Goal: Task Accomplishment & Management: Manage account settings

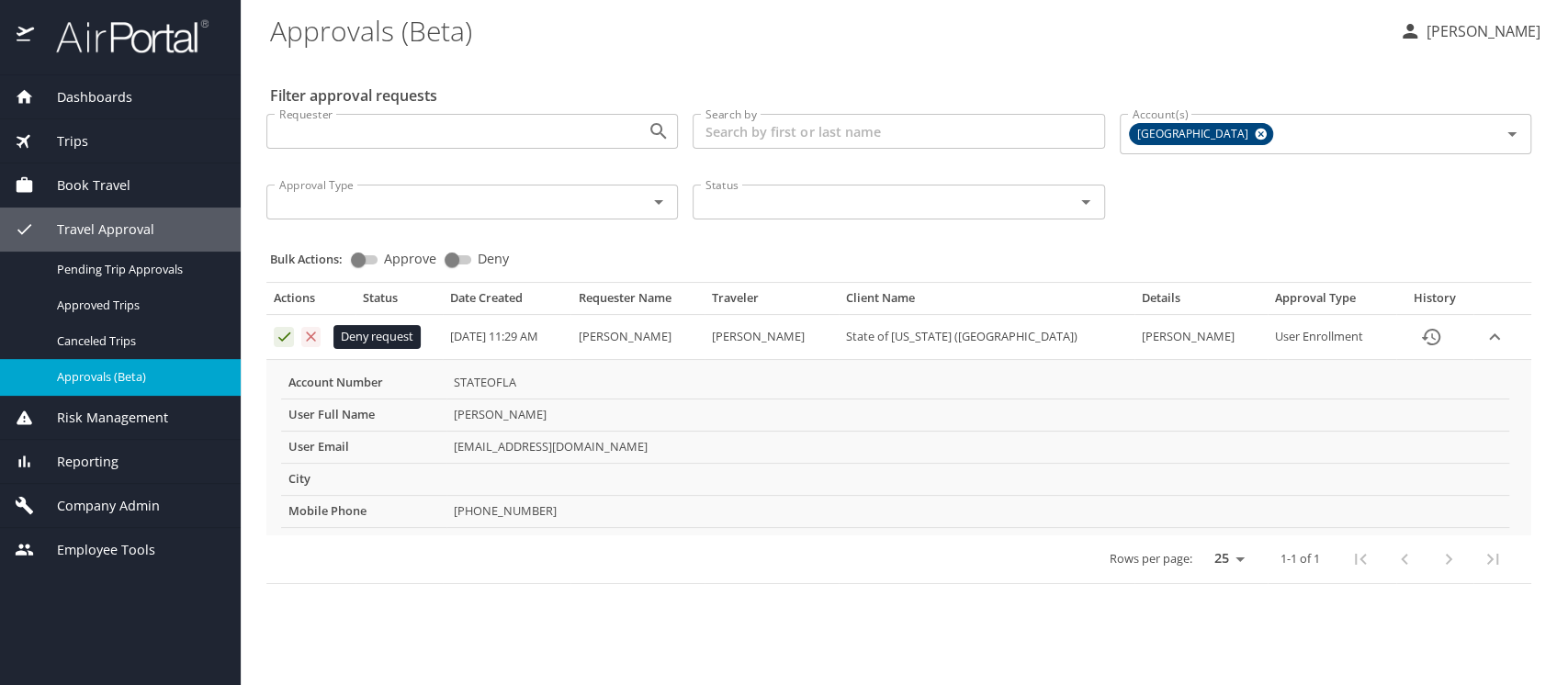
click at [311, 334] on icon "Approval table" at bounding box center [311, 337] width 18 height 18
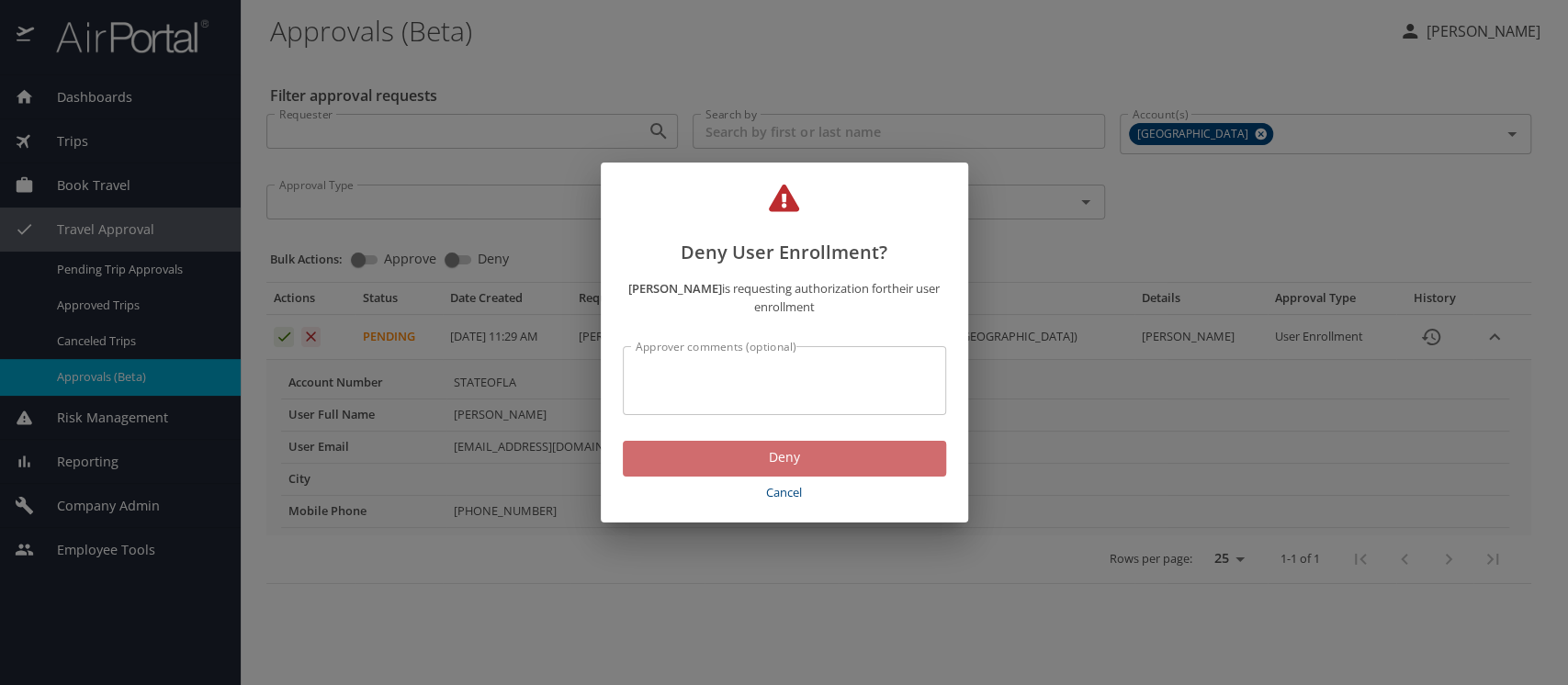
click at [764, 453] on span "Deny" at bounding box center [784, 457] width 294 height 23
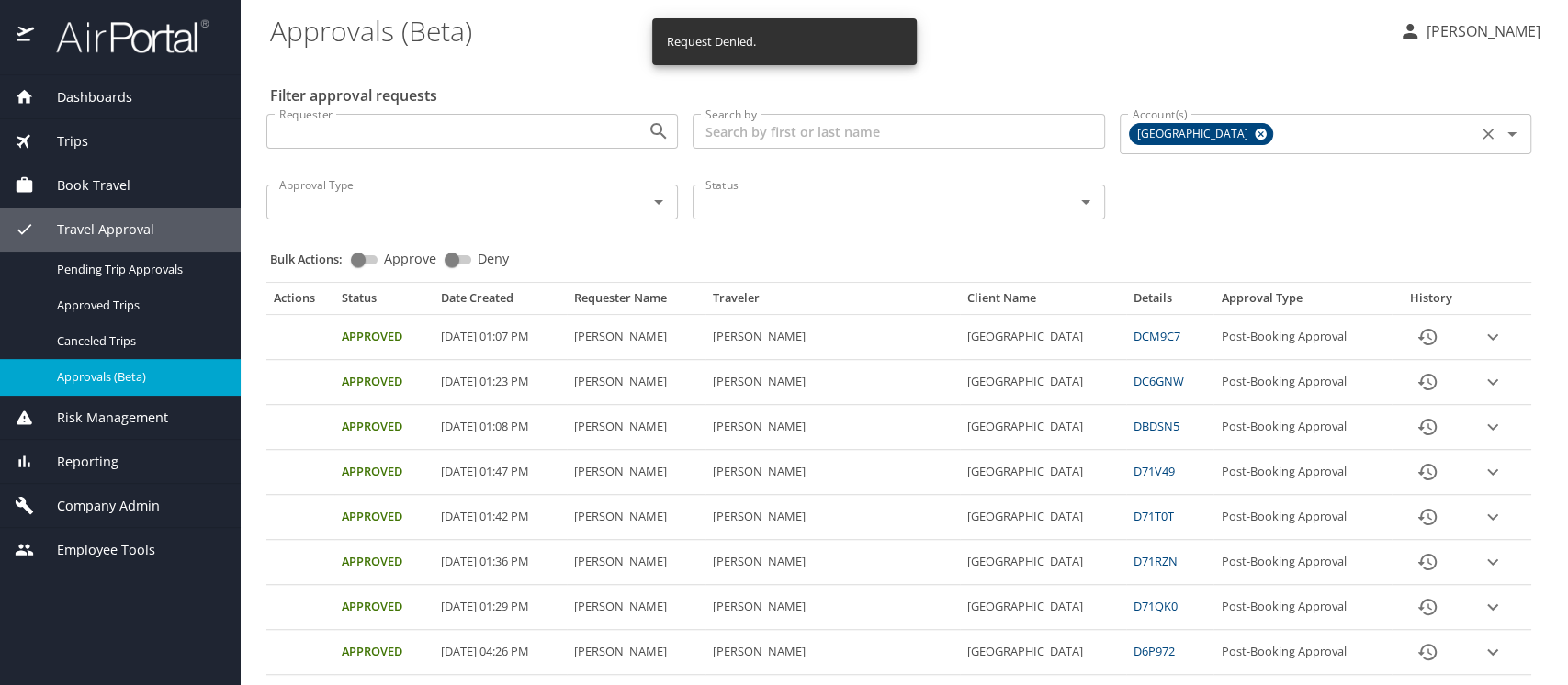
click at [1267, 133] on icon at bounding box center [1260, 134] width 14 height 21
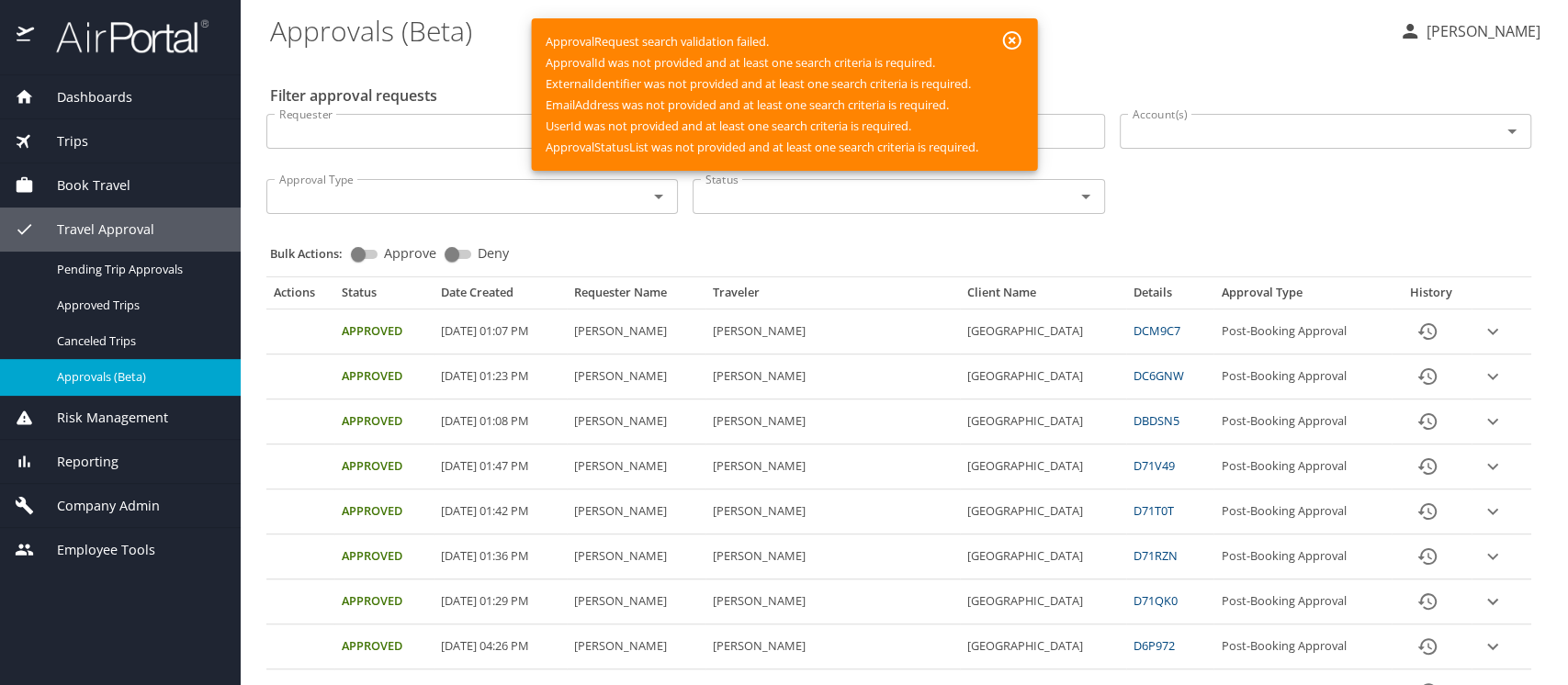
click at [1014, 96] on div "ApprovalRequest search validation failed. ApprovalId was not provided and at le…" at bounding box center [783, 94] width 506 height 152
click at [106, 507] on span "Company Admin" at bounding box center [97, 506] width 126 height 21
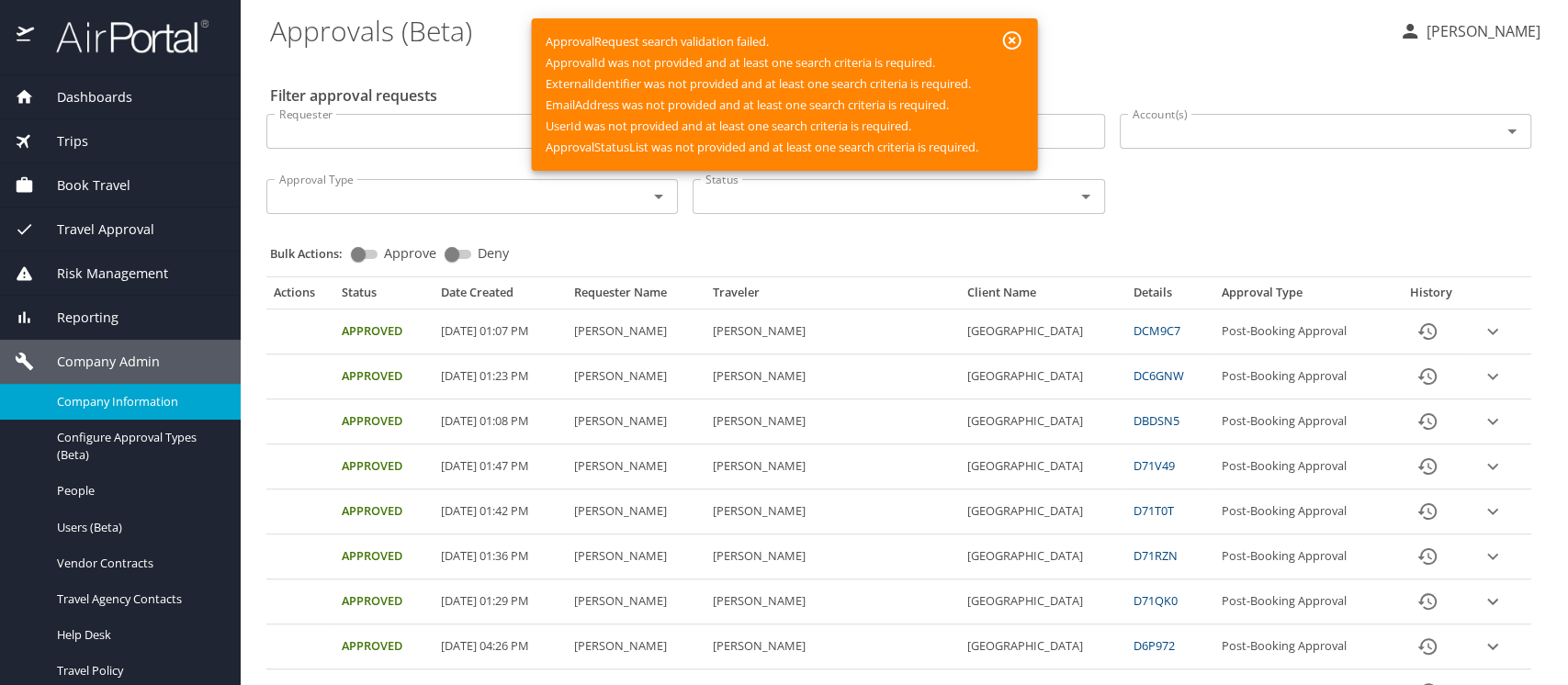
click at [87, 407] on span "Company Information" at bounding box center [138, 402] width 162 height 18
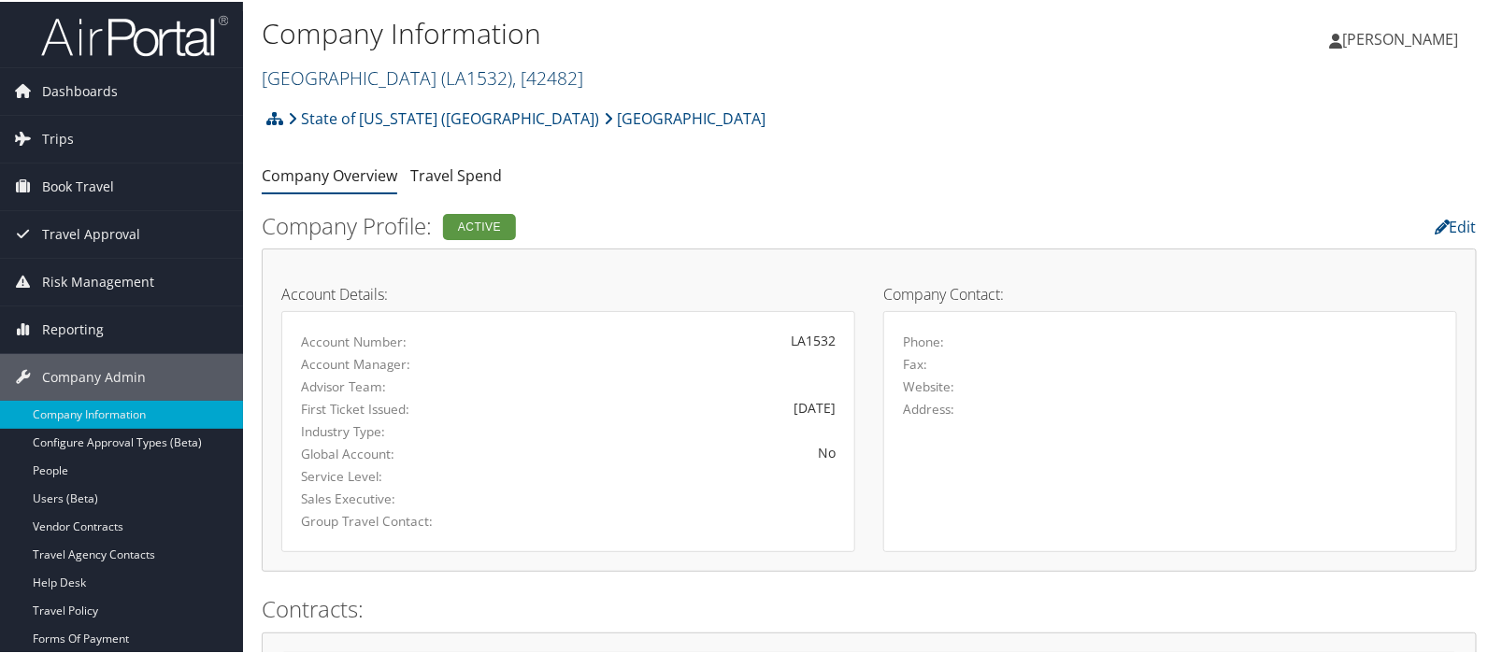
click at [404, 68] on link "NICHOLLS STATE UNIVERSITY ( LA1532 ) , [ 42482 ]" at bounding box center [423, 76] width 322 height 25
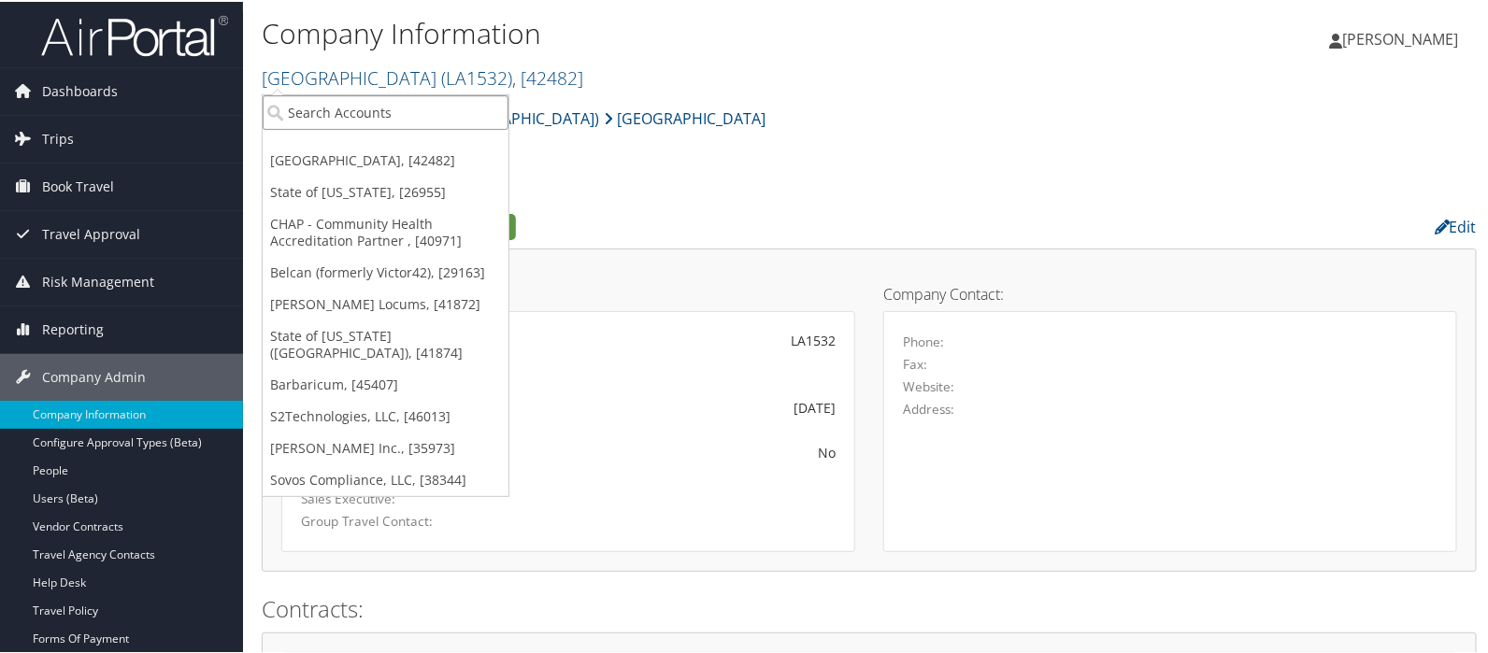
click at [379, 101] on input "search" at bounding box center [386, 110] width 246 height 35
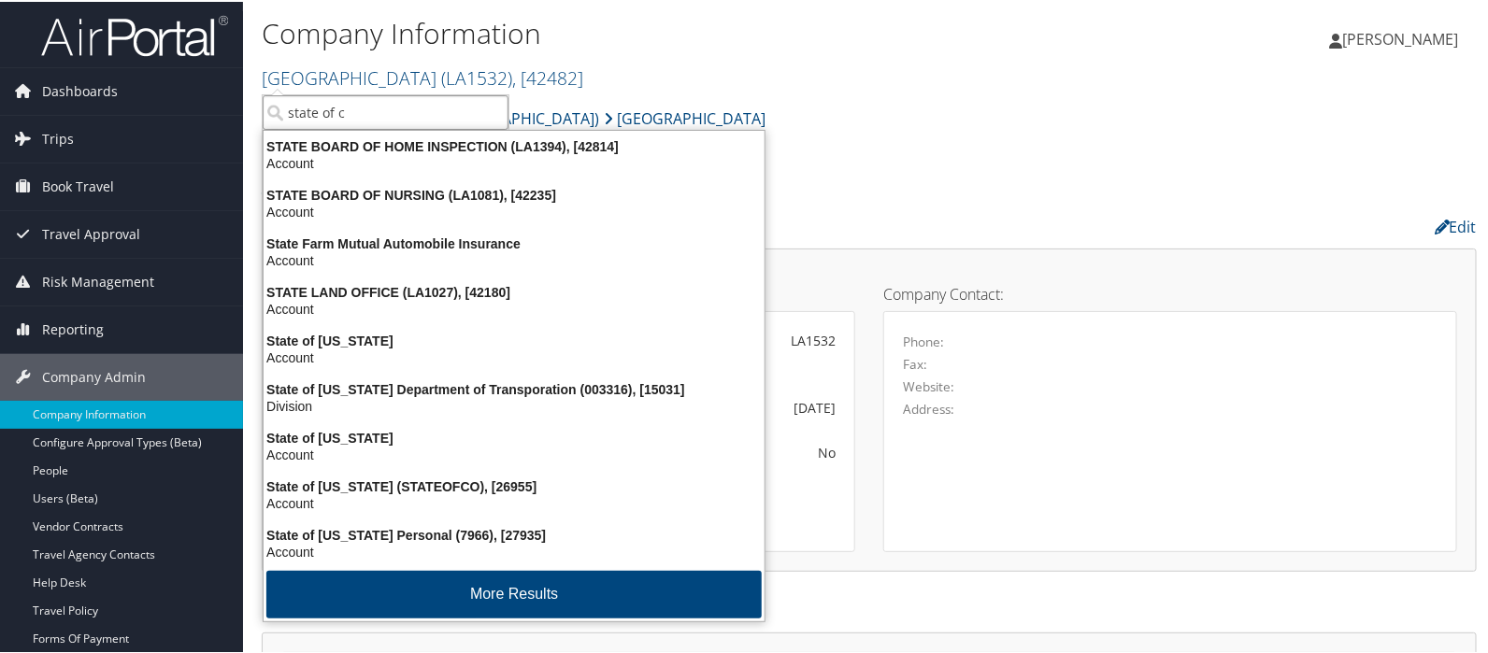
type input "state of co"
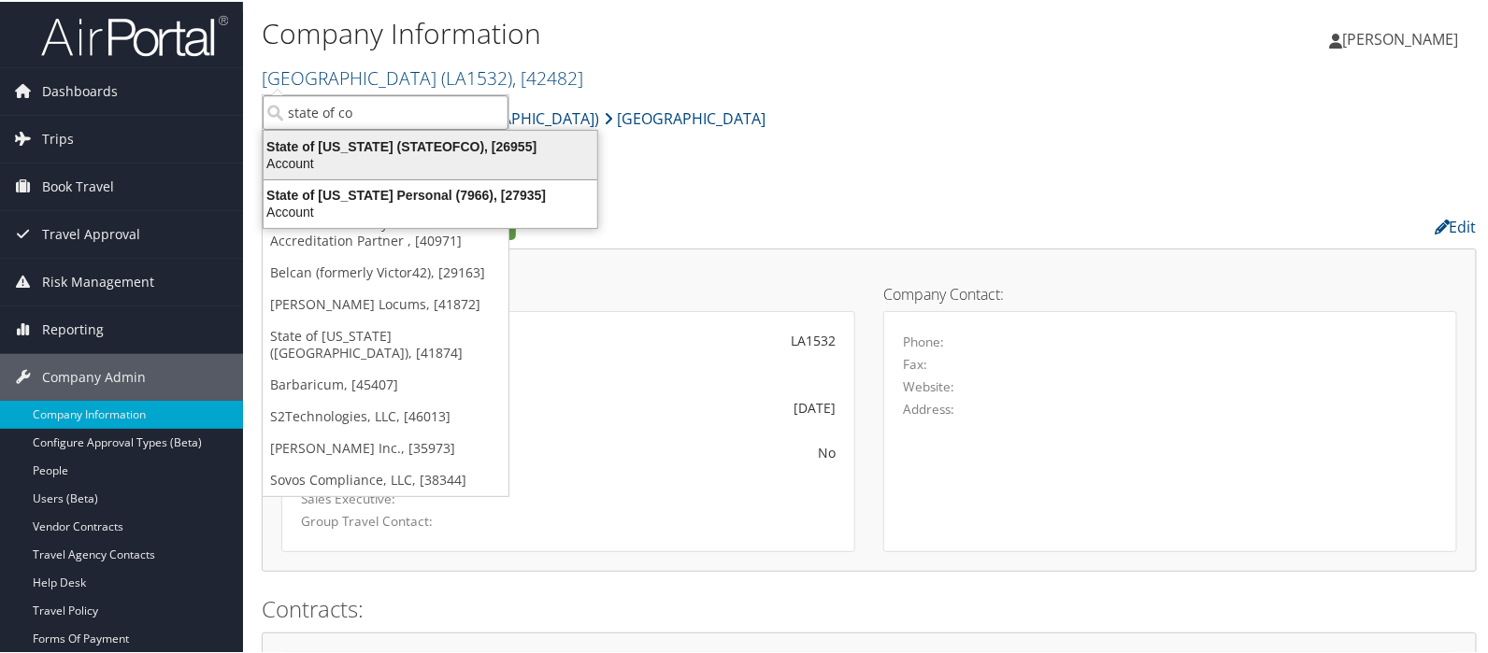
click at [369, 139] on div "State of Colorado (STATEOFCO), [26955]" at bounding box center [430, 144] width 356 height 17
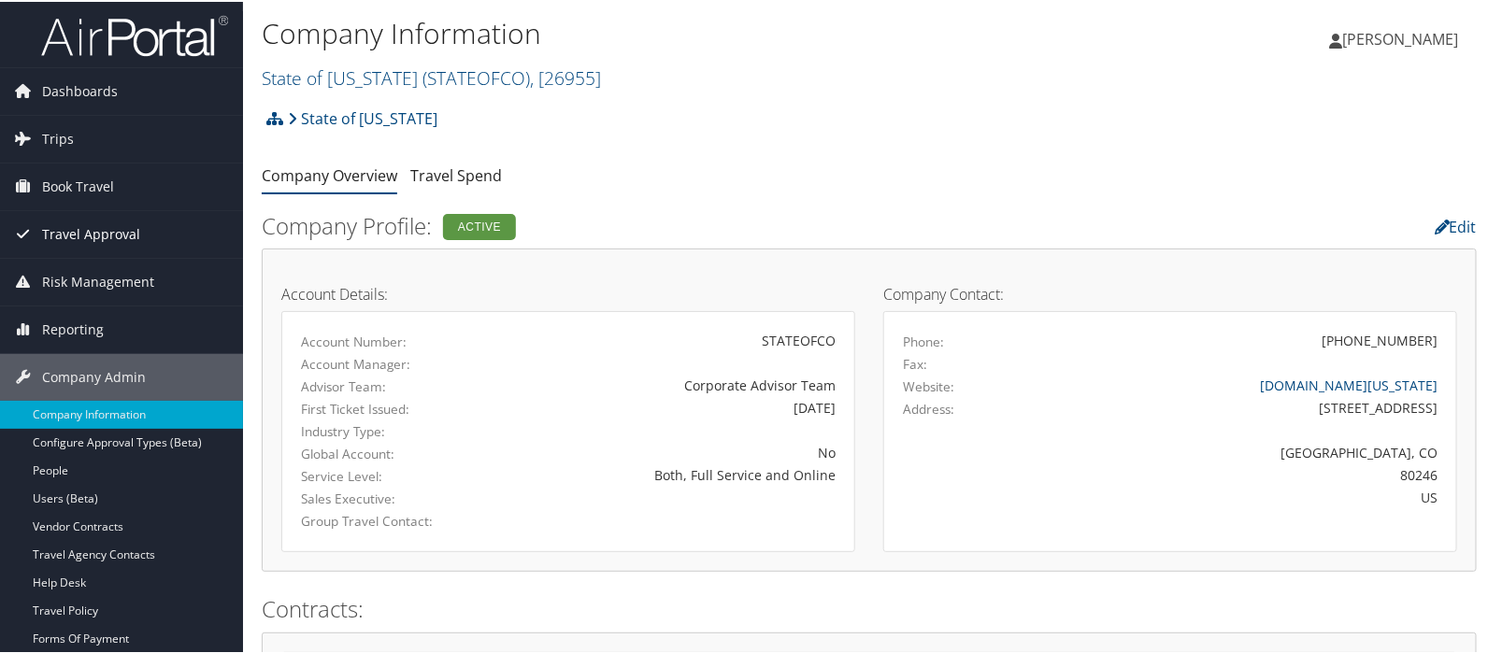
click at [87, 238] on span "Travel Approval" at bounding box center [91, 232] width 98 height 47
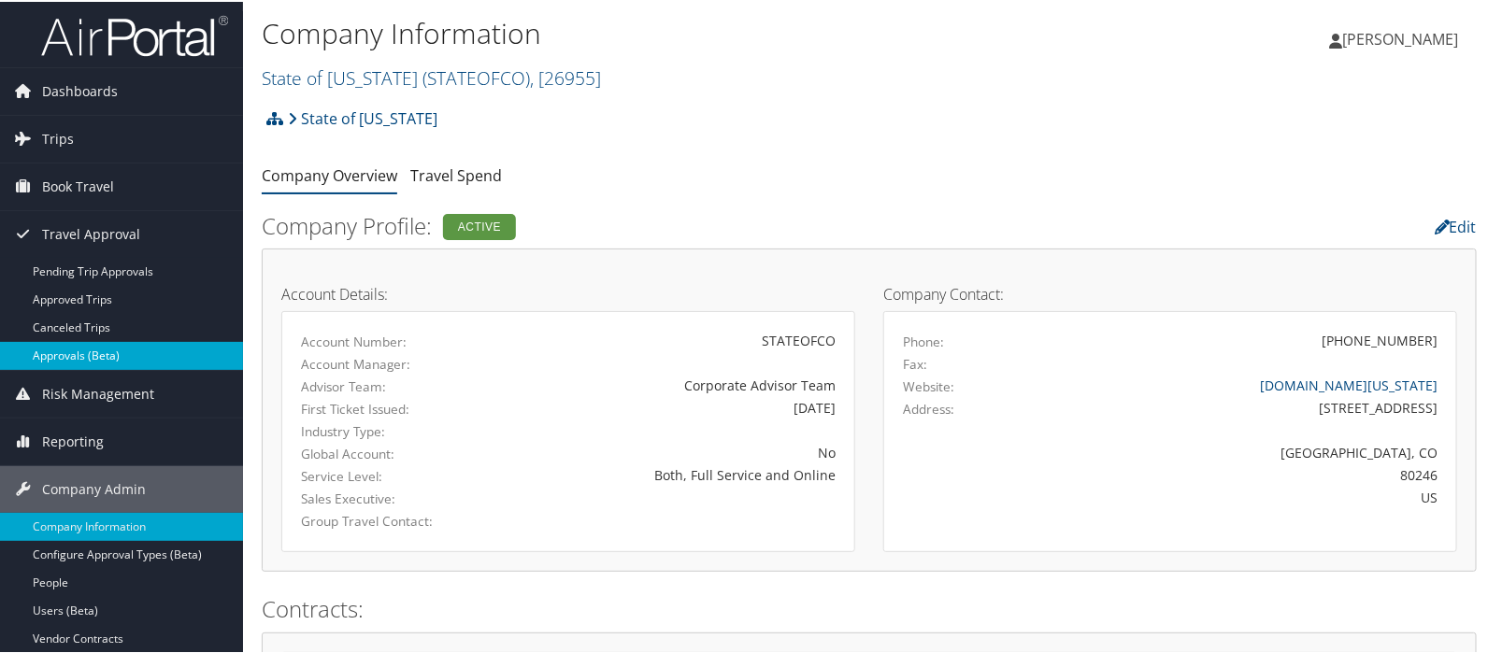
click at [78, 348] on link "Approvals (Beta)" at bounding box center [121, 354] width 243 height 28
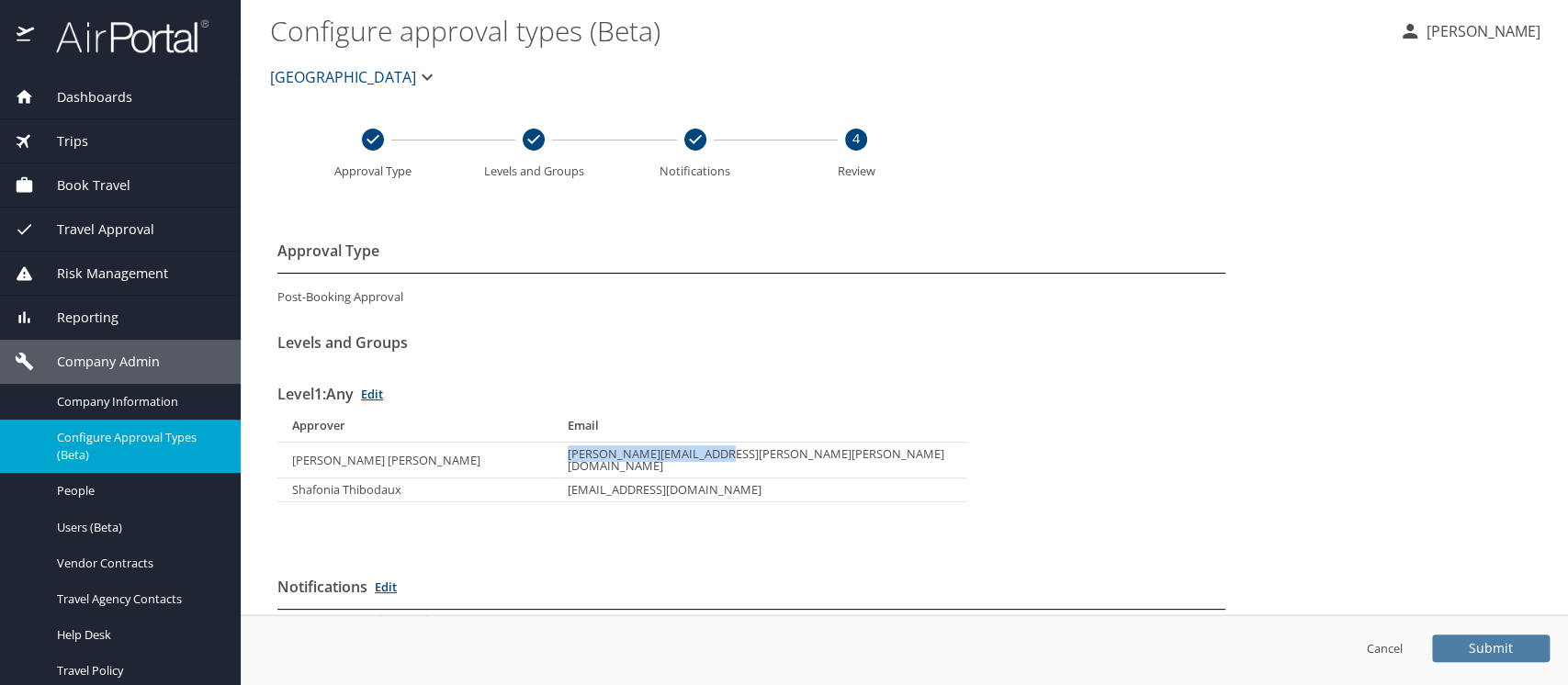
click at [1477, 649] on span "Submit" at bounding box center [1490, 648] width 44 height 13
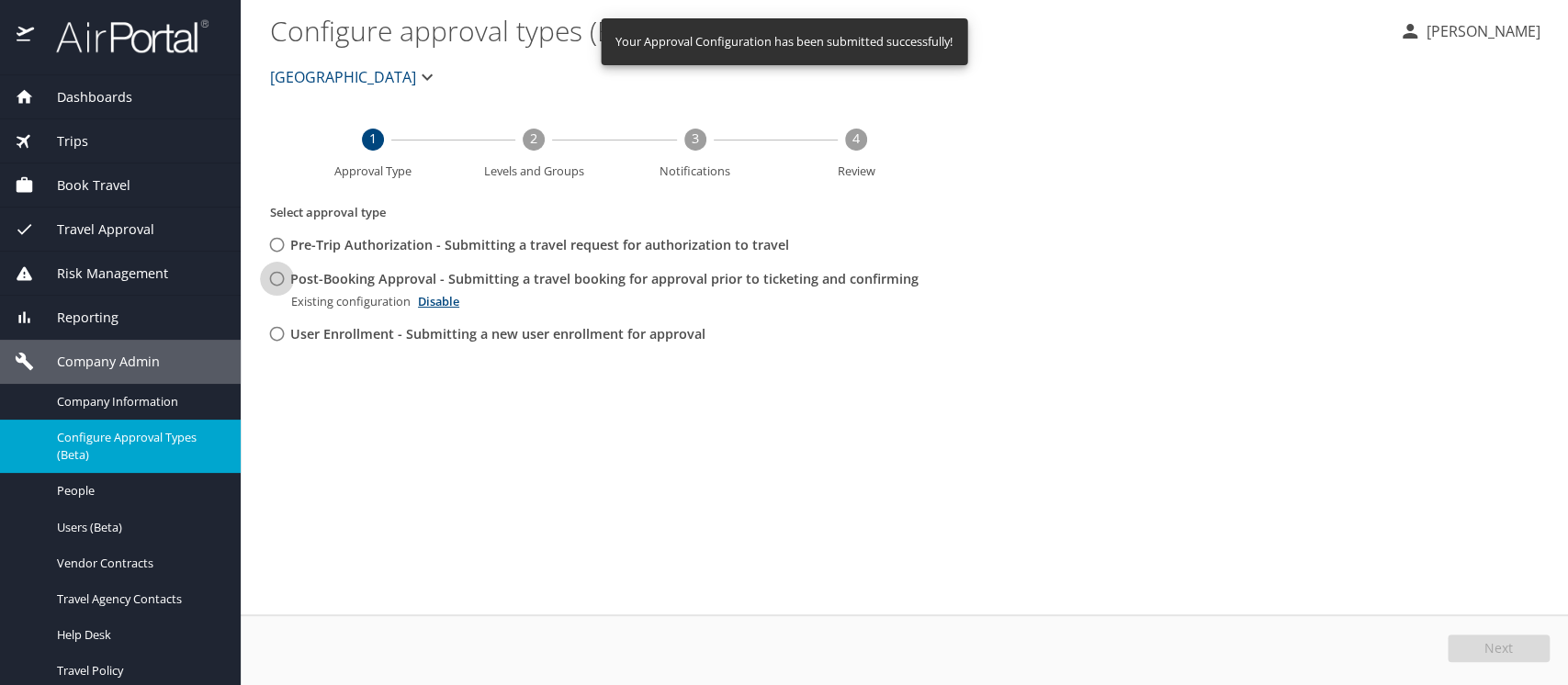
click at [274, 277] on input "Post-Booking Approval - Submitting a travel booking for approval prior to ticke…" at bounding box center [277, 278] width 34 height 34
radio input "true"
click at [1514, 651] on button "Edit" at bounding box center [1500, 649] width 97 height 28
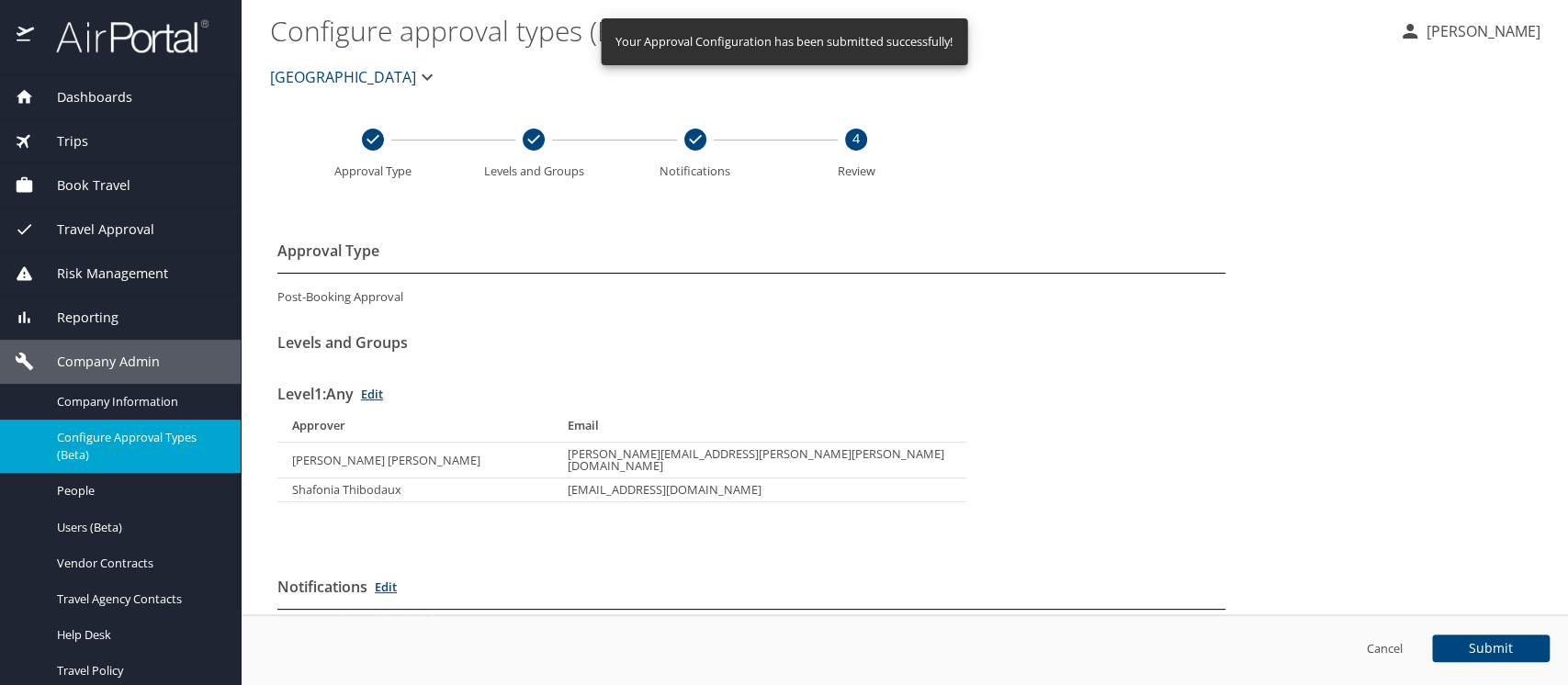
click at [376, 392] on link "Edit" at bounding box center [371, 394] width 22 height 17
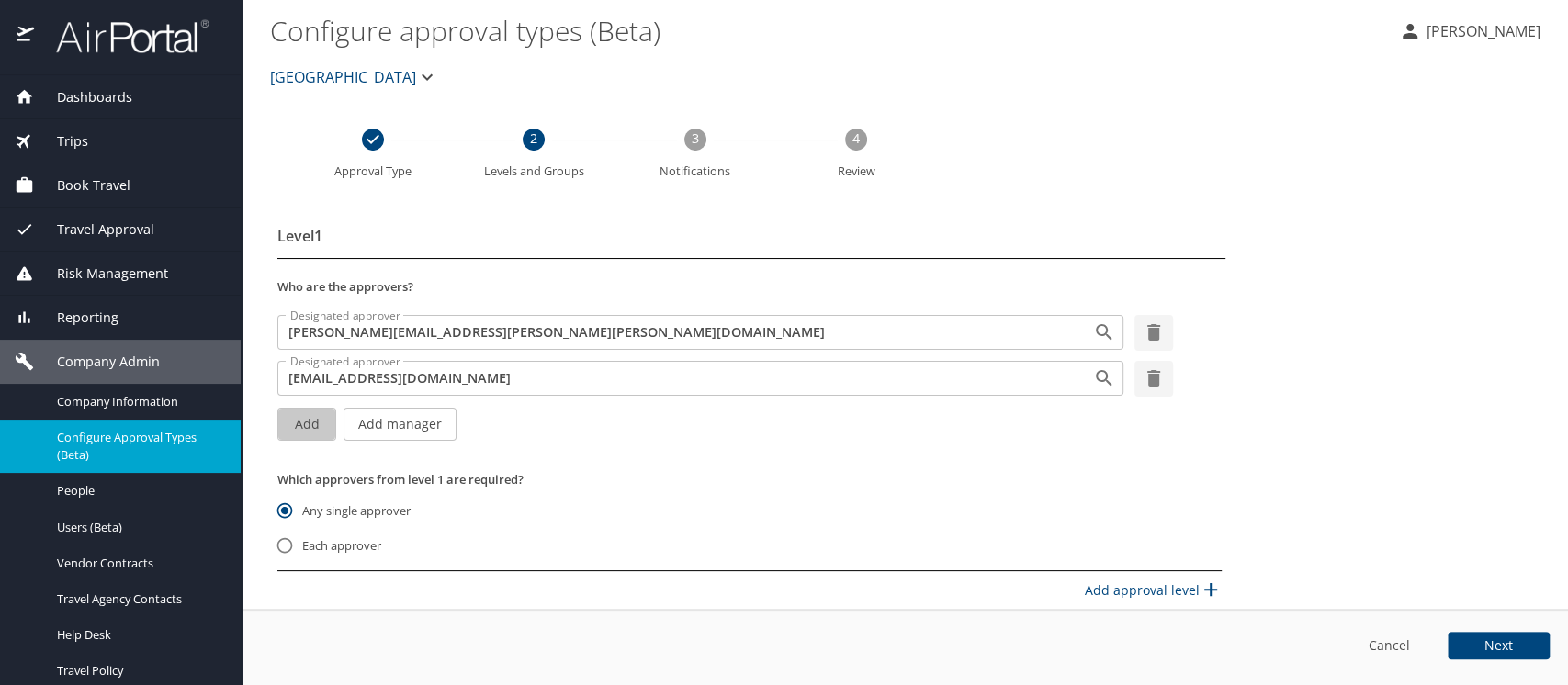
click at [288, 421] on button "Add" at bounding box center [307, 425] width 59 height 34
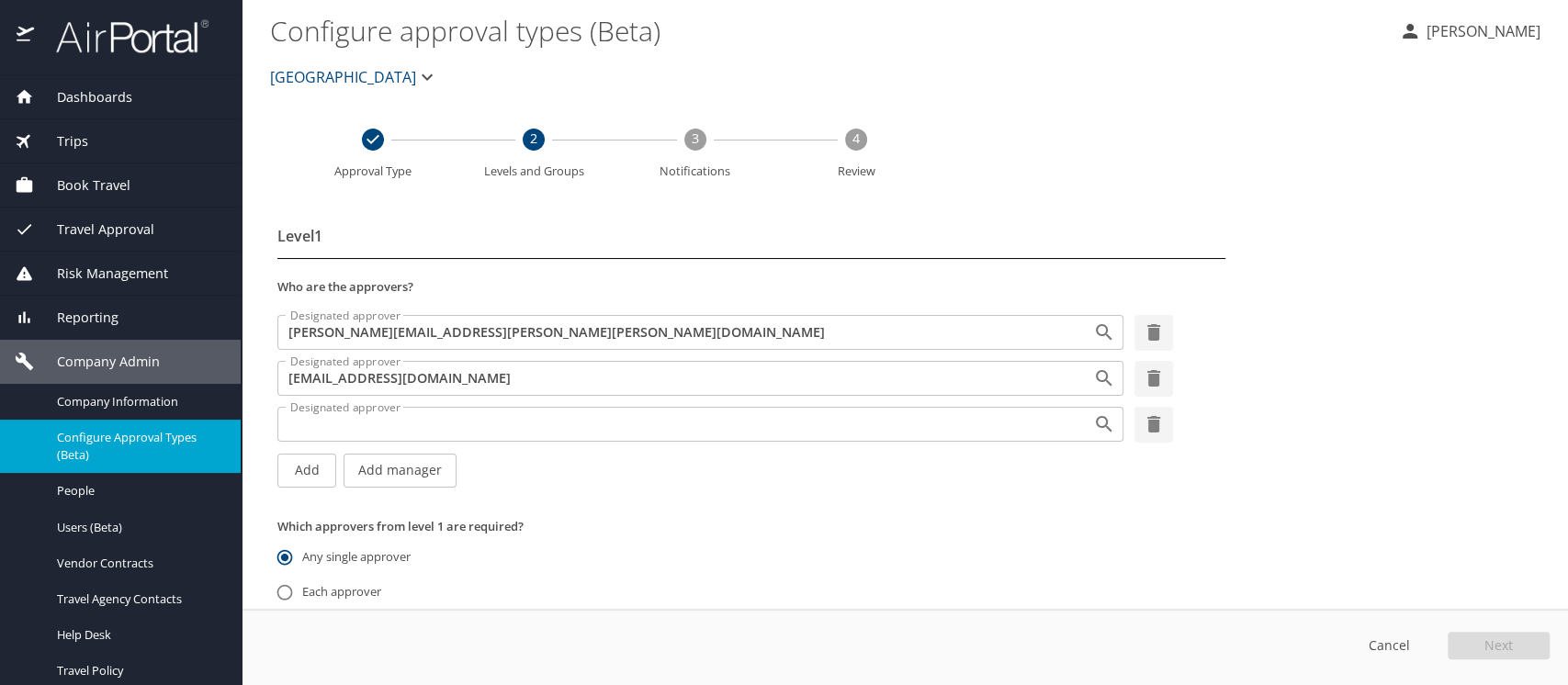
click at [344, 429] on input "Designated approver" at bounding box center [673, 425] width 781 height 24
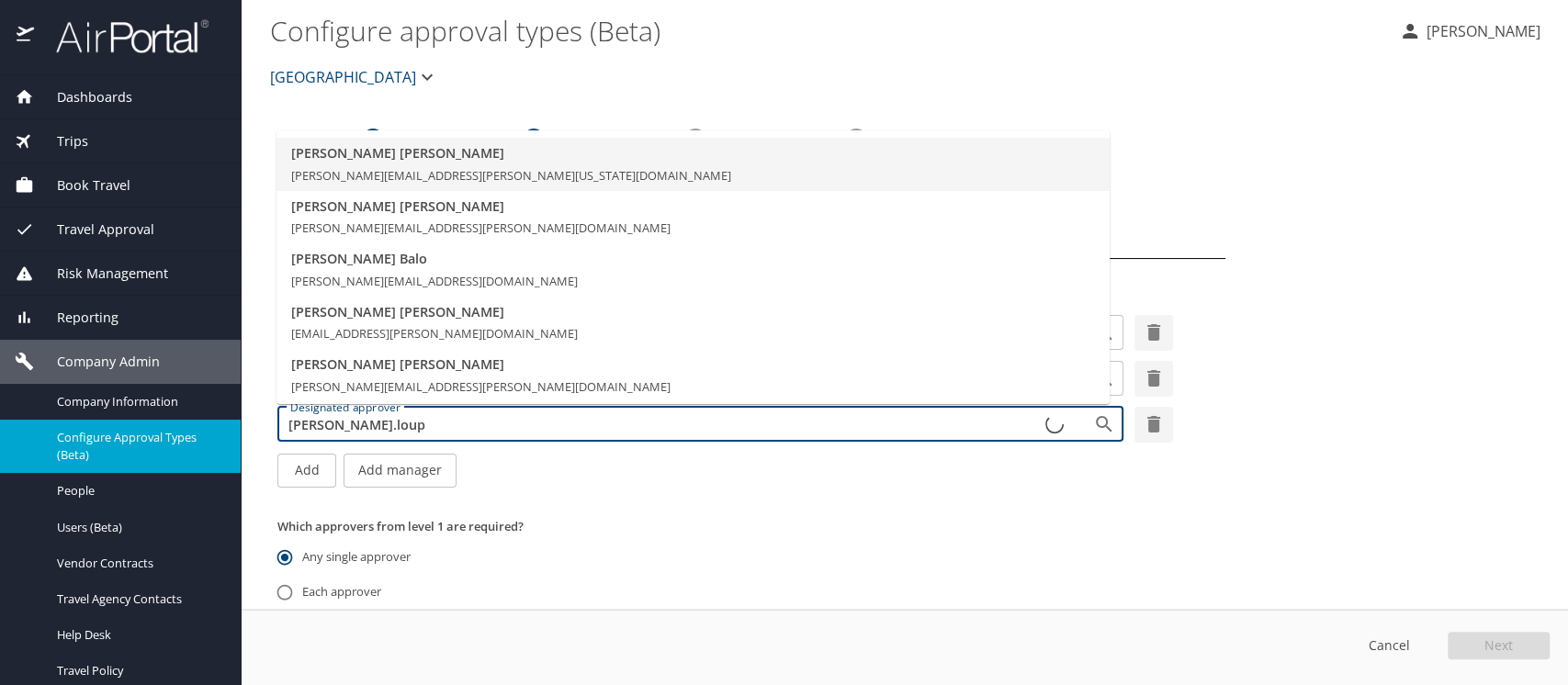
type input "alana.loupe"
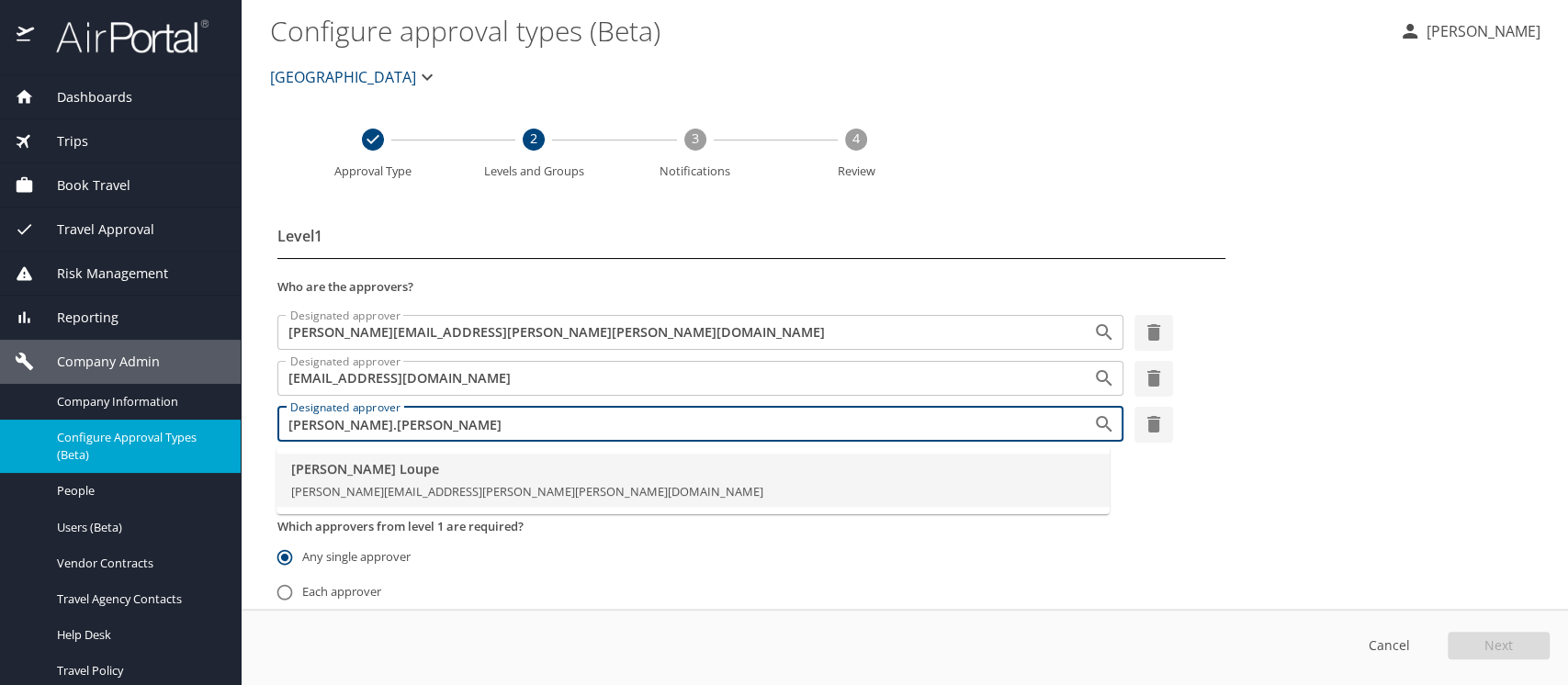
click at [331, 467] on span "Alana Loupe" at bounding box center [693, 469] width 804 height 21
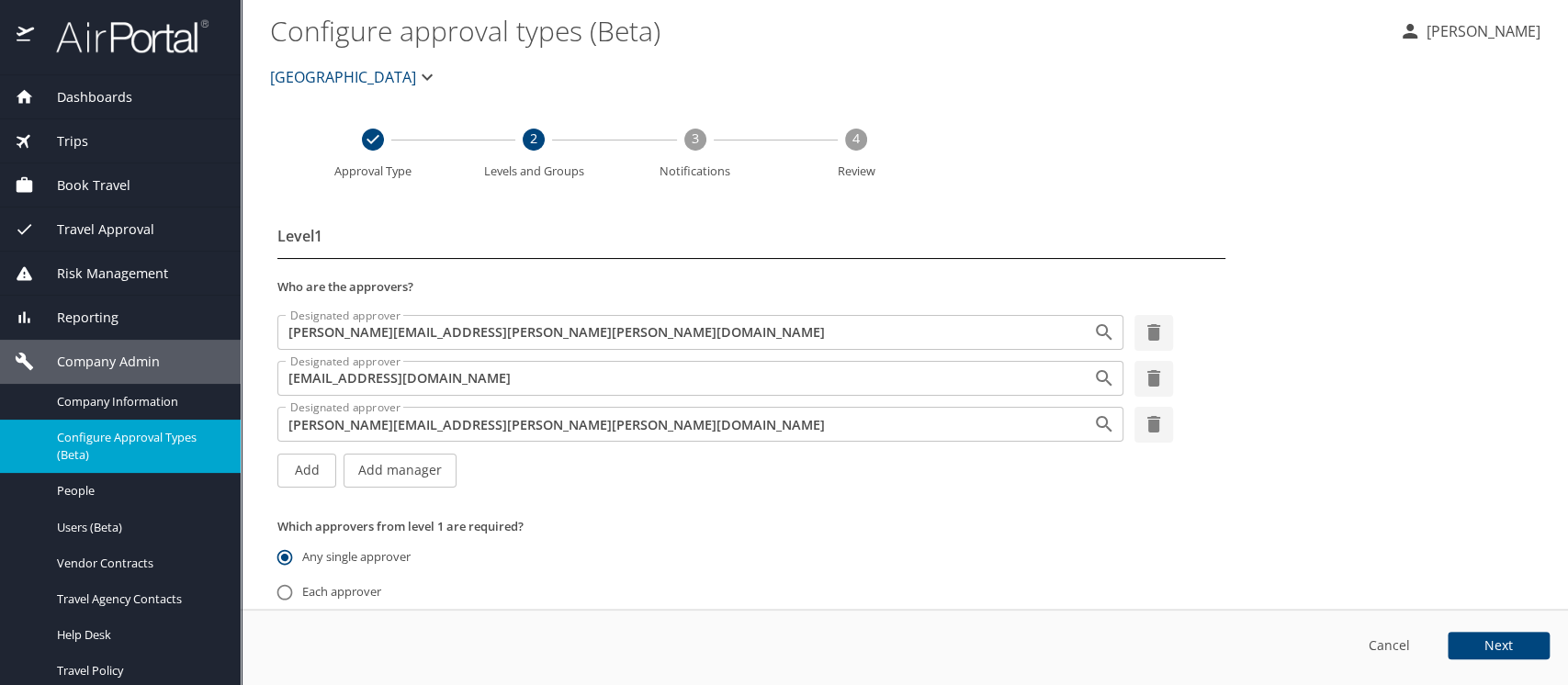
click at [1487, 642] on span "Next" at bounding box center [1498, 646] width 28 height 13
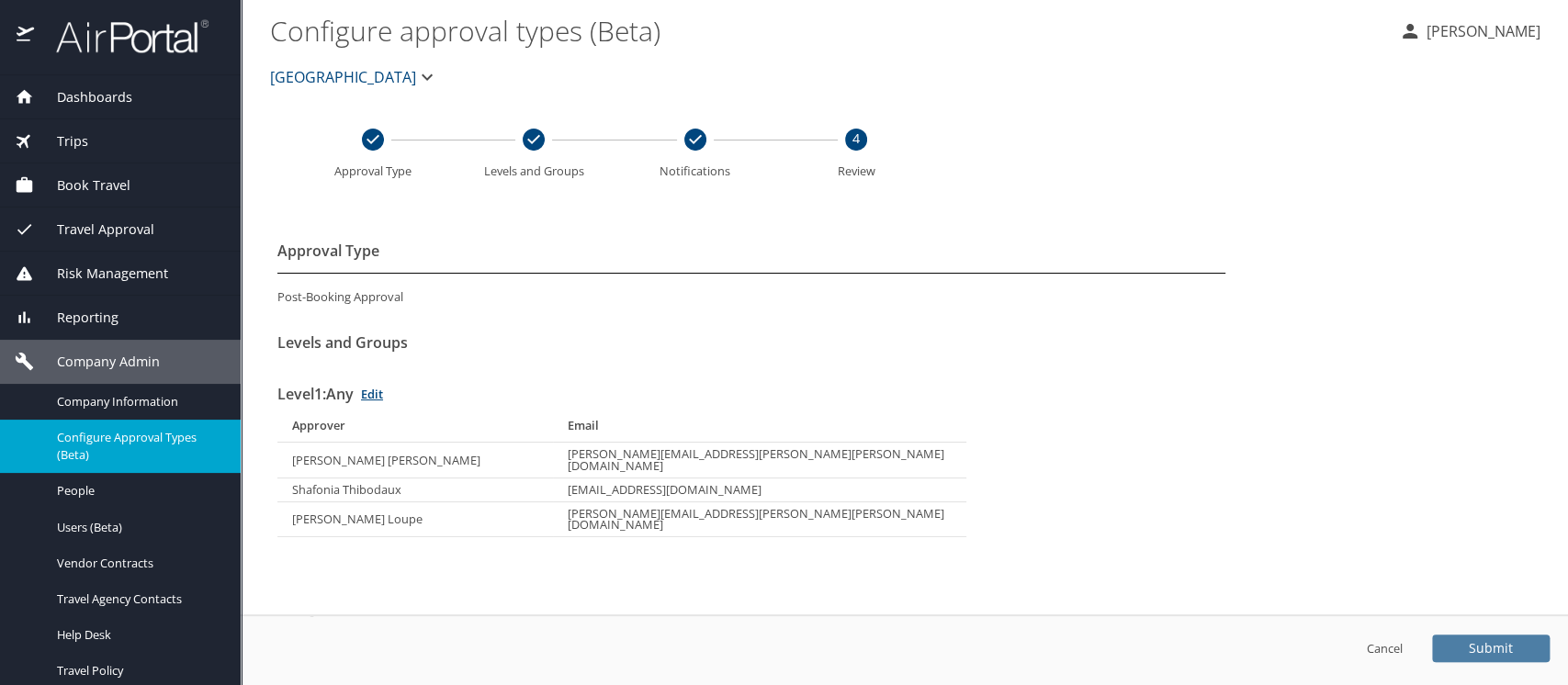
click at [1480, 644] on span "Submit" at bounding box center [1490, 648] width 44 height 13
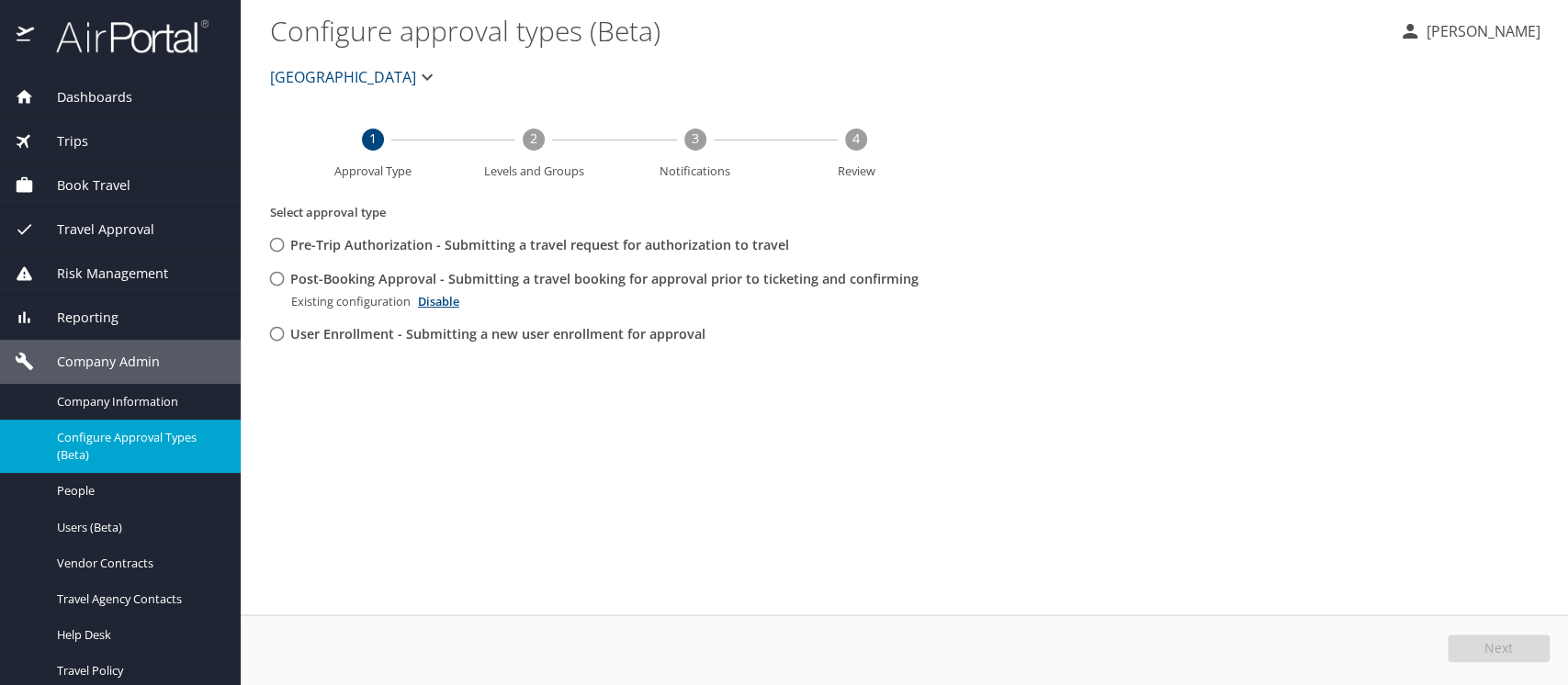
click at [89, 317] on span "Reporting" at bounding box center [77, 317] width 84 height 21
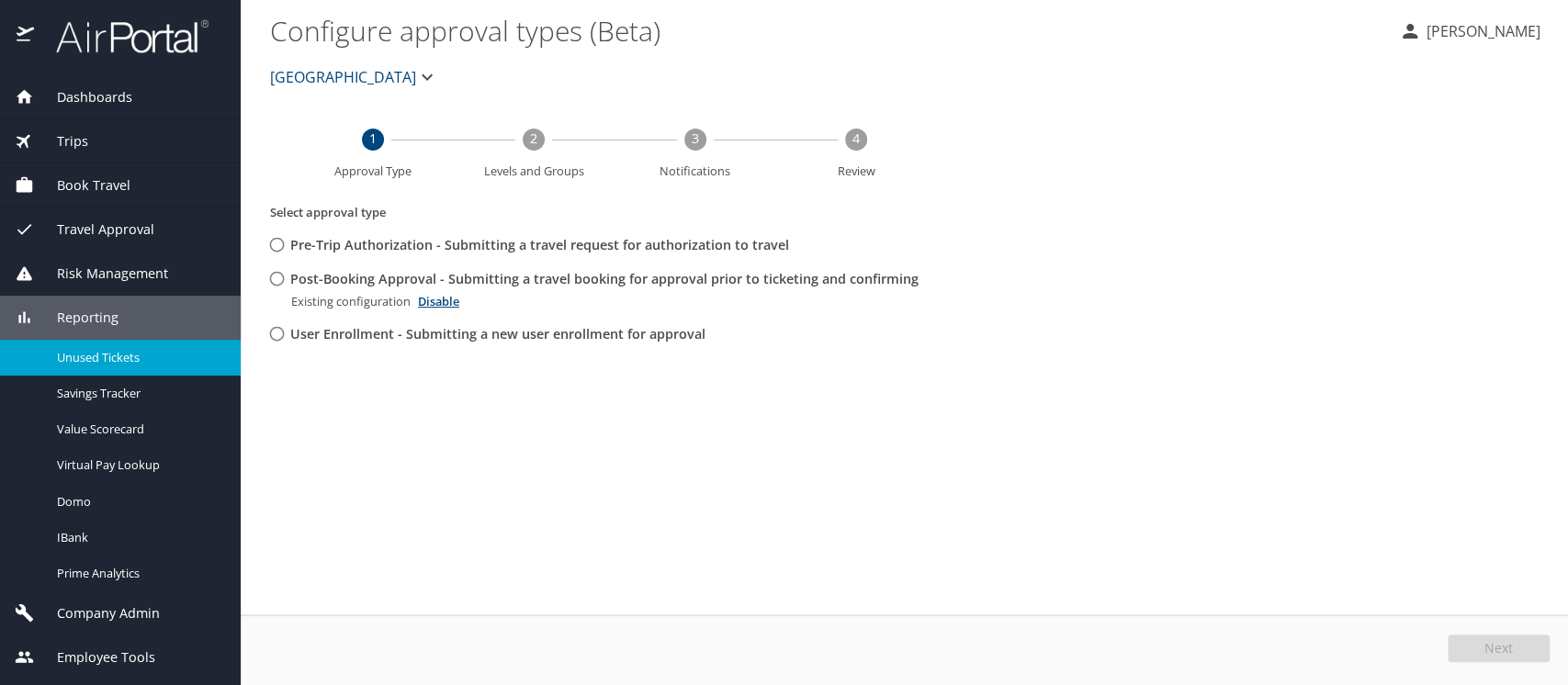
click at [91, 355] on span "Unused Tickets" at bounding box center [138, 358] width 162 height 18
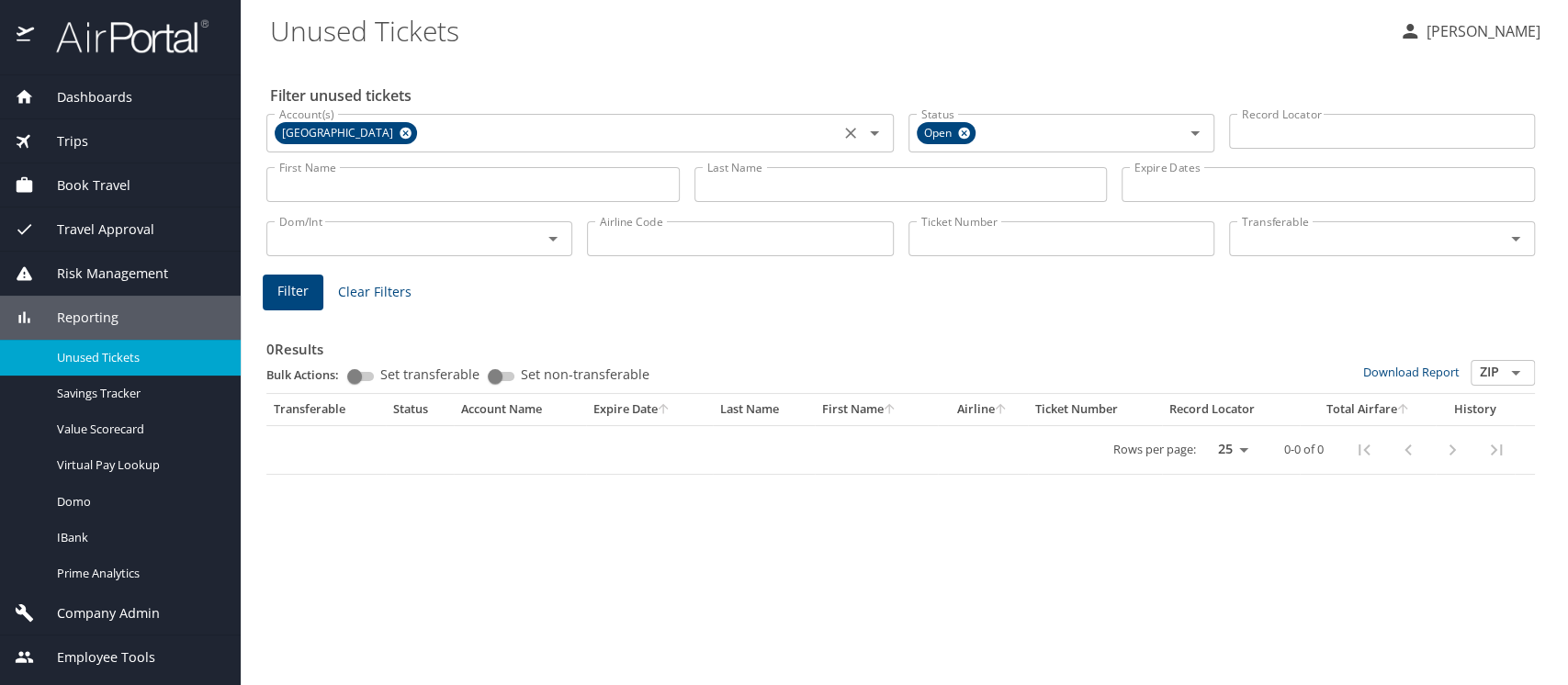
click at [413, 134] on icon at bounding box center [406, 133] width 14 height 21
click at [966, 136] on icon at bounding box center [964, 134] width 12 height 12
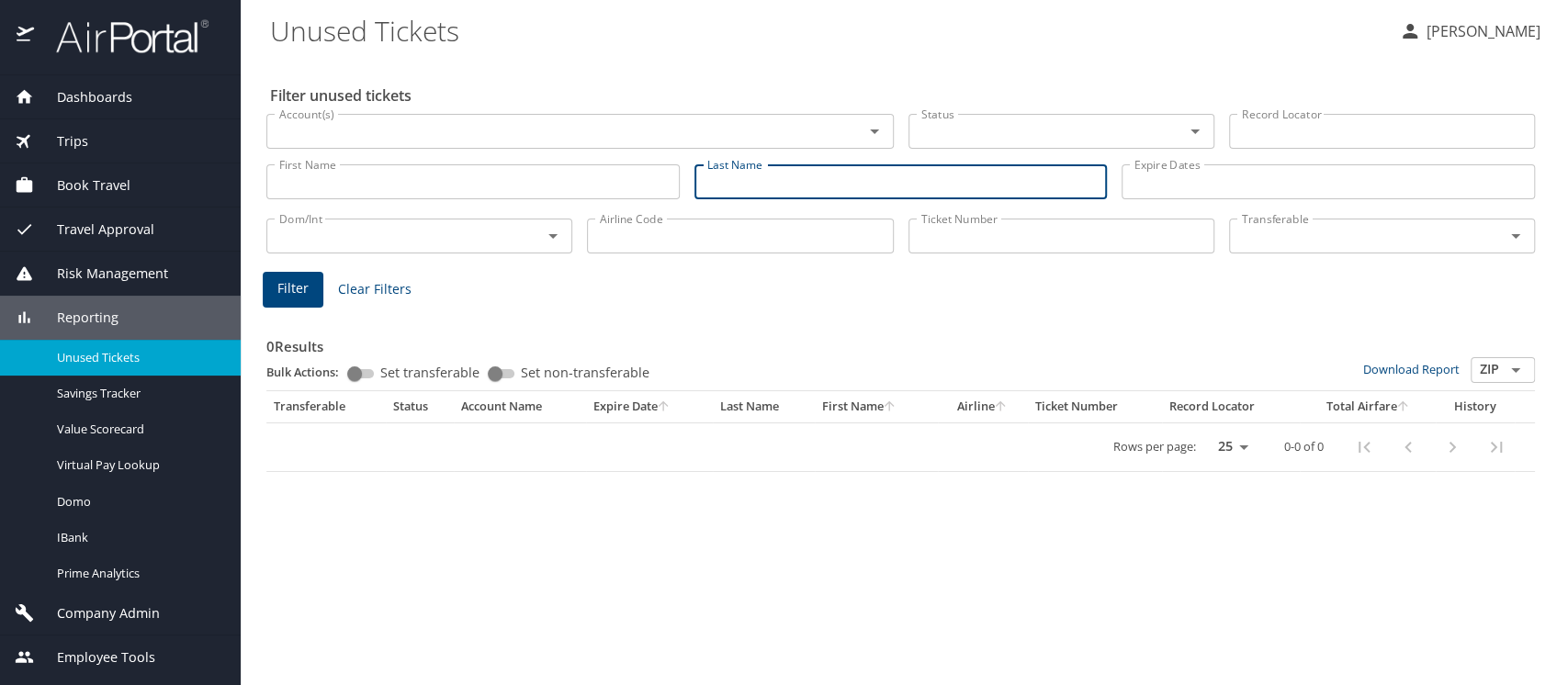
click at [827, 183] on input "Last Name" at bounding box center [901, 182] width 414 height 35
type input "girnius"
click at [339, 178] on input "First Name" at bounding box center [473, 182] width 414 height 35
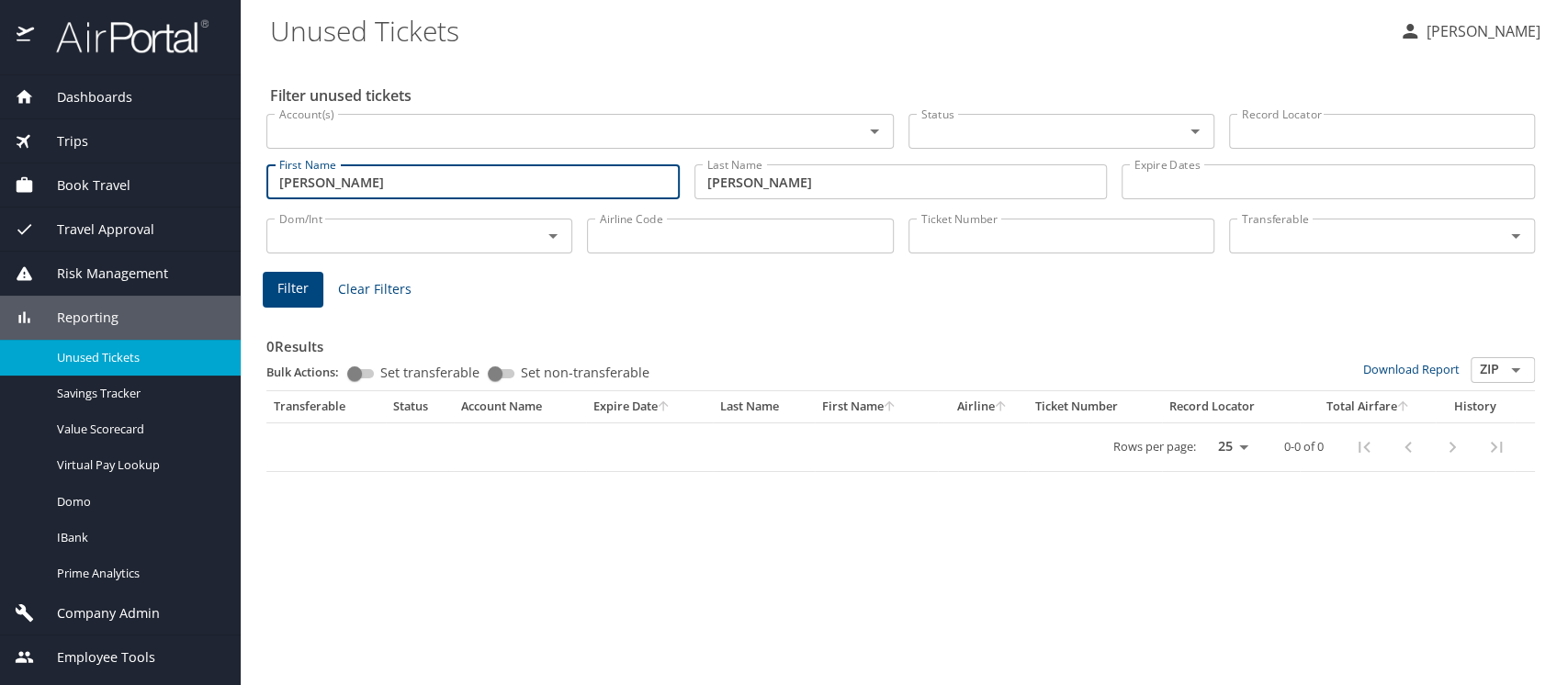
type input "andrea"
click at [286, 286] on span "Filter" at bounding box center [293, 288] width 31 height 23
drag, startPoint x: 360, startPoint y: 176, endPoint x: 253, endPoint y: 190, distance: 107.9
click at [253, 190] on main "Unused Tickets Meliss Hunter Filter unused tickets Account(s) Account(s) Status…" at bounding box center [904, 342] width 1327 height 685
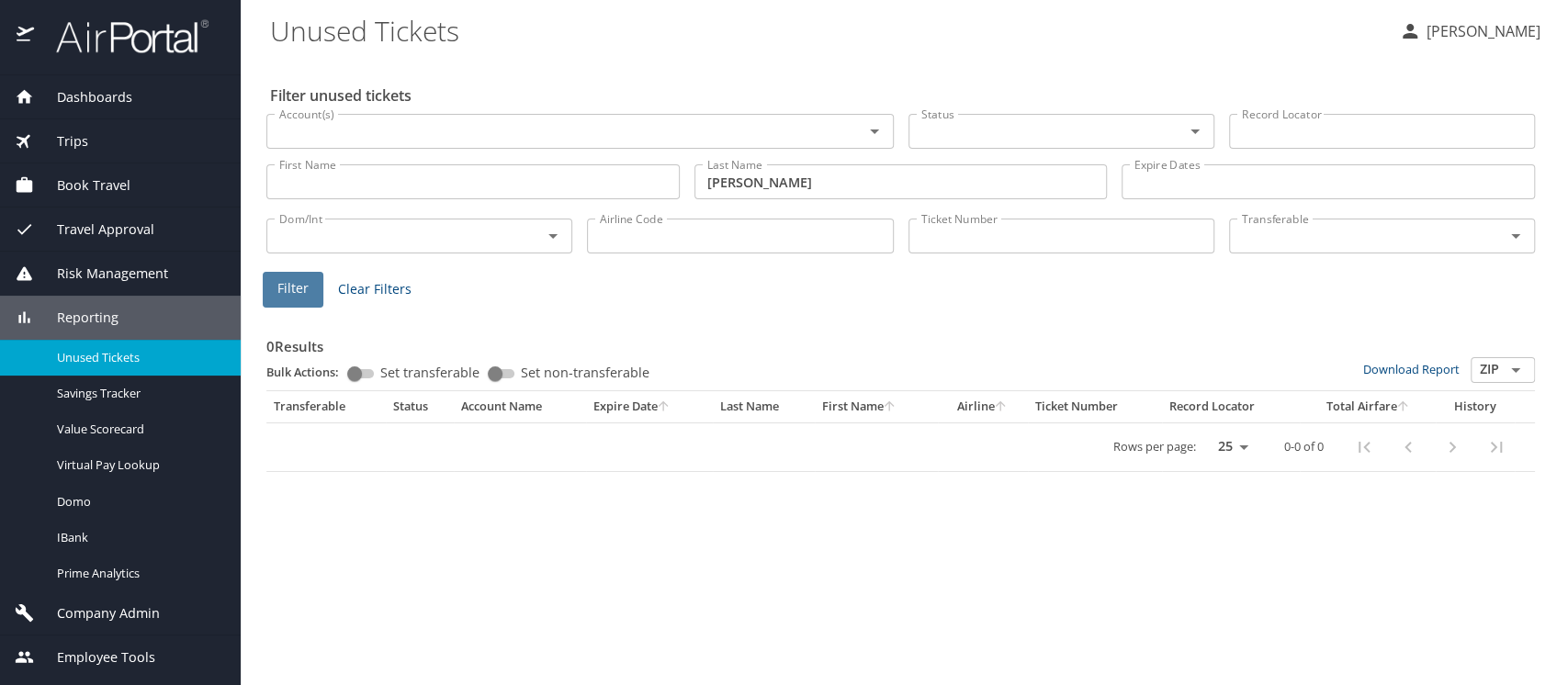
click at [293, 294] on span "Filter" at bounding box center [293, 288] width 31 height 23
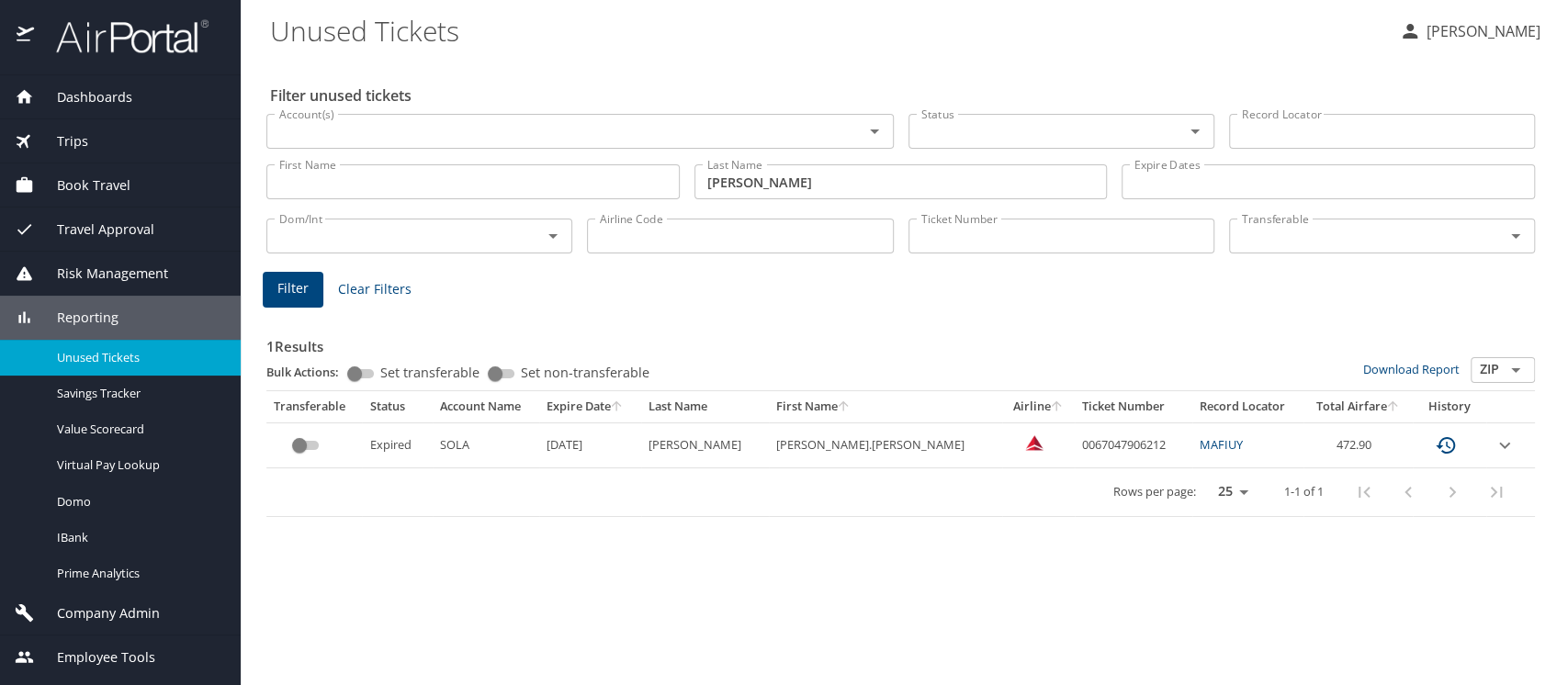
drag, startPoint x: 361, startPoint y: 437, endPoint x: 646, endPoint y: 442, distance: 285.0
click at [651, 443] on tr "Expired SOLA 5/14/2025 GIRNIUS ANDREA.KELLEY 0067047906212 MAFIUY 472.90" at bounding box center [900, 445] width 1268 height 45
click at [476, 470] on div "Rows per page: 25 50 100 1-1 of 1" at bounding box center [897, 492] width 1247 height 48
drag, startPoint x: 372, startPoint y: 444, endPoint x: 884, endPoint y: 450, distance: 512.0
click at [884, 450] on tr "Expired SOLA 5/14/2025 GIRNIUS ANDREA.KELLEY 0067047906212 MAFIUY 472.90" at bounding box center [900, 445] width 1268 height 45
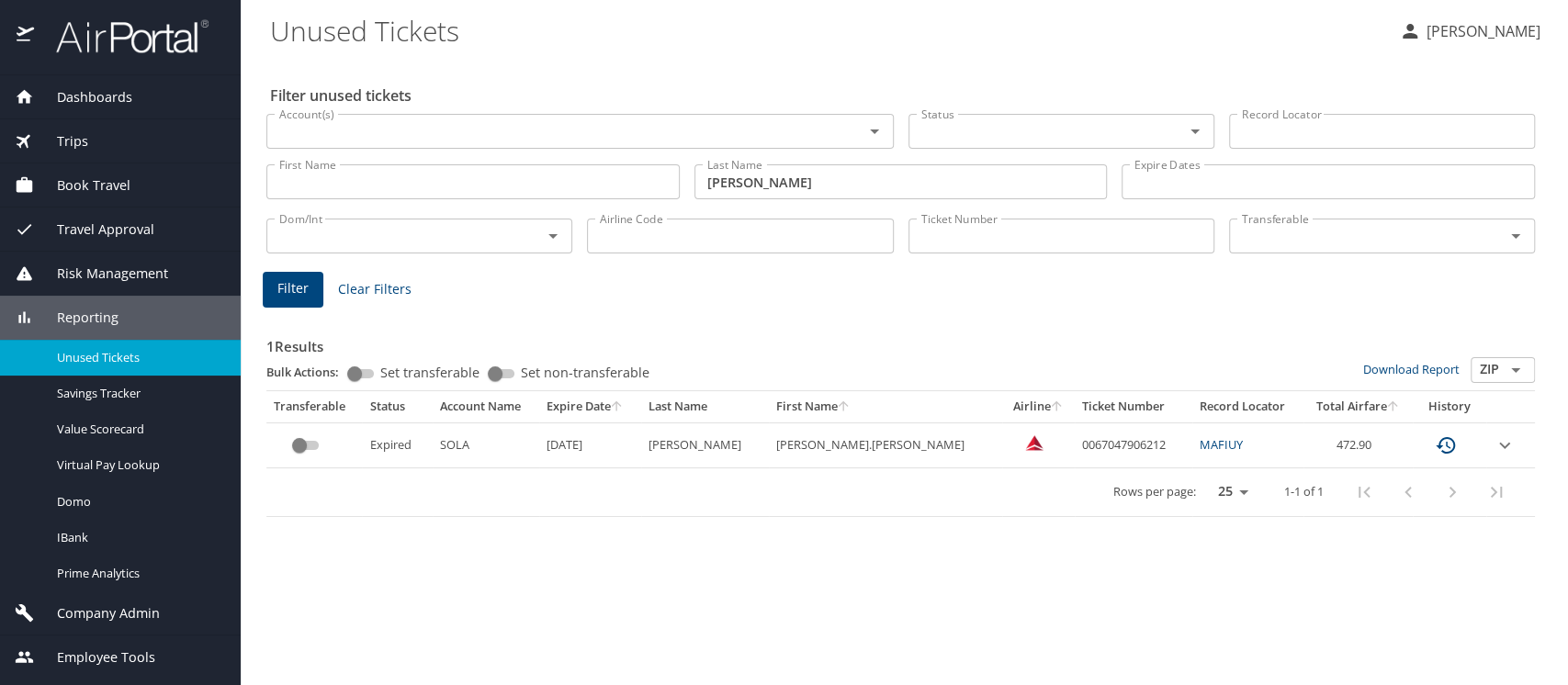
click at [812, 523] on div "1 Results Bulk Actions: Set transferable Set non-transferable Download Report Z…" at bounding box center [901, 411] width 1283 height 228
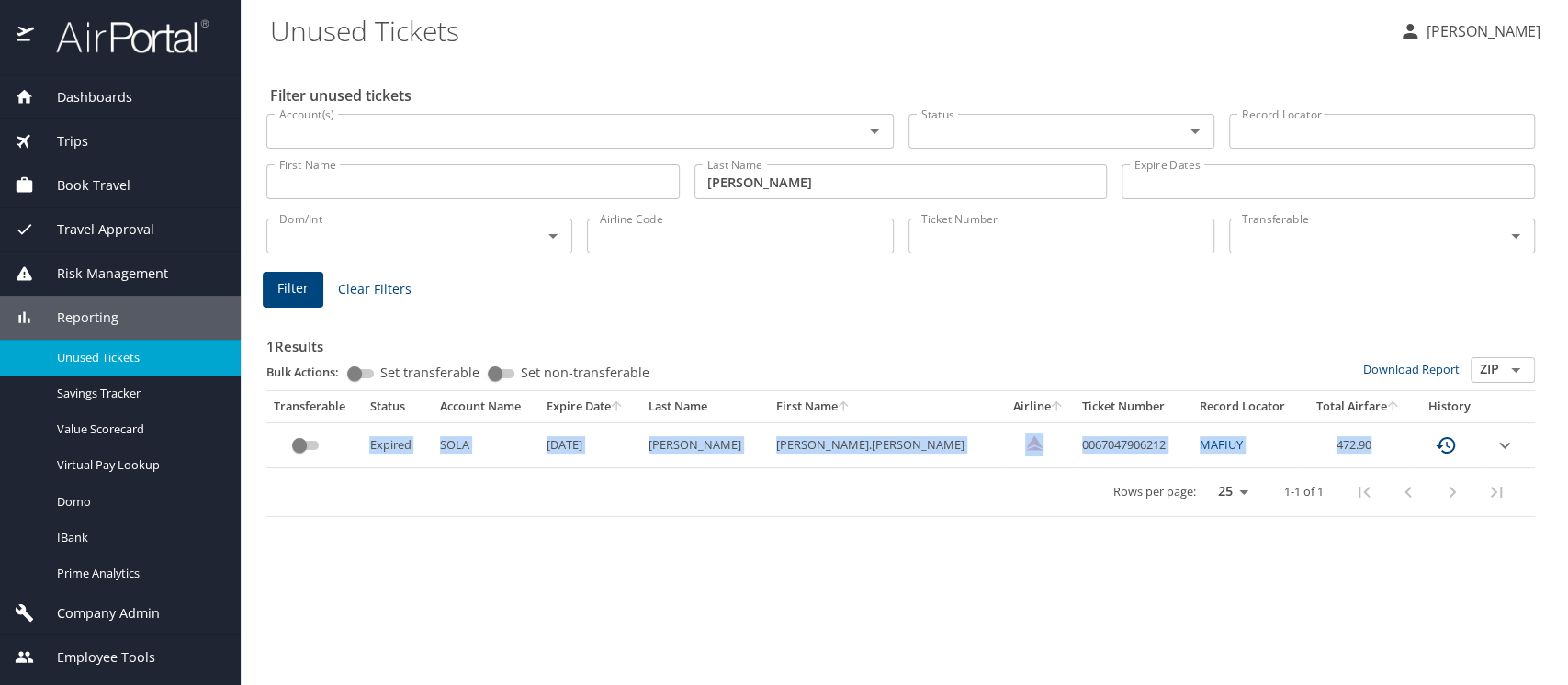
drag, startPoint x: 380, startPoint y: 443, endPoint x: 1357, endPoint y: 446, distance: 977.0
click at [1357, 446] on tr "Expired SOLA 5/14/2025 GIRNIUS ANDREA.KELLEY 0067047906212 MAFIUY 472.90" at bounding box center [900, 445] width 1268 height 45
copy tr "Expired SOLA 5/14/2025 GIRNIUS ANDREA.KELLEY 0067047906212 MAFIUY 472.90"
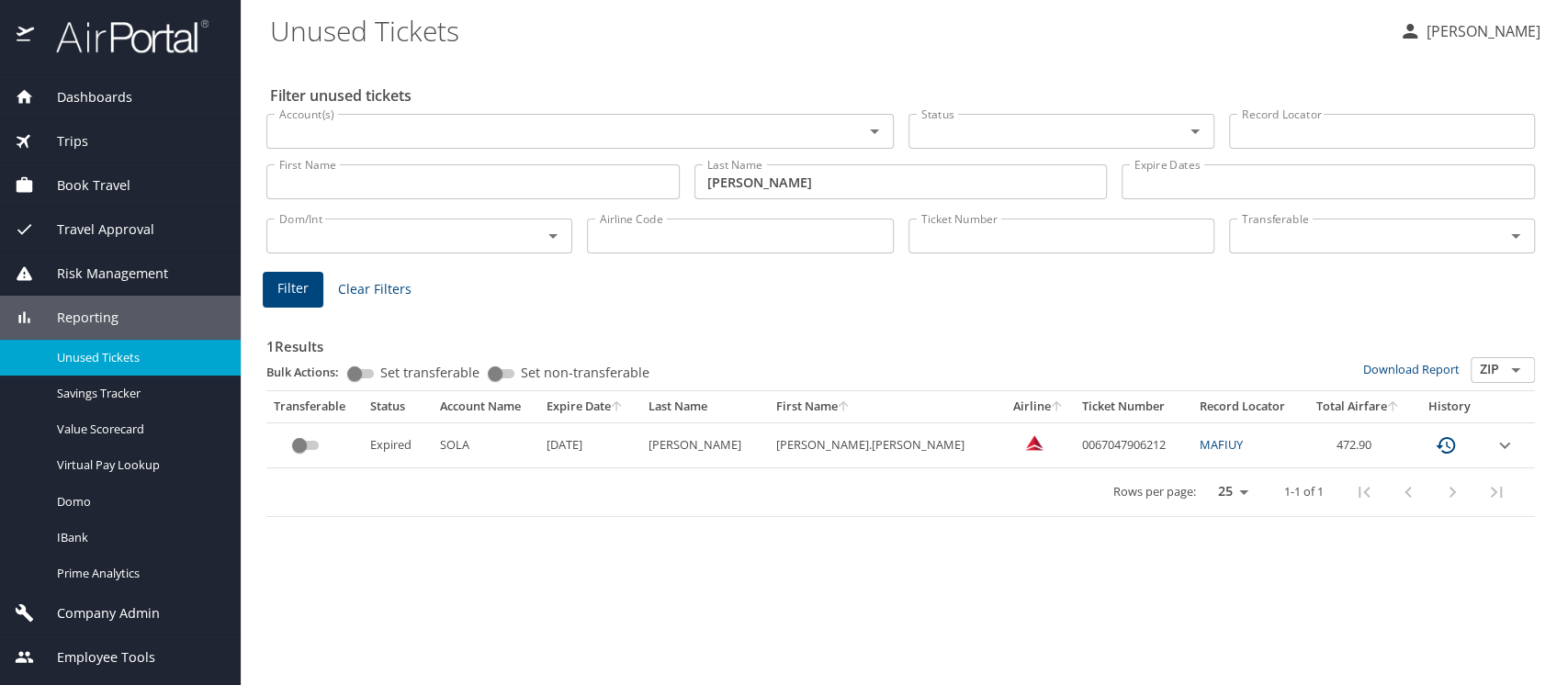
click at [757, 475] on div "Rows per page: 25 50 100 1-1 of 1" at bounding box center [897, 492] width 1247 height 48
click at [1497, 444] on icon "expand row" at bounding box center [1504, 445] width 22 height 22
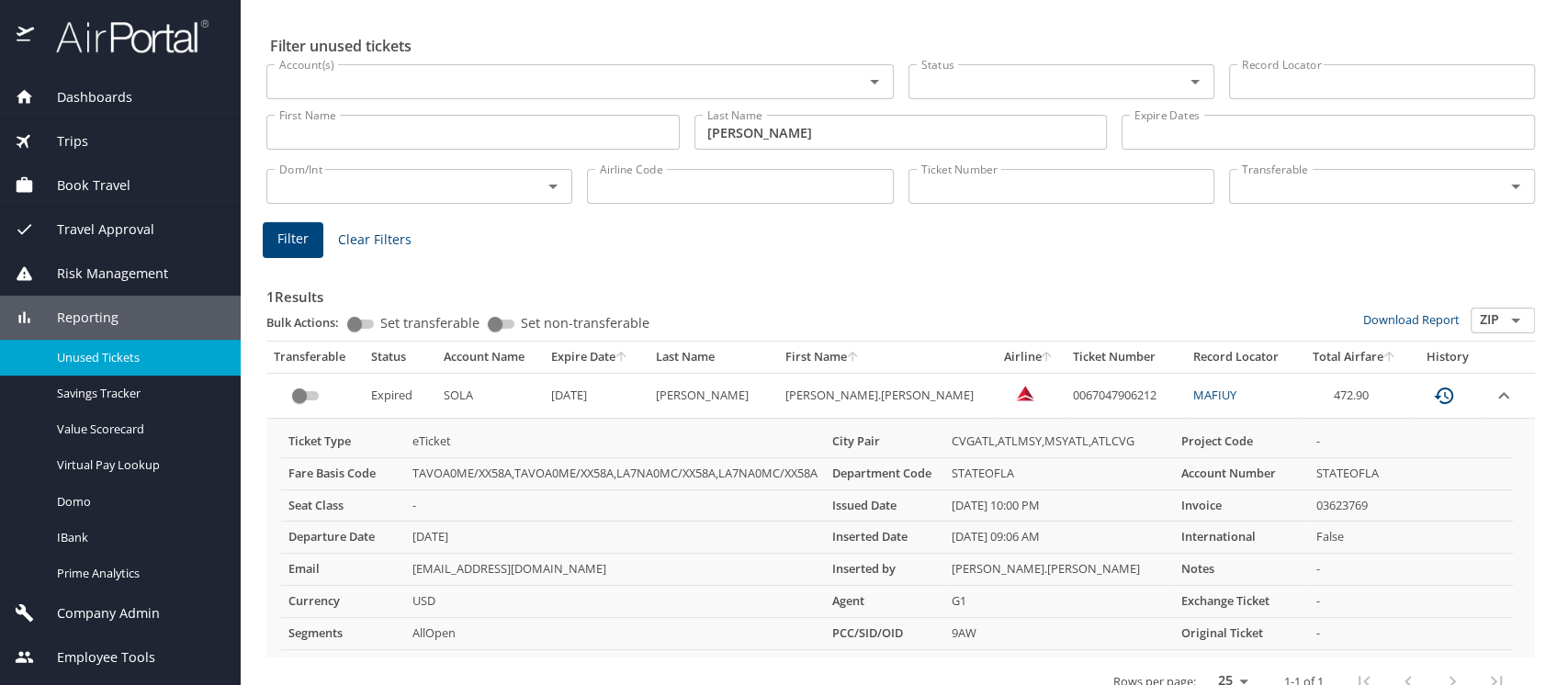
scroll to position [78, 0]
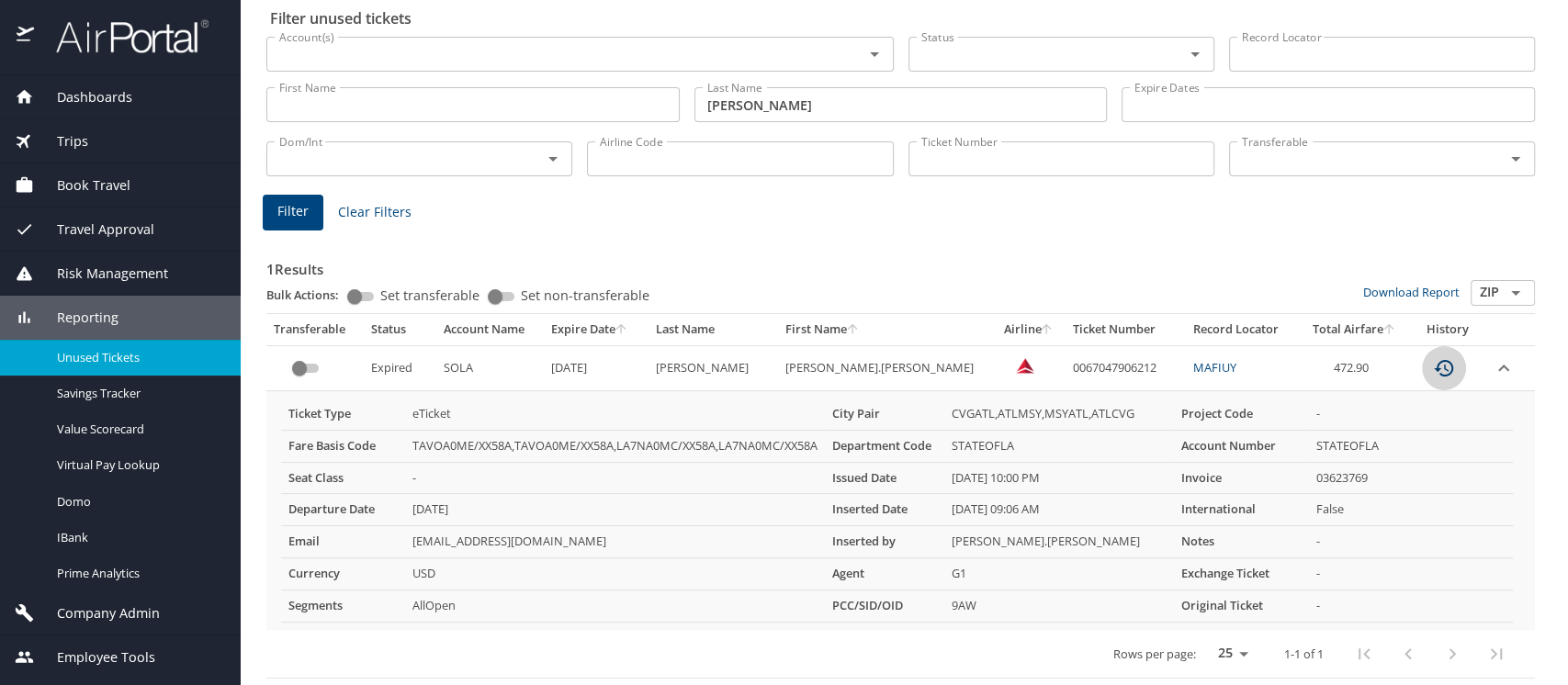
click at [1432, 367] on icon "custom pagination table" at bounding box center [1443, 369] width 22 height 22
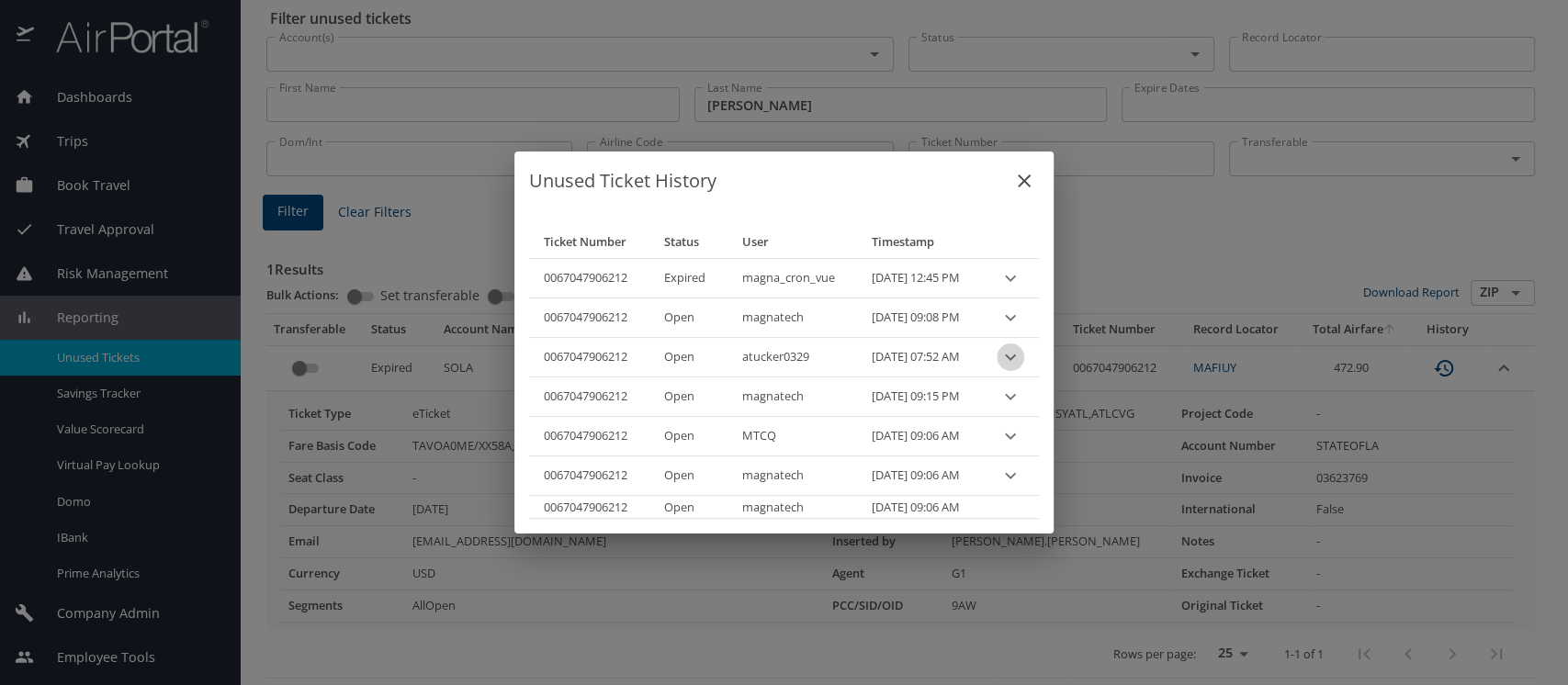
click at [1022, 360] on icon "expand row" at bounding box center [1010, 357] width 22 height 22
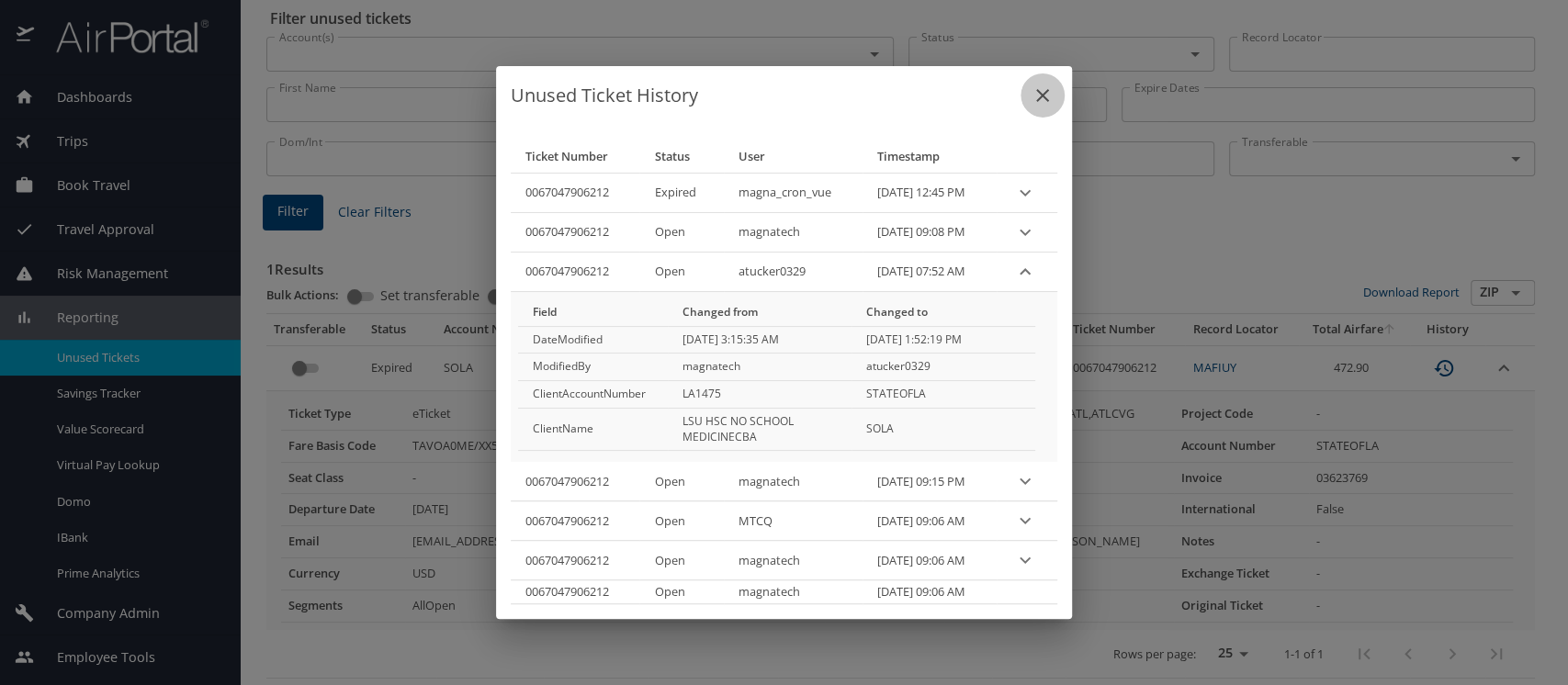
click at [1045, 97] on icon "close" at bounding box center [1042, 95] width 22 height 22
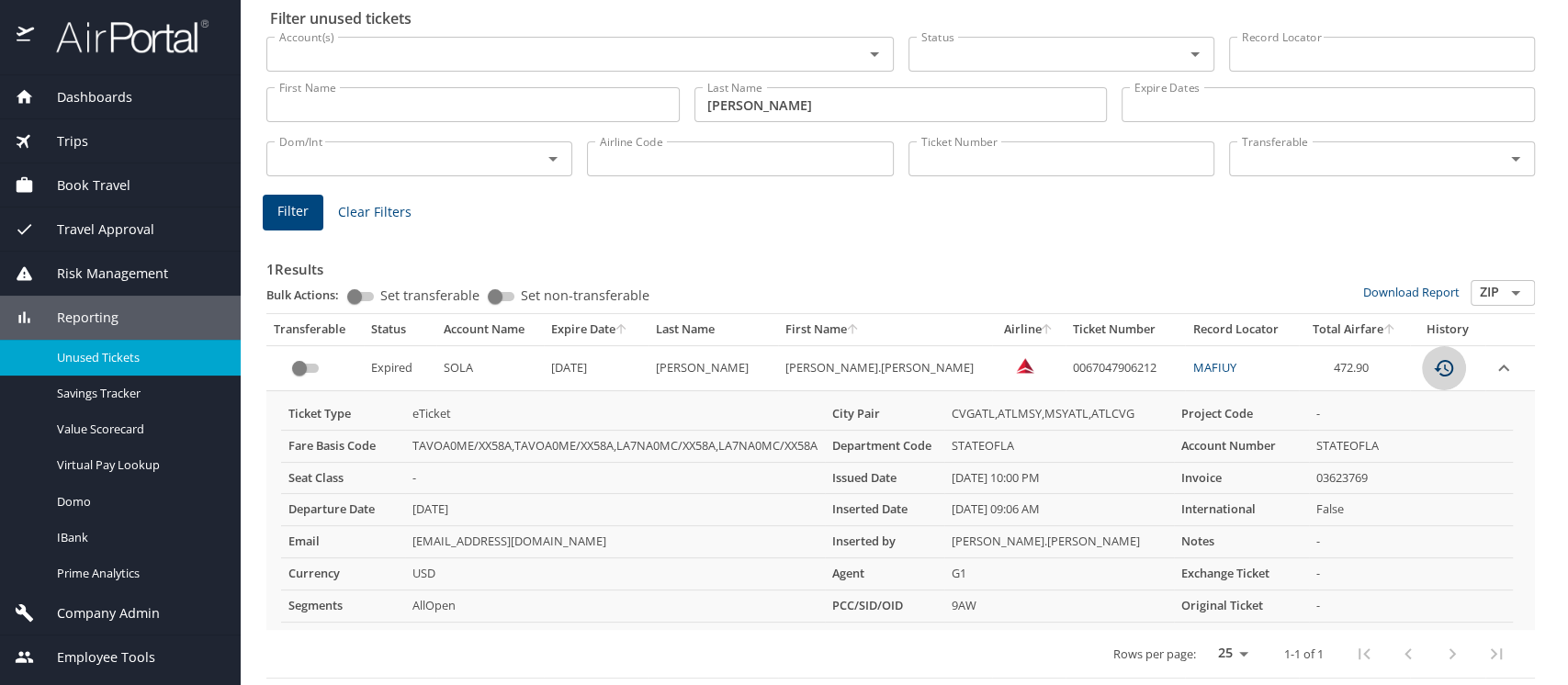
click at [1432, 371] on icon "custom pagination table" at bounding box center [1443, 369] width 22 height 22
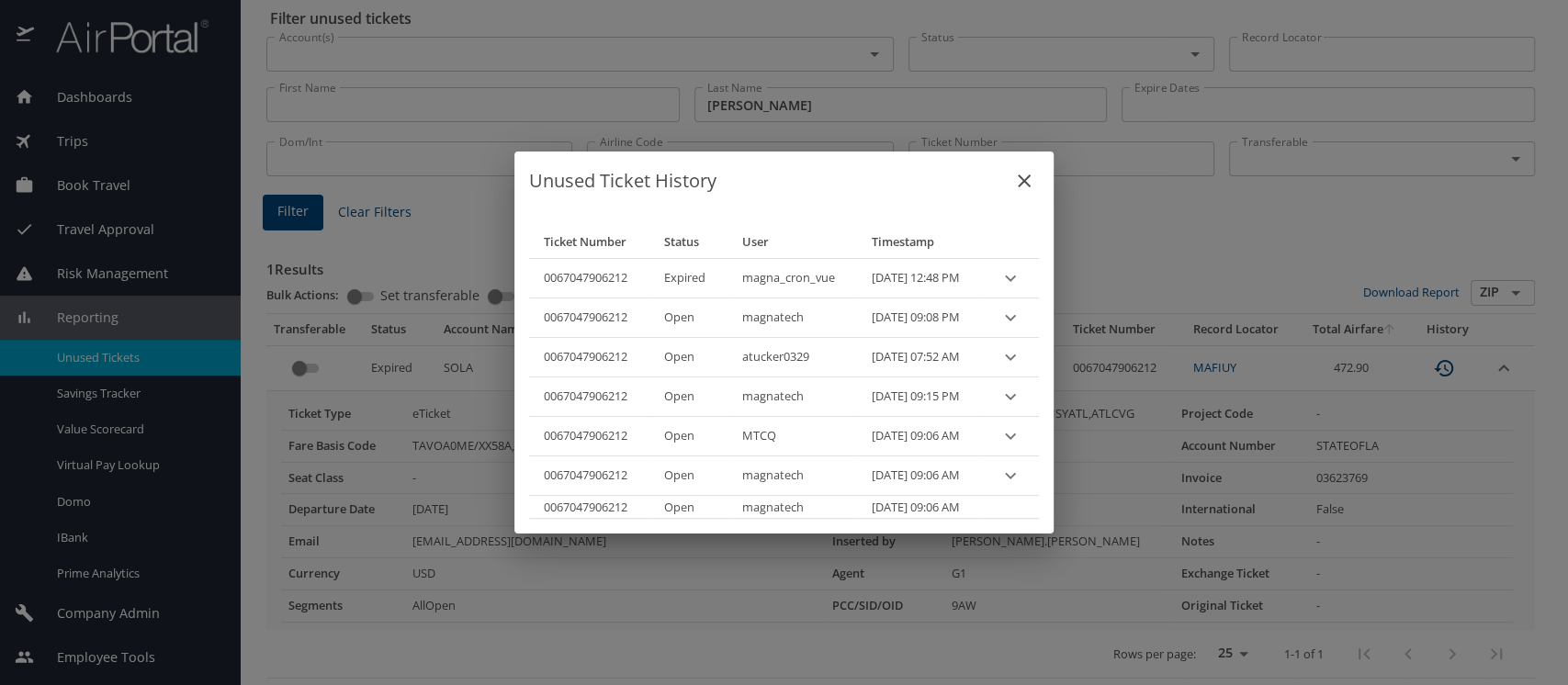
click at [1022, 400] on icon "expand row" at bounding box center [1010, 397] width 22 height 22
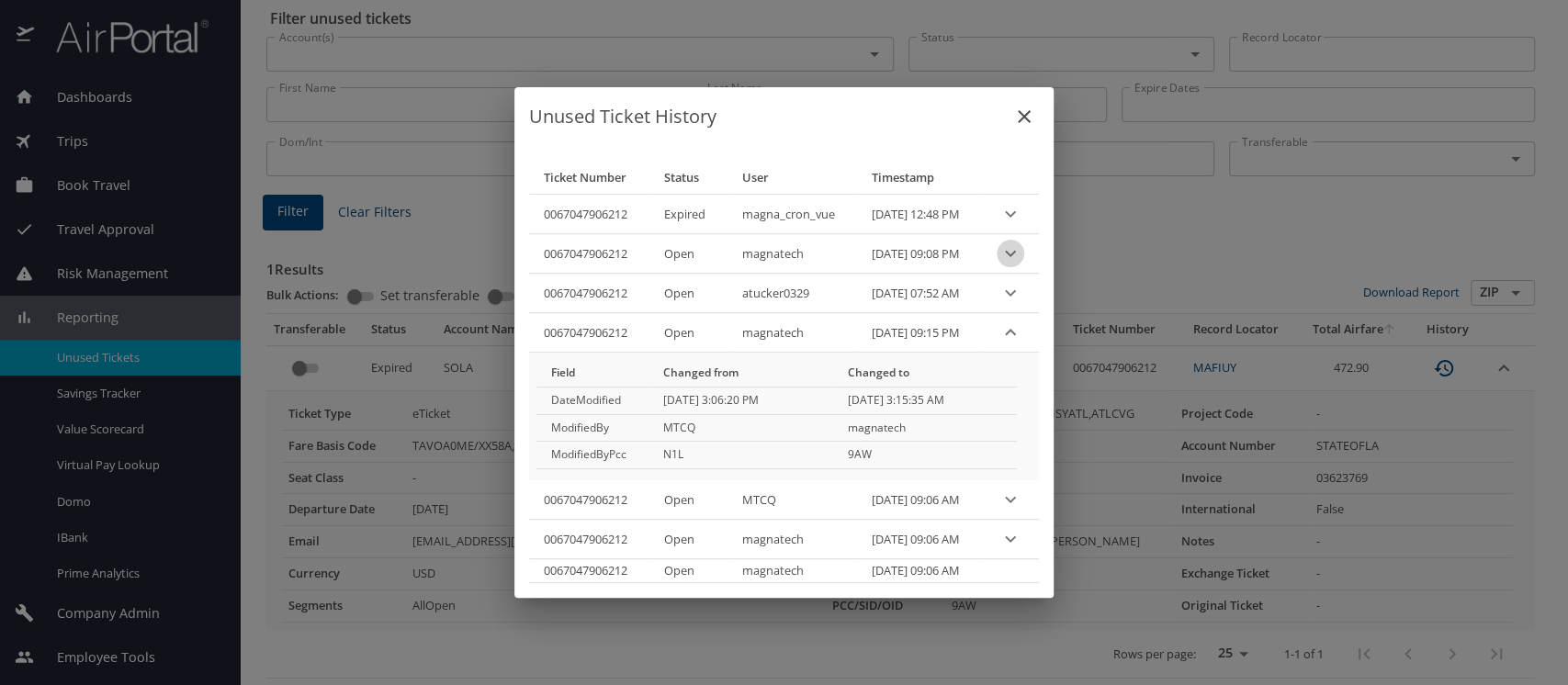
click at [1022, 256] on icon "expand row" at bounding box center [1010, 254] width 22 height 22
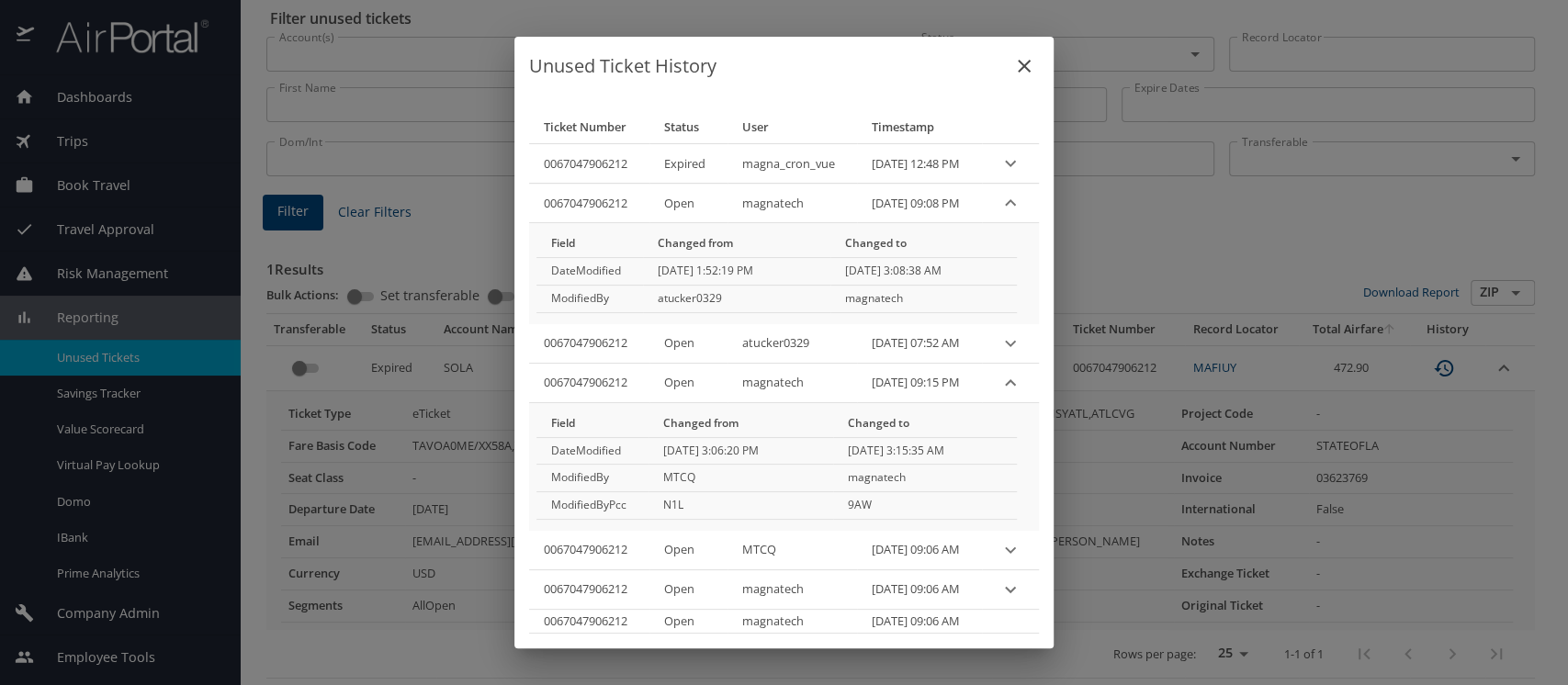
click at [1036, 67] on icon "close" at bounding box center [1024, 66] width 22 height 22
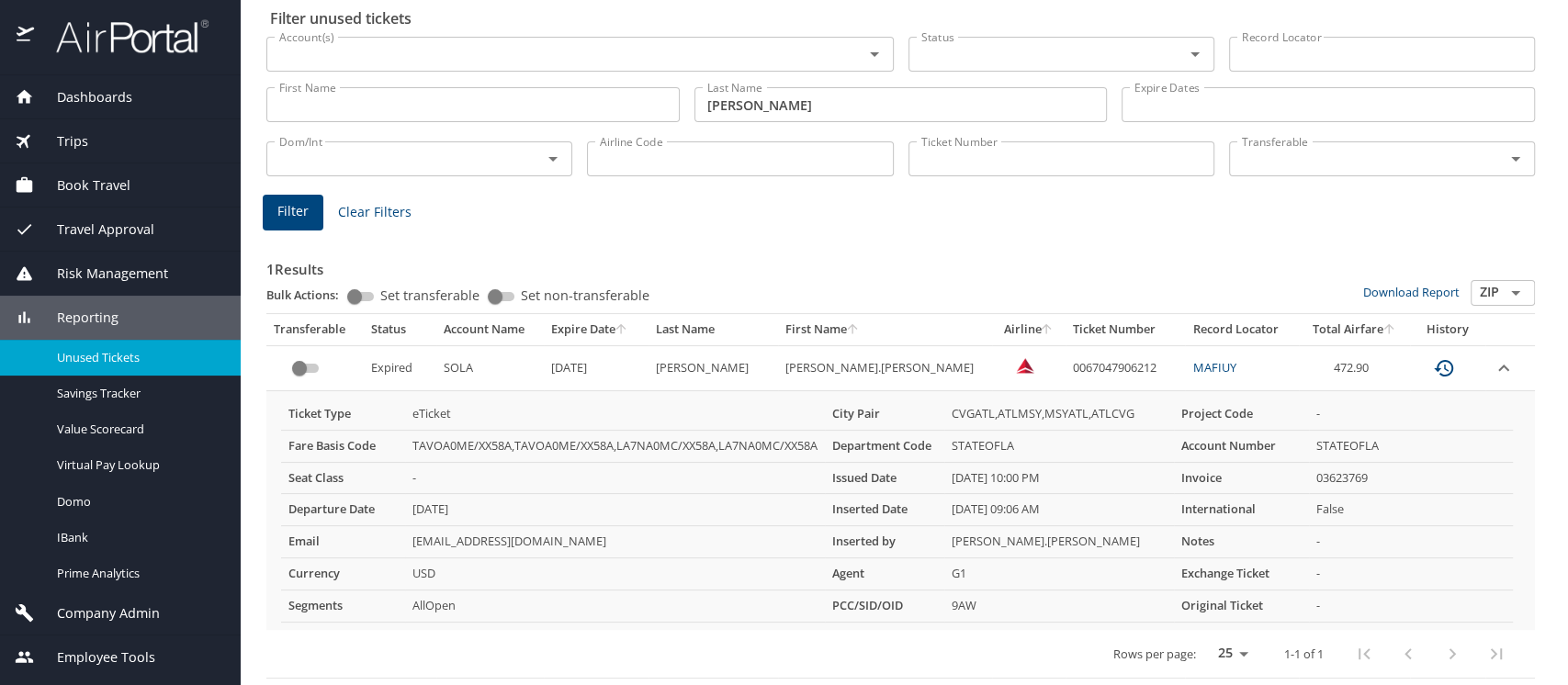
click at [1433, 360] on icon "custom pagination table" at bounding box center [1443, 368] width 20 height 17
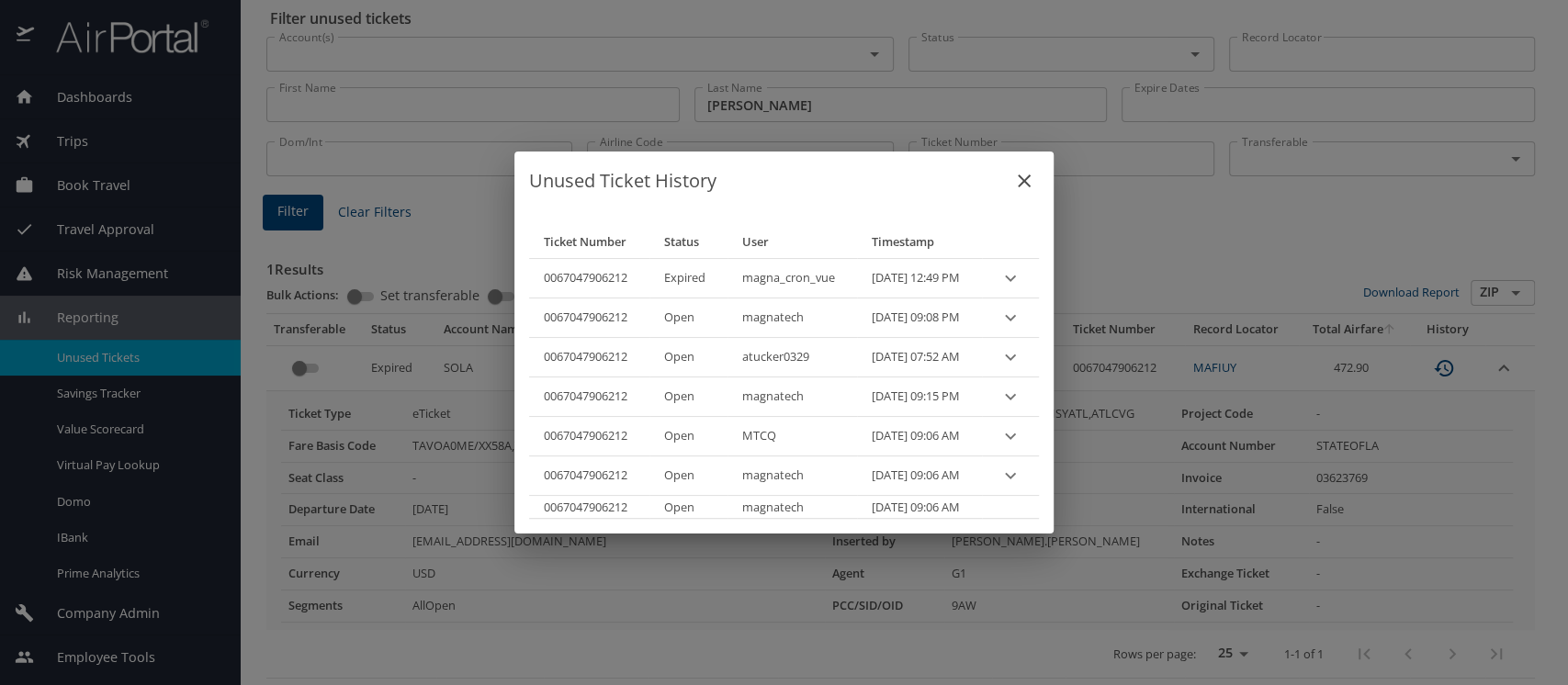
click at [1022, 317] on icon "expand row" at bounding box center [1010, 317] width 22 height 22
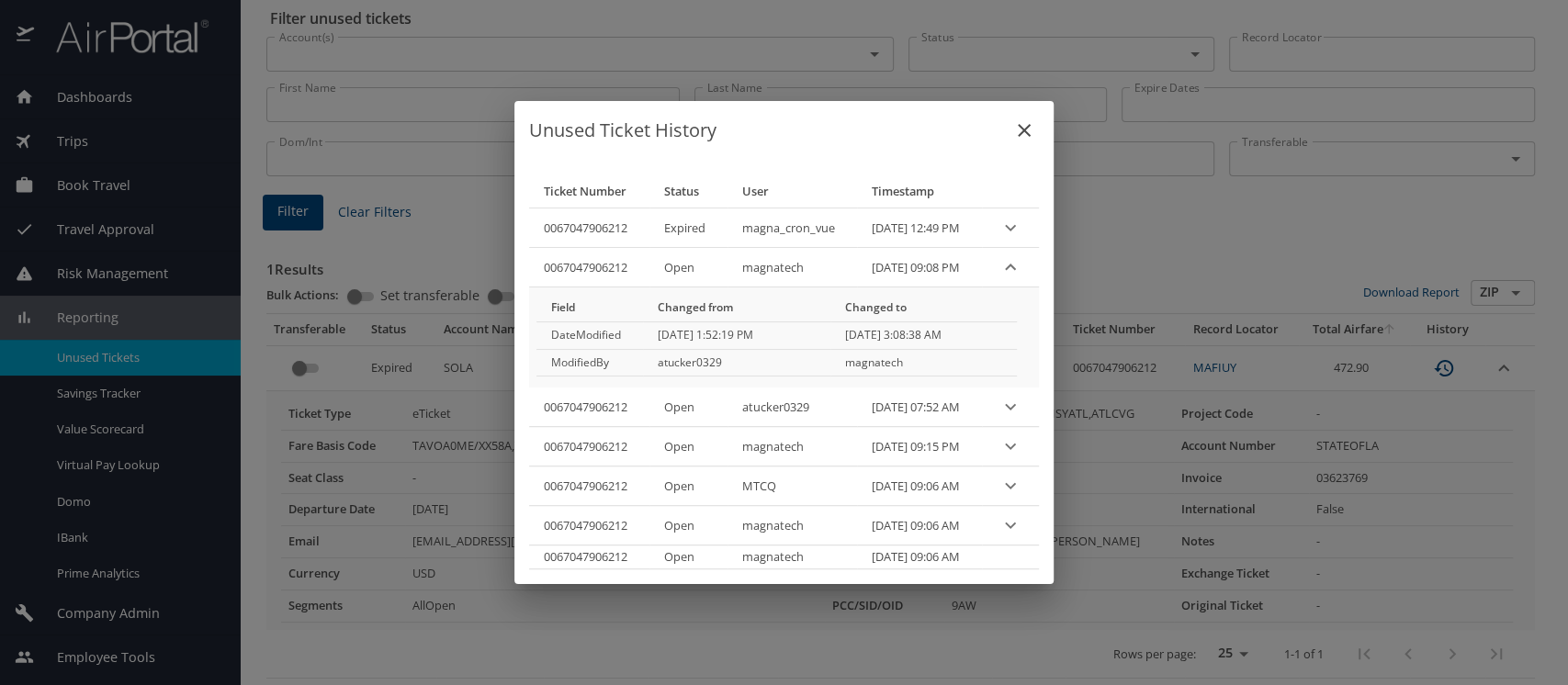
click at [1021, 403] on icon "expand row" at bounding box center [1010, 407] width 22 height 22
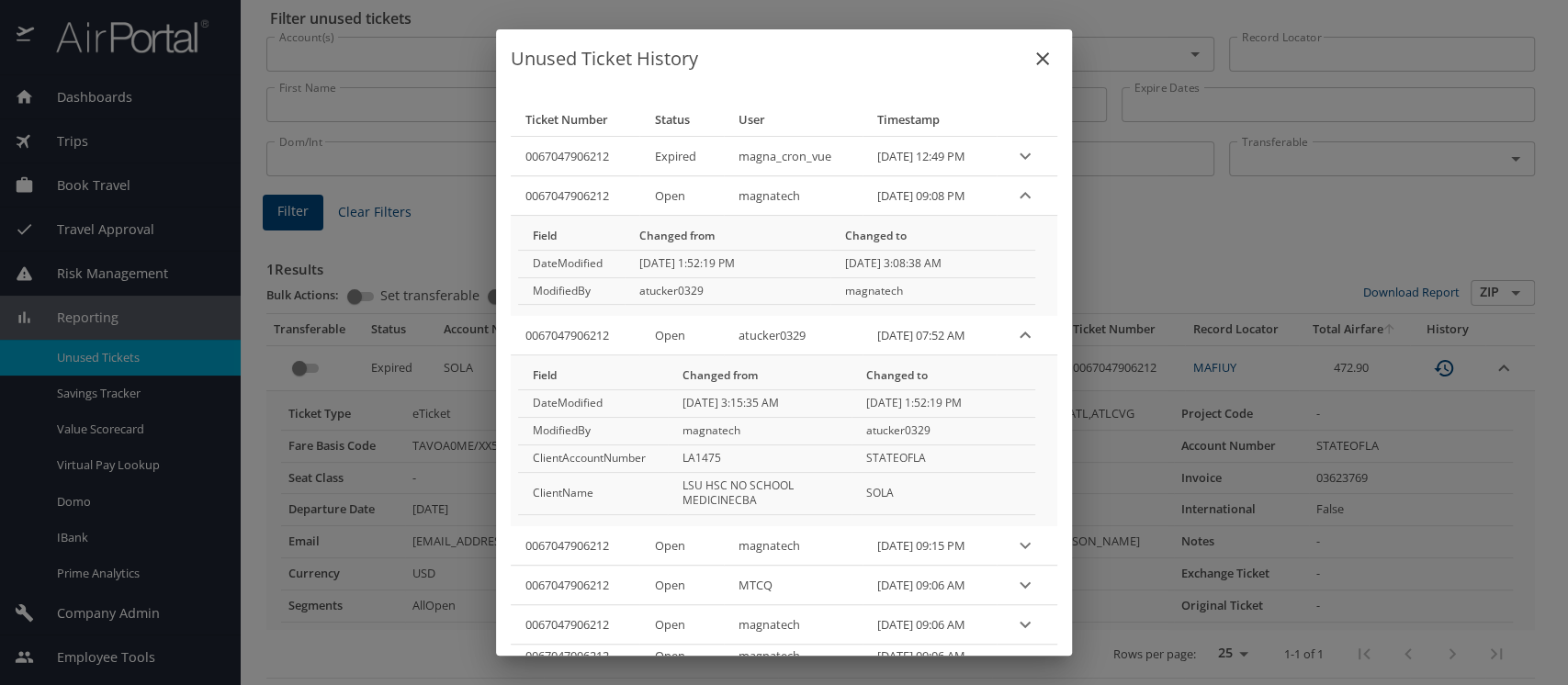
click at [1048, 57] on icon "close" at bounding box center [1042, 59] width 22 height 22
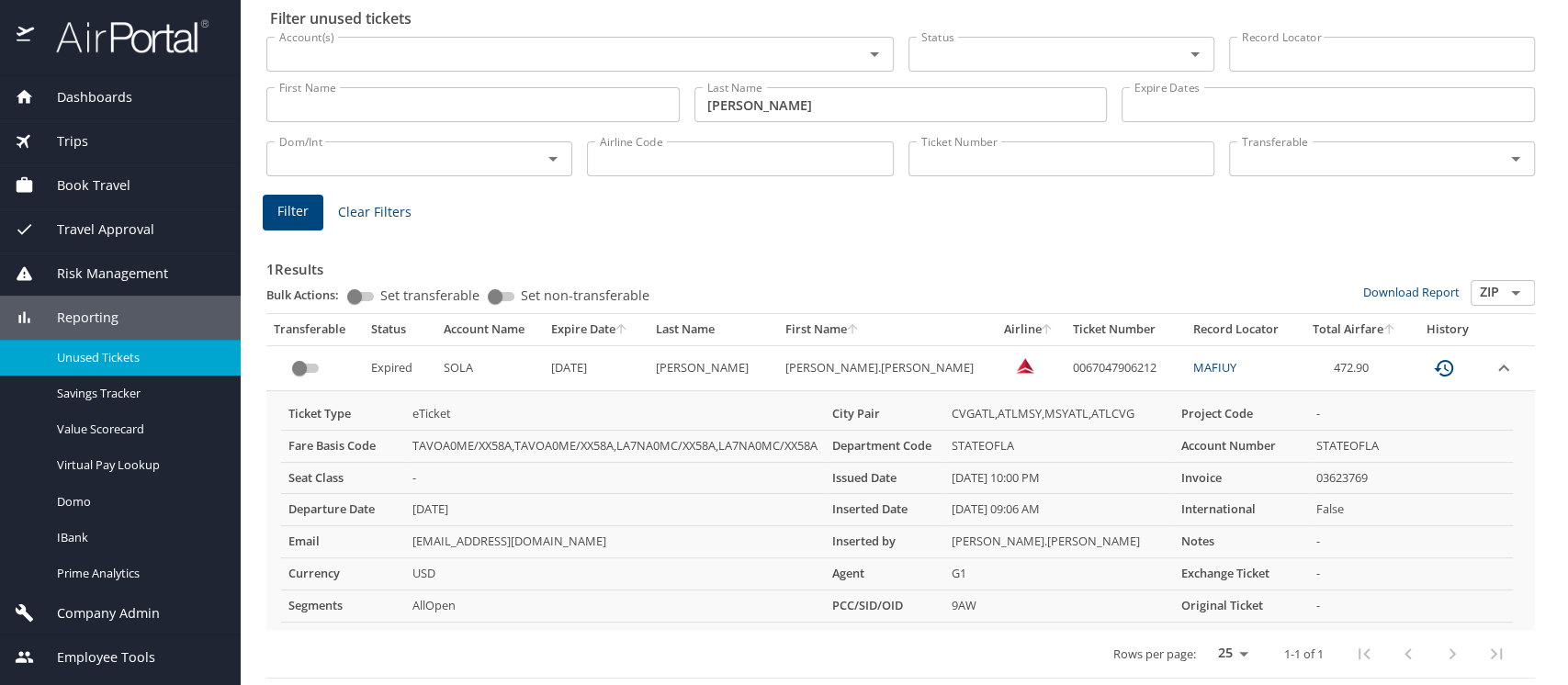
click at [91, 317] on span "Reporting" at bounding box center [77, 317] width 84 height 21
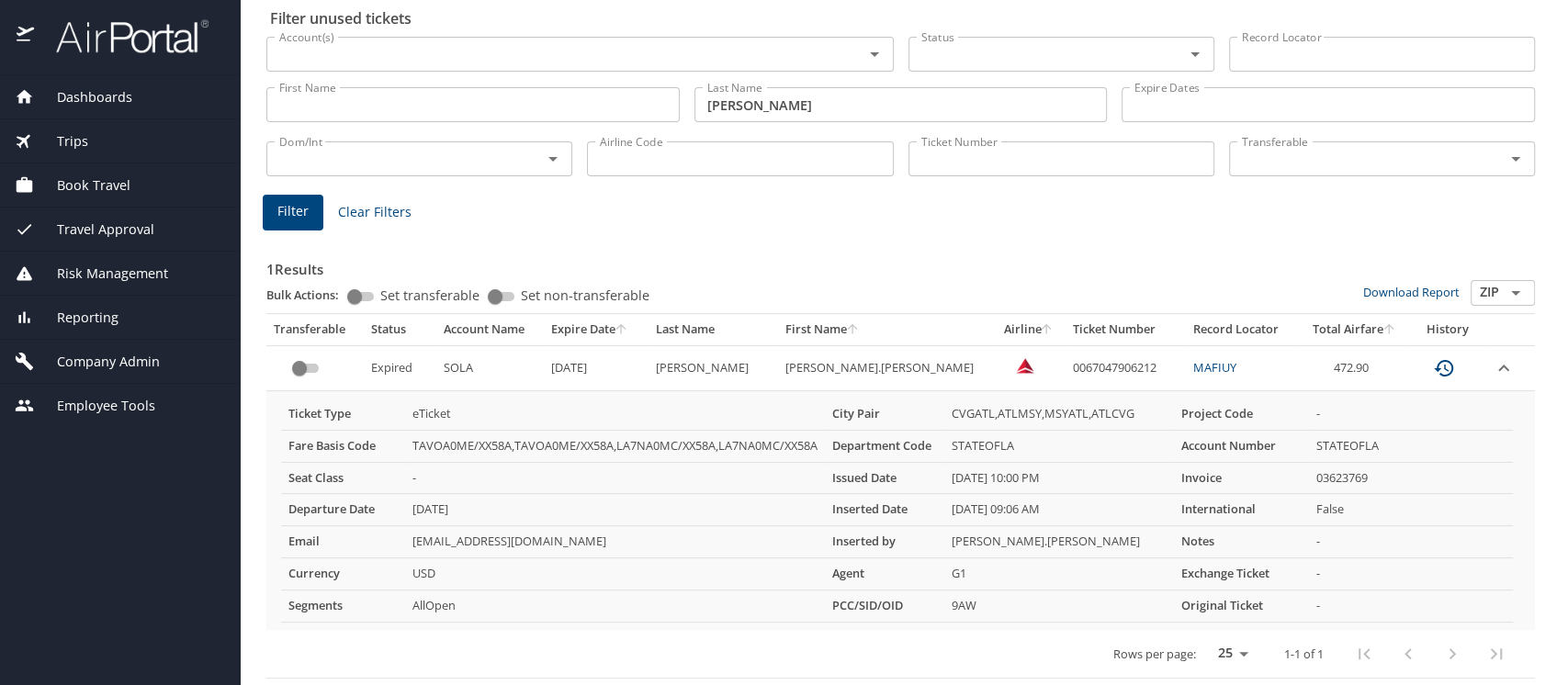
click at [93, 364] on span "Company Admin" at bounding box center [97, 362] width 126 height 21
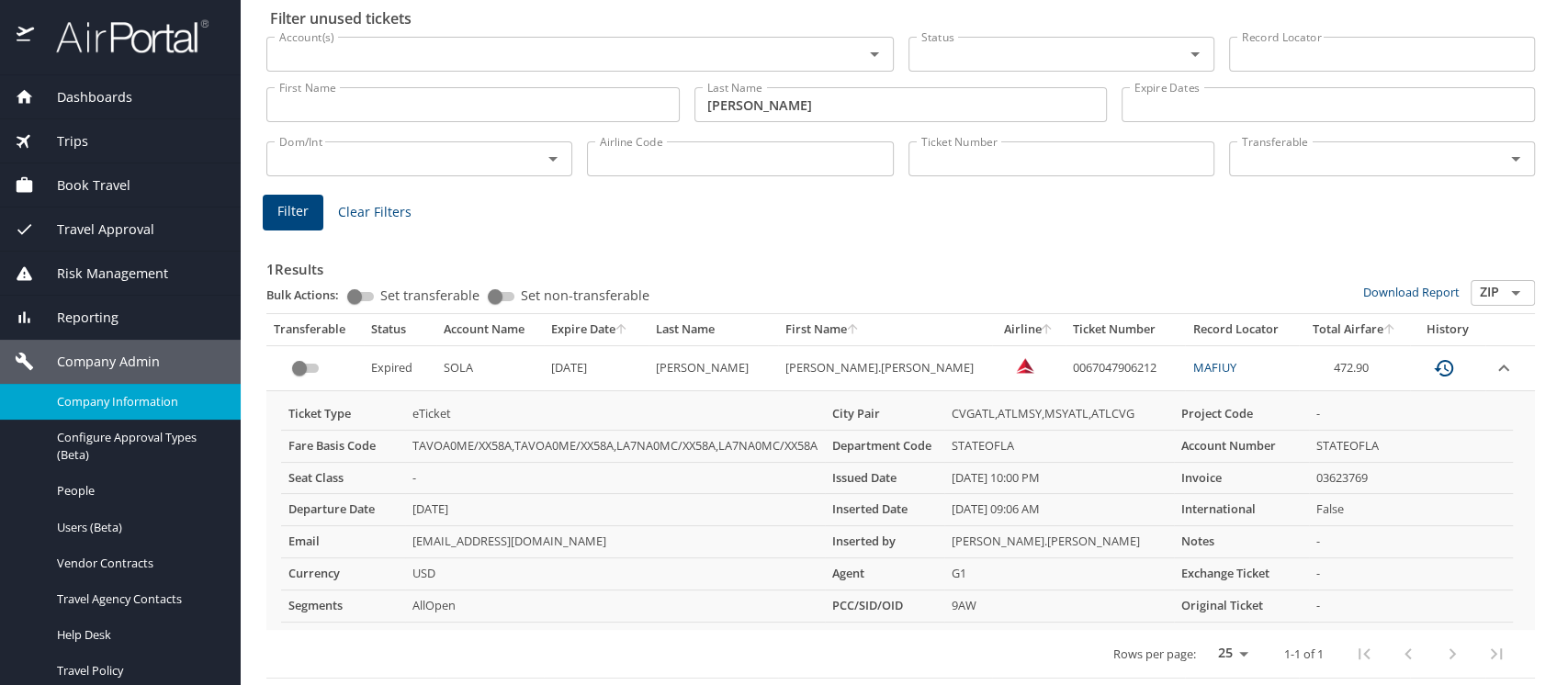
click at [93, 399] on span "Company Information" at bounding box center [138, 402] width 162 height 18
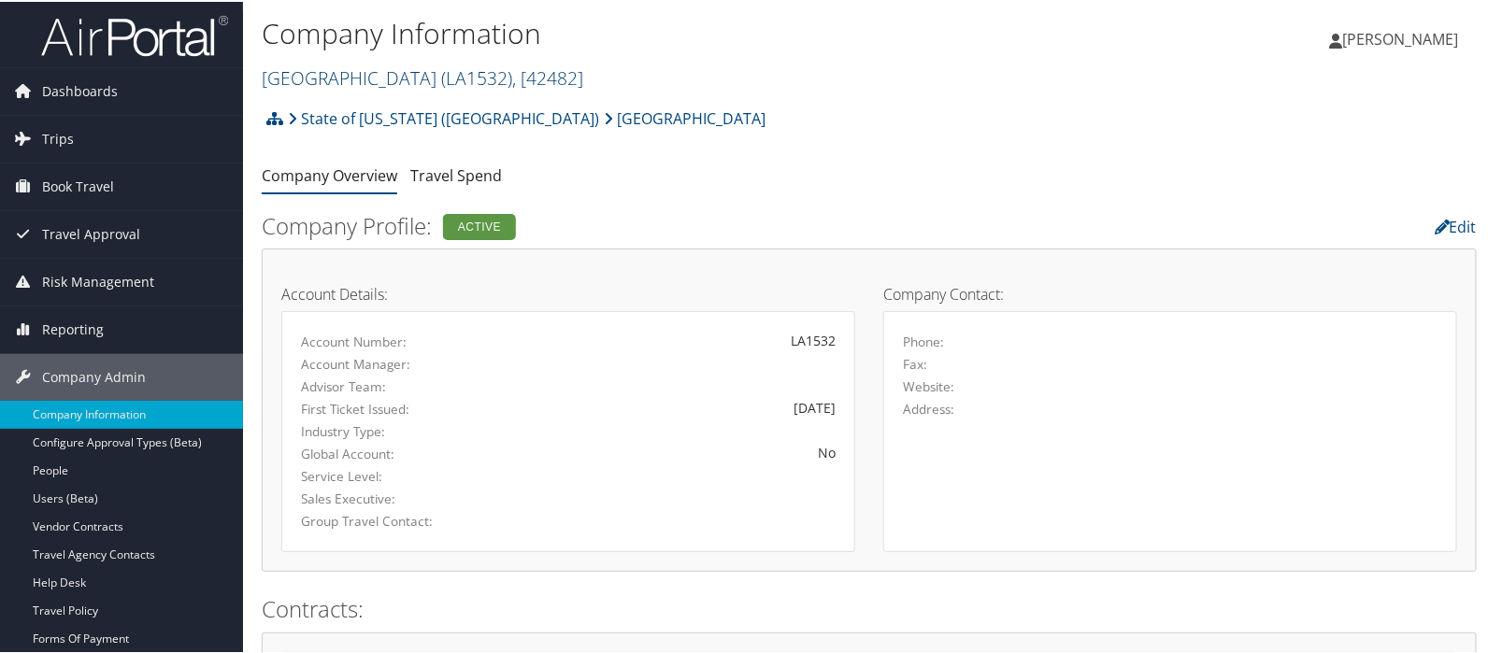
click at [354, 80] on link "[GEOGRAPHIC_DATA] ( LA1532 ) , [ 42482 ]" at bounding box center [423, 76] width 322 height 25
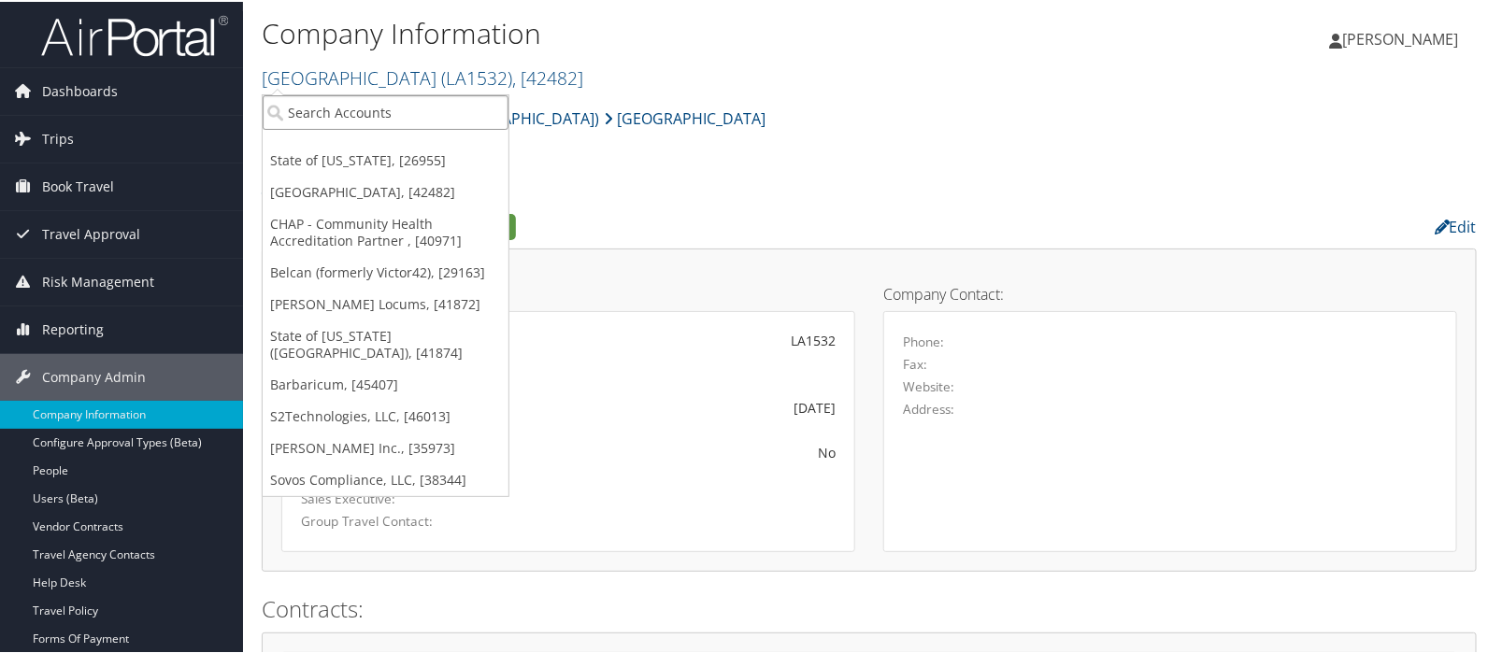
click at [346, 98] on input "search" at bounding box center [386, 110] width 246 height 35
type input "[PERSON_NAME]"
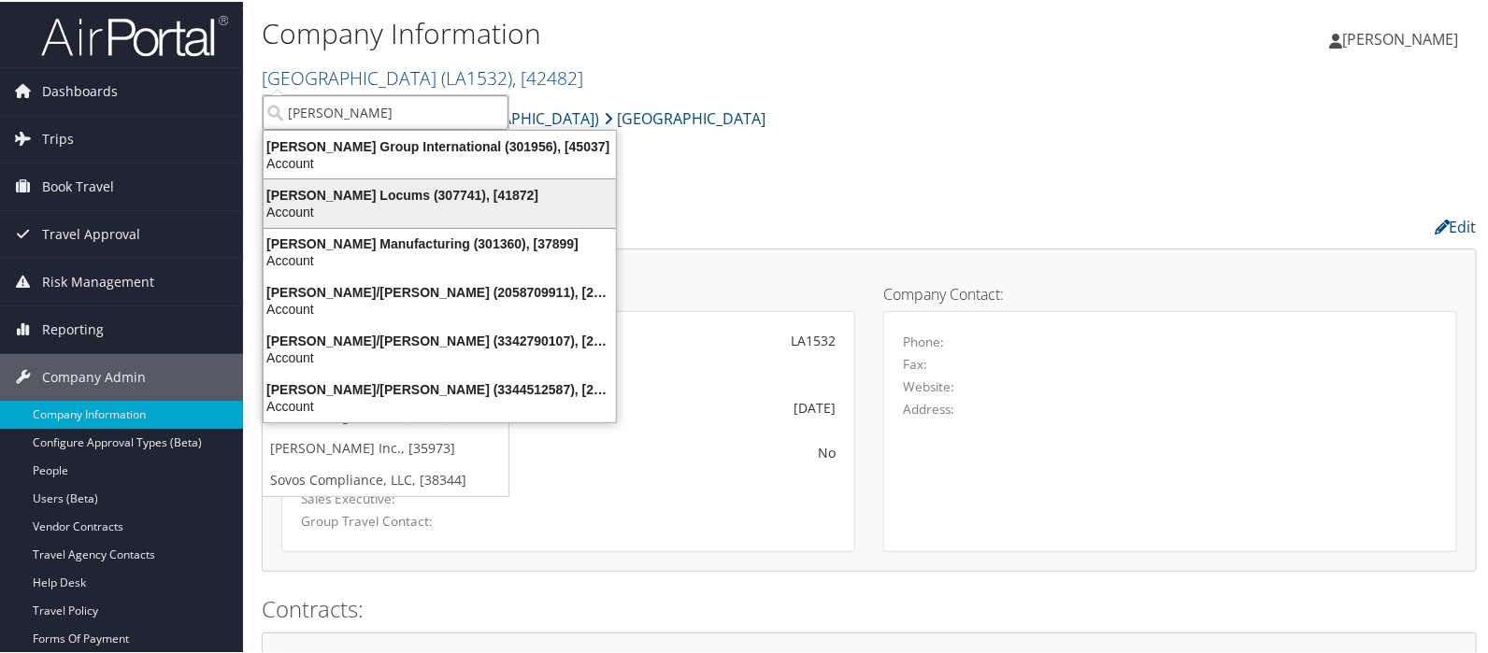
click at [374, 195] on div "[PERSON_NAME] Locums (307741), [41872]" at bounding box center [439, 193] width 375 height 17
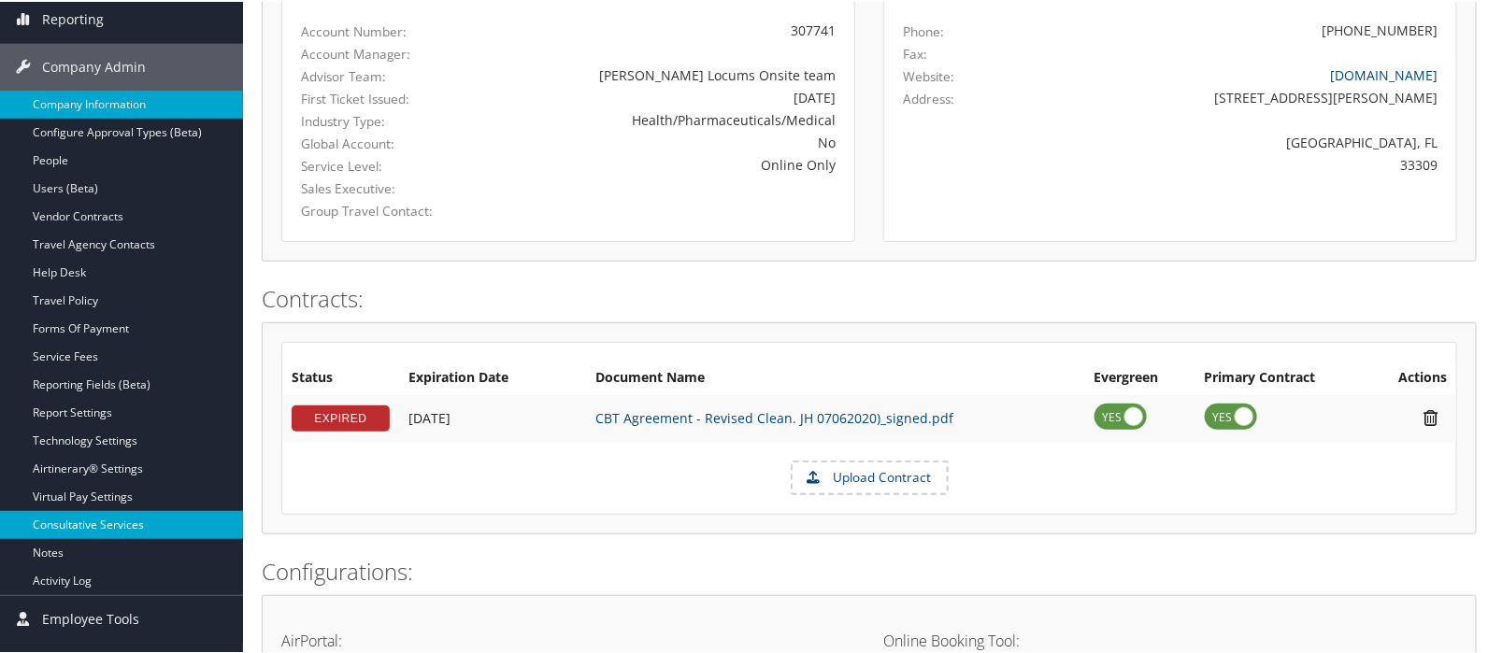
scroll to position [311, 0]
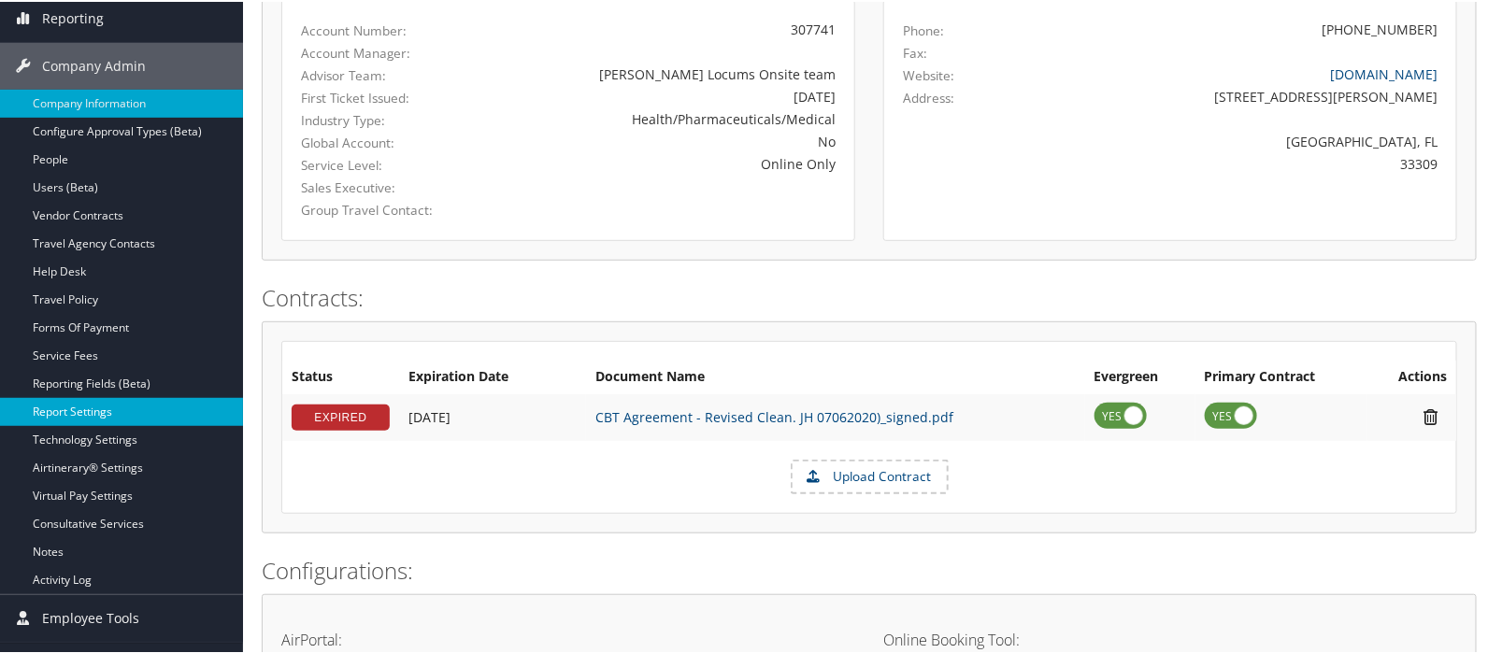
click at [65, 404] on link "Report Settings" at bounding box center [121, 410] width 243 height 28
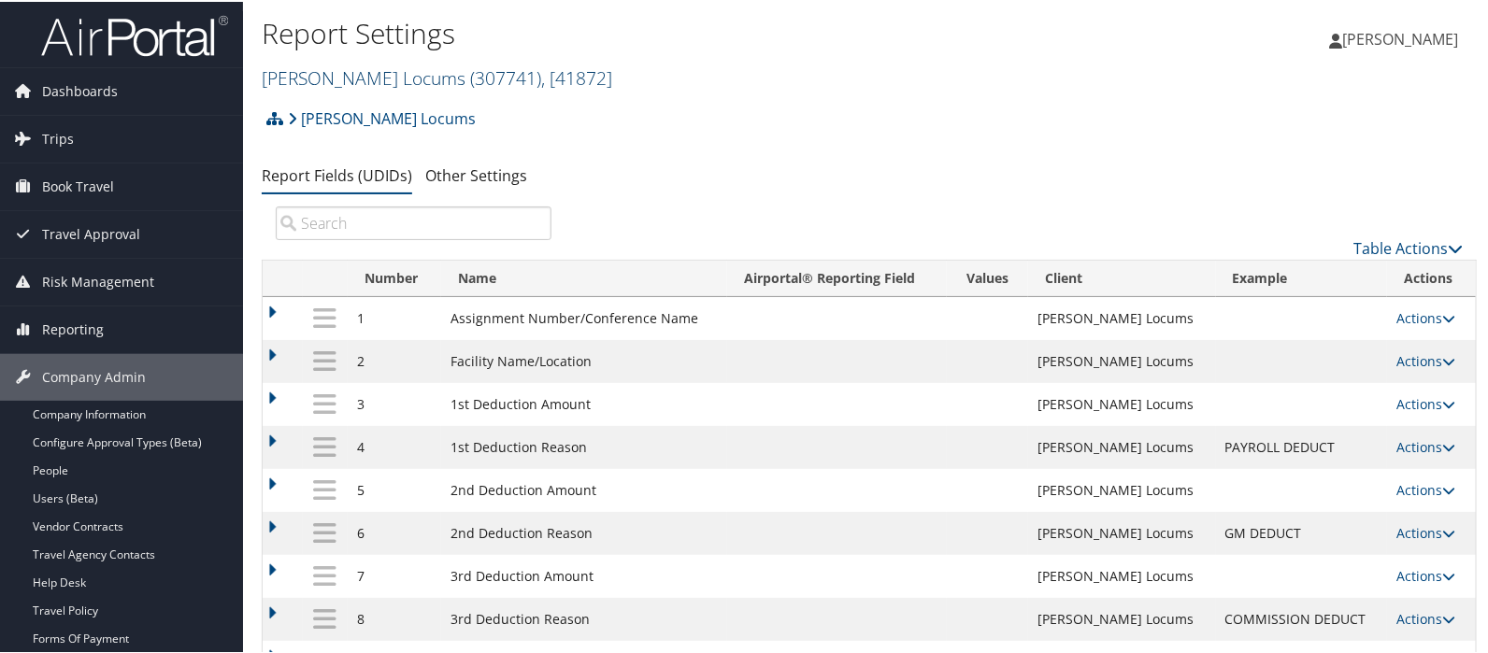
click at [290, 78] on link "[PERSON_NAME] Locums ( 307741 ) , [ 41872 ]" at bounding box center [437, 76] width 351 height 25
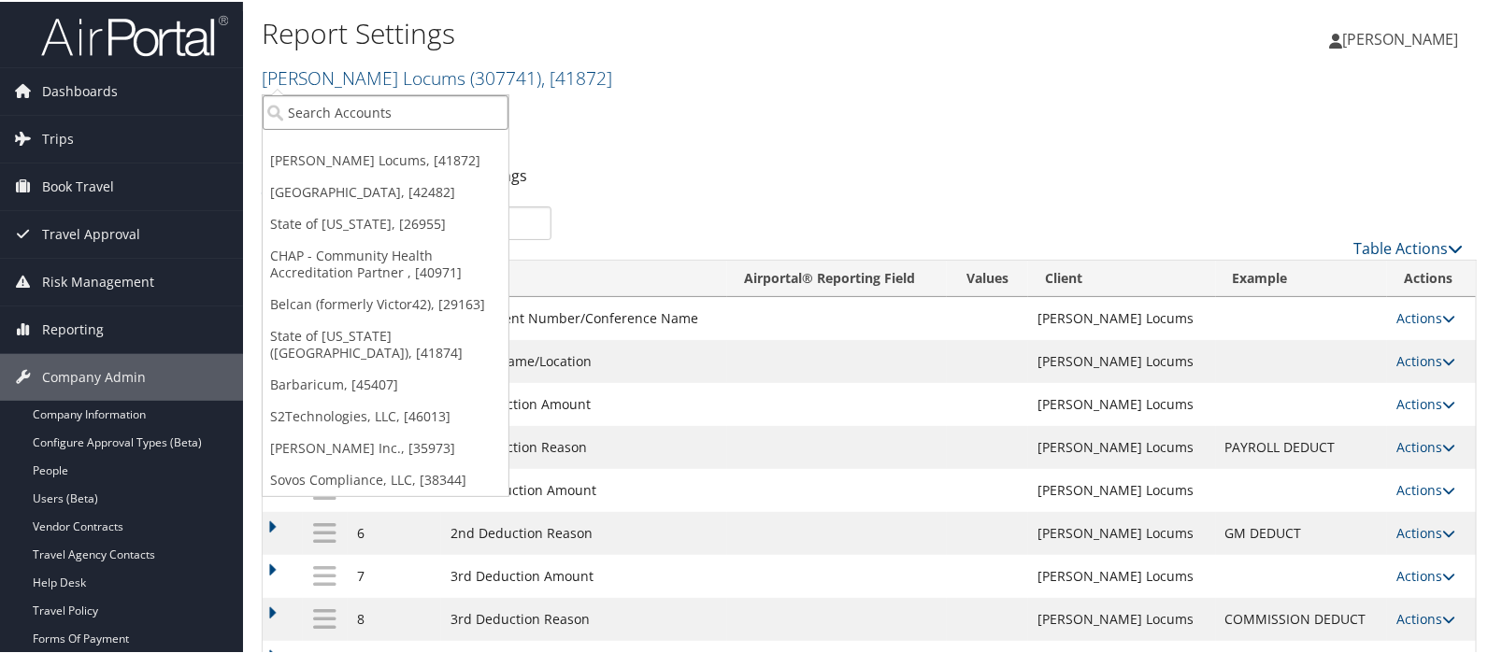
click at [299, 109] on input "search" at bounding box center [386, 110] width 246 height 35
type input "belcan"
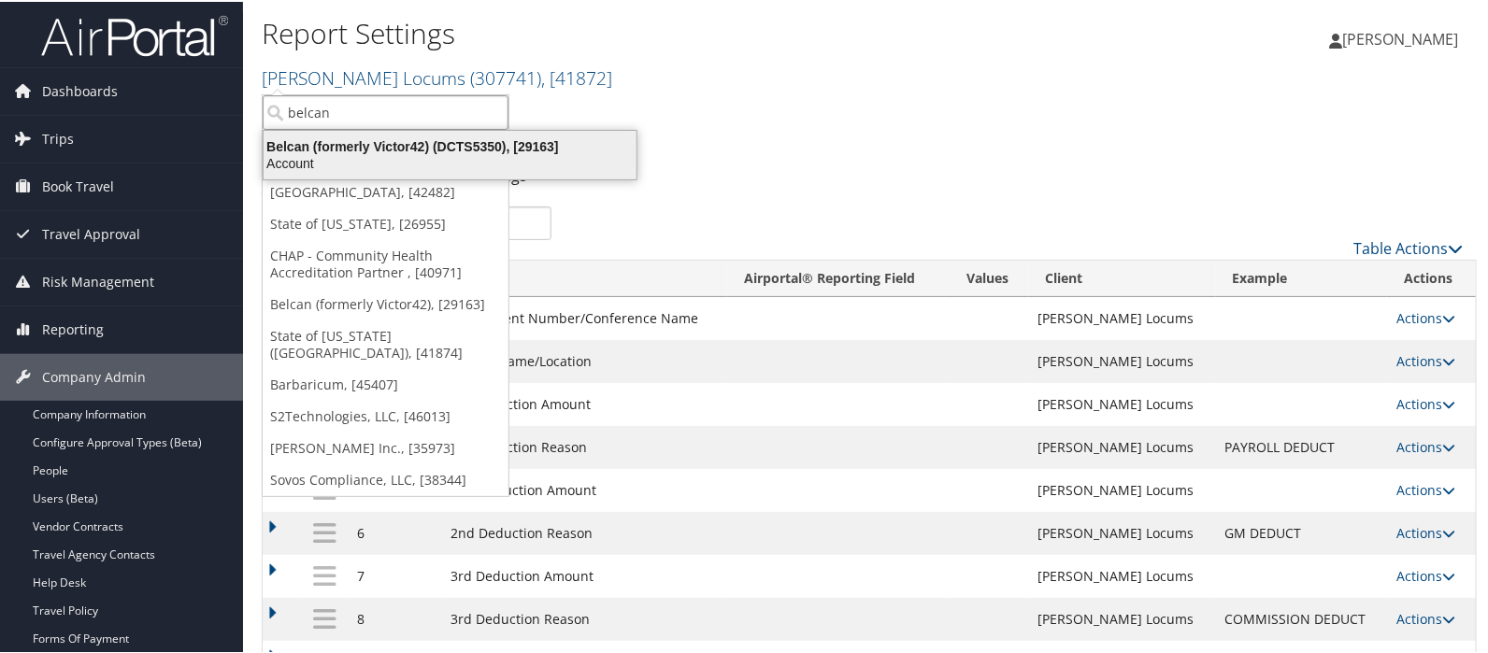
click at [319, 147] on div "Belcan (formerly Victor42) (DCTS5350), [29163]" at bounding box center [449, 144] width 395 height 17
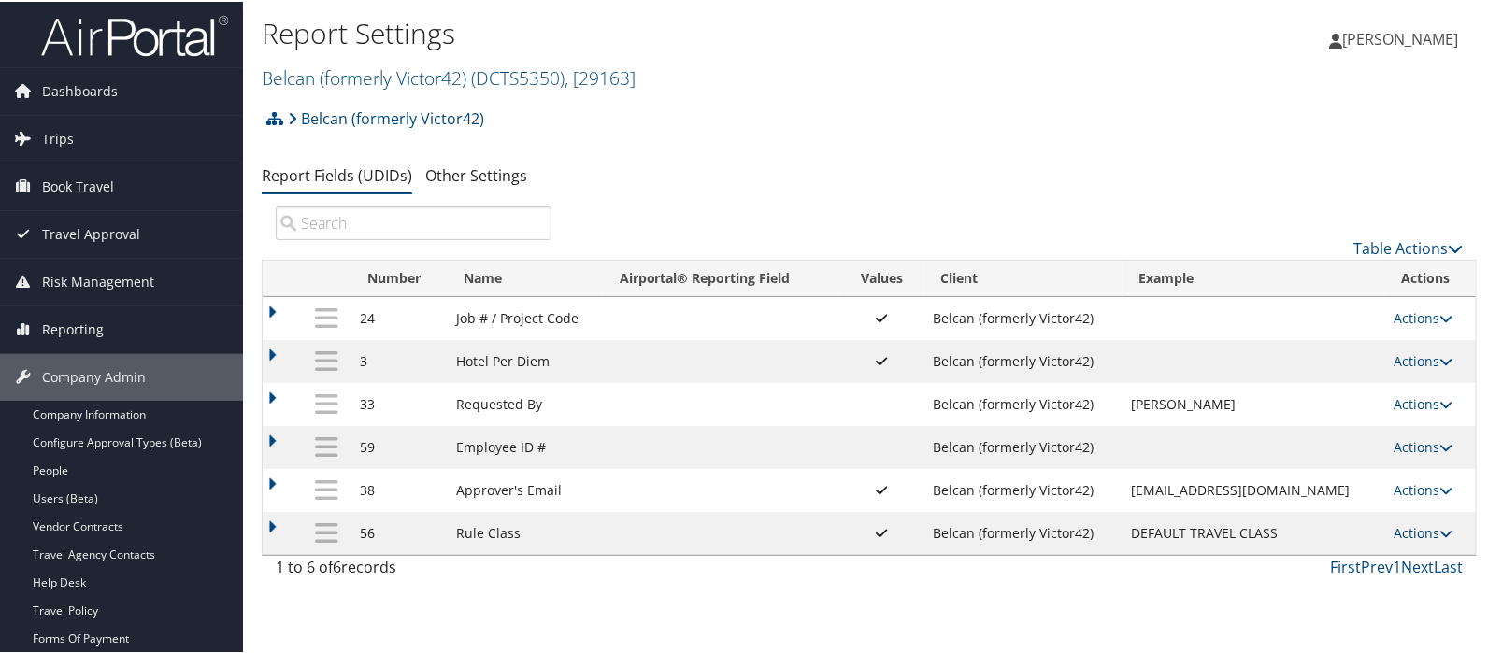
click at [1402, 534] on link "Actions" at bounding box center [1424, 532] width 59 height 18
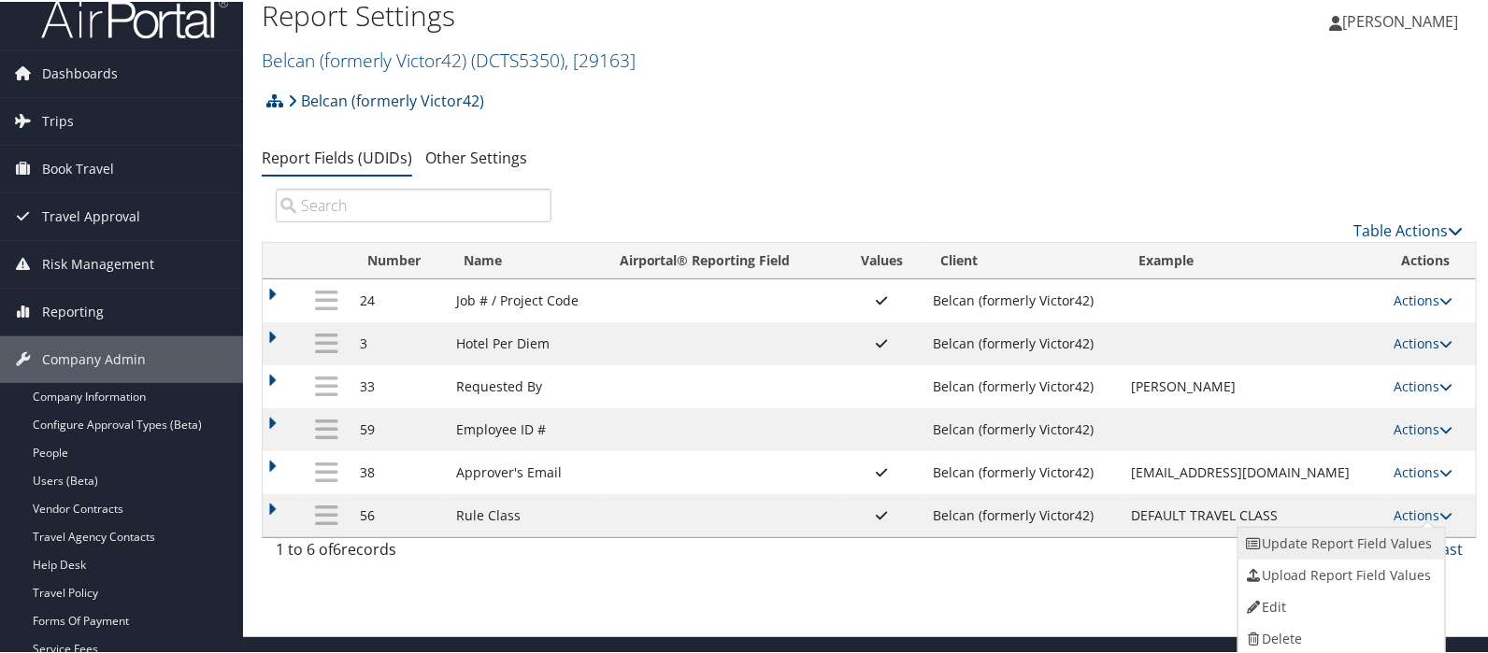
click at [1373, 549] on link "Update Report Field Values" at bounding box center [1340, 542] width 202 height 32
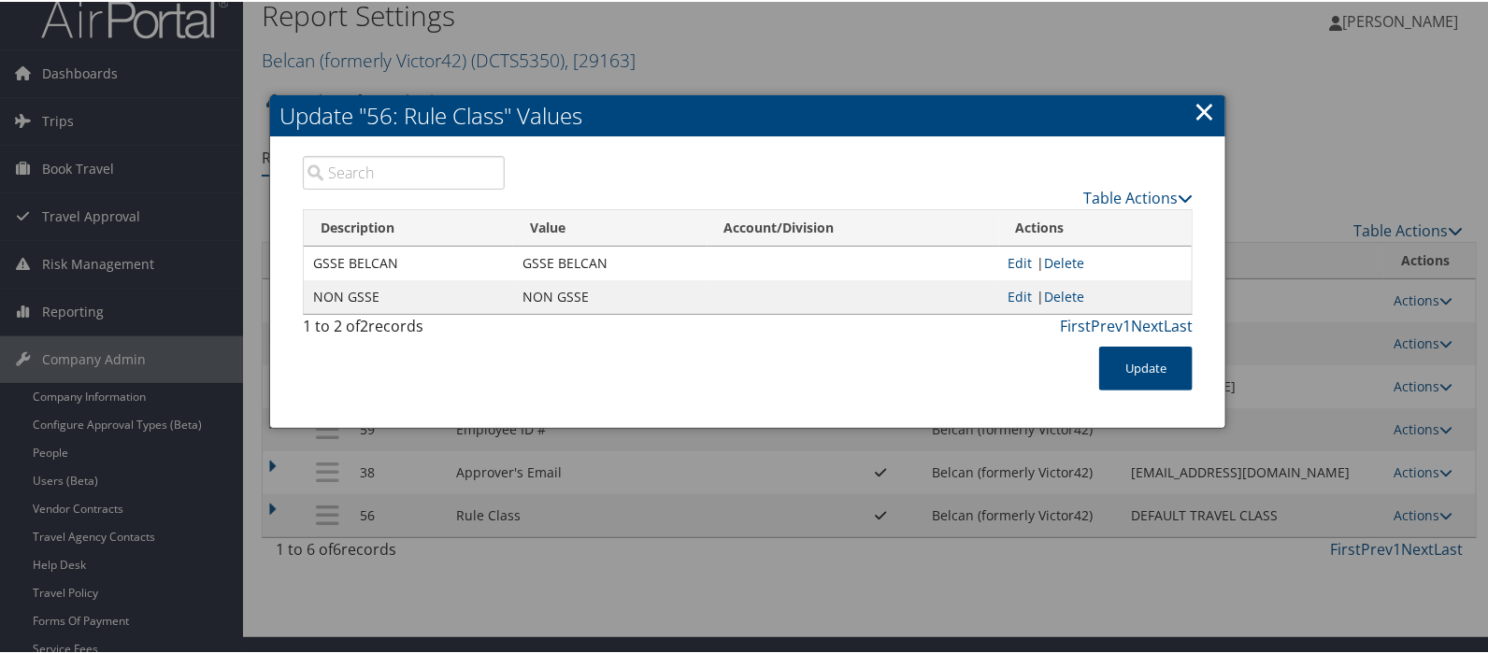
click at [1203, 108] on link "×" at bounding box center [1205, 109] width 22 height 37
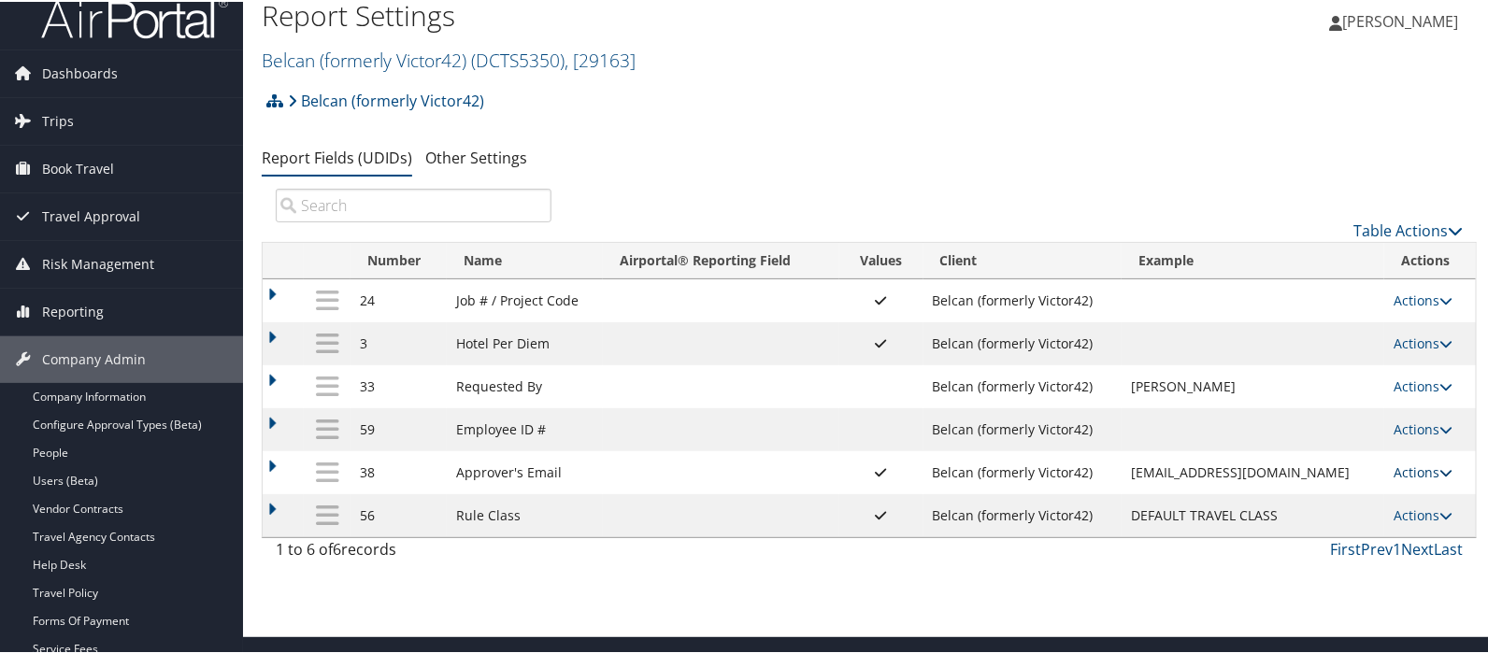
click at [1412, 474] on link "Actions" at bounding box center [1423, 471] width 59 height 18
click at [1351, 496] on link "Update Report Field Values" at bounding box center [1340, 499] width 202 height 32
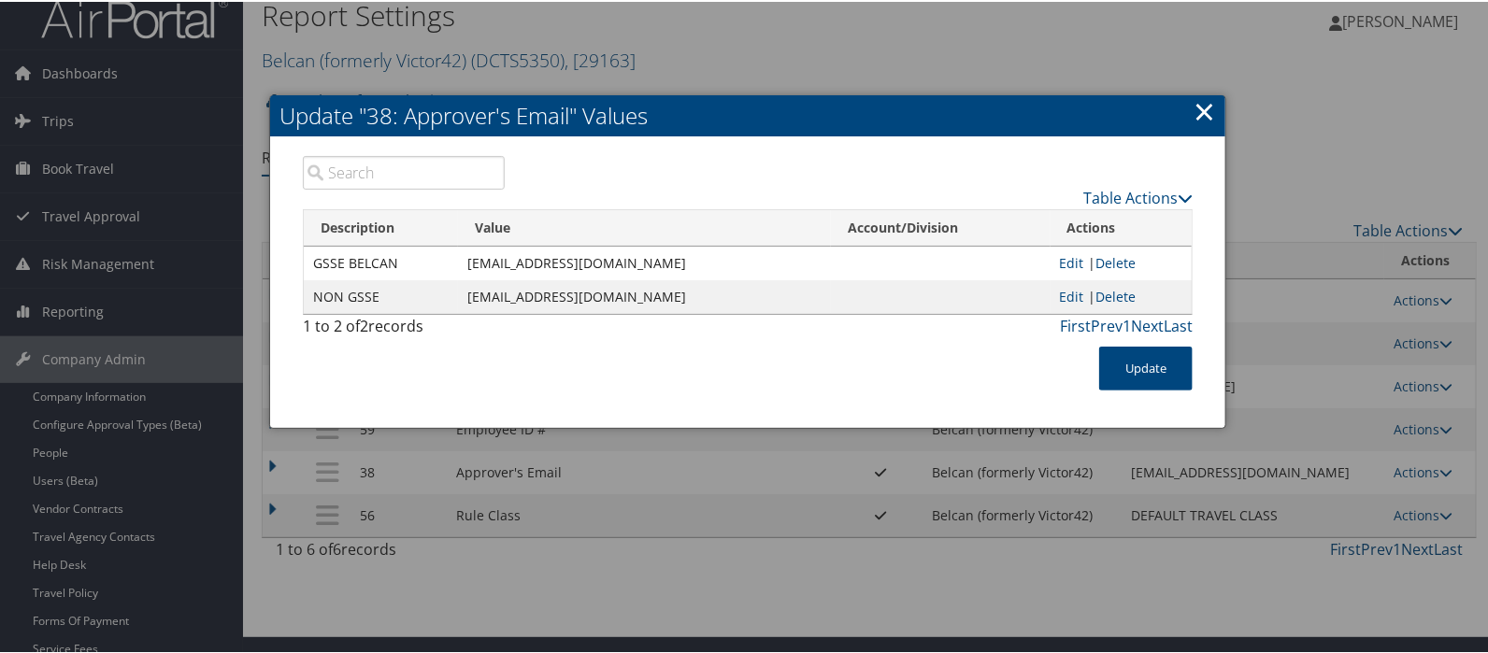
click at [1198, 112] on link "×" at bounding box center [1205, 109] width 22 height 37
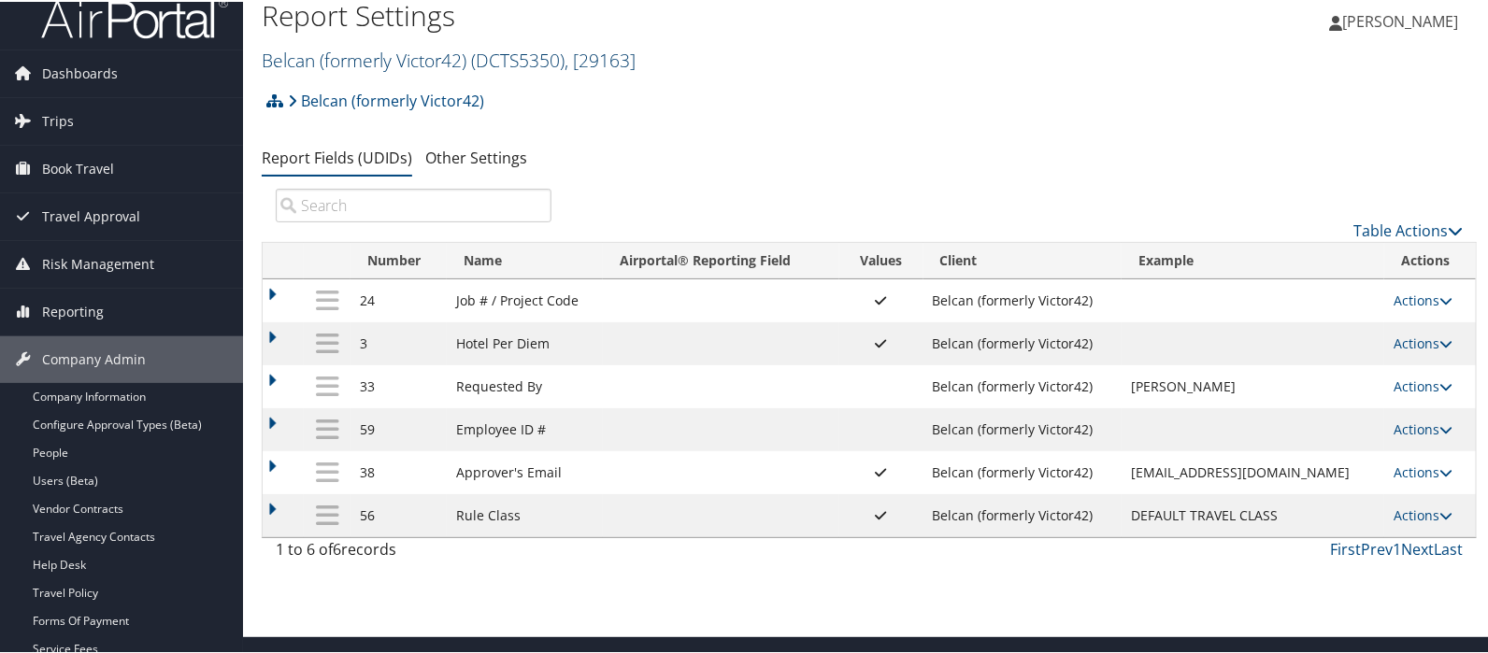
click at [306, 55] on link "Belcan (formerly Victor42) ( DCTS5350 ) , [ 29163 ]" at bounding box center [449, 58] width 374 height 25
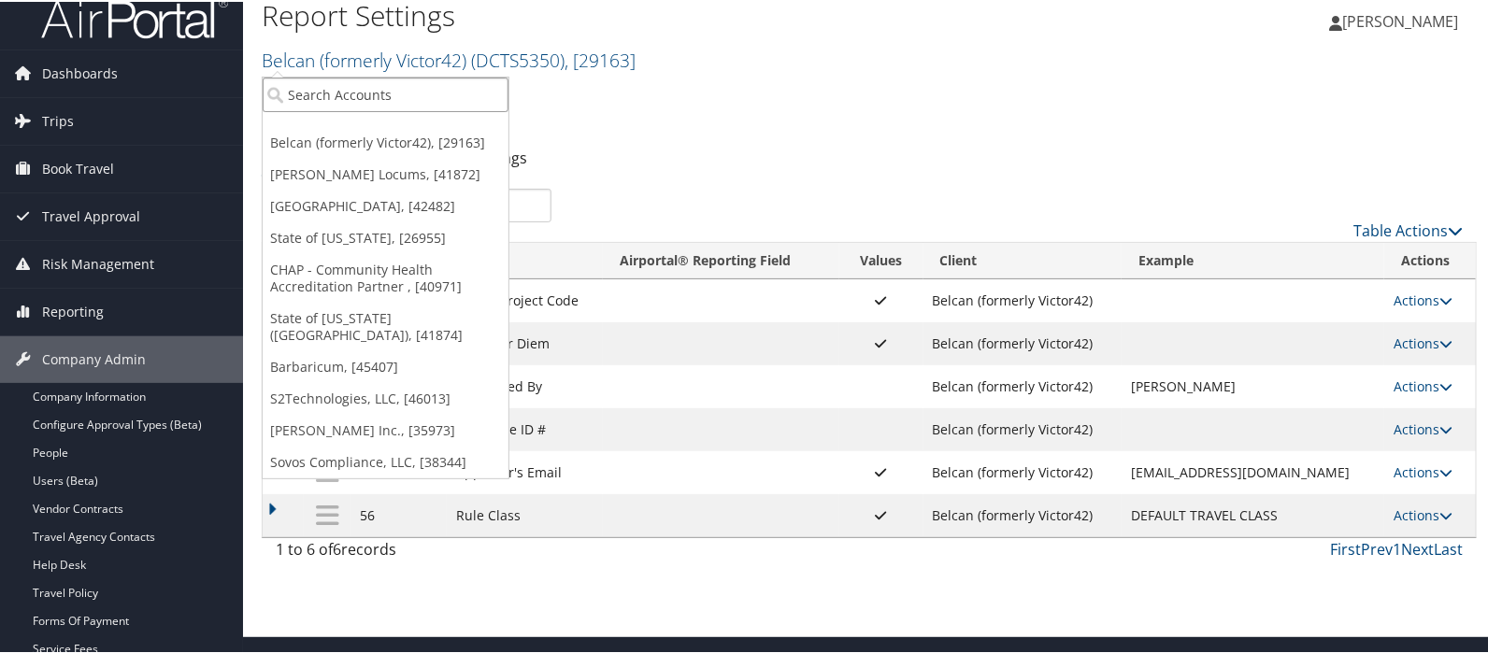
click at [297, 86] on input "search" at bounding box center [386, 93] width 246 height 35
click at [328, 91] on input "search" at bounding box center [386, 93] width 246 height 35
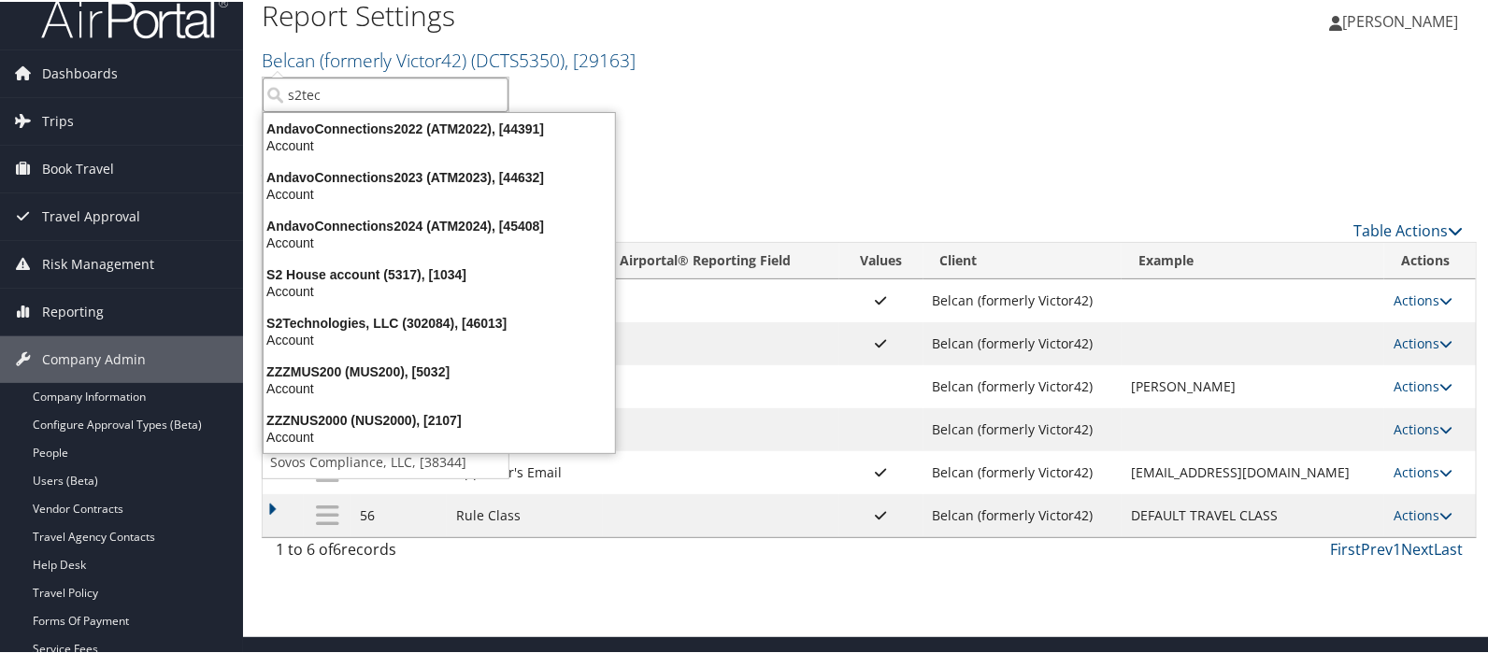
type input "s2tech"
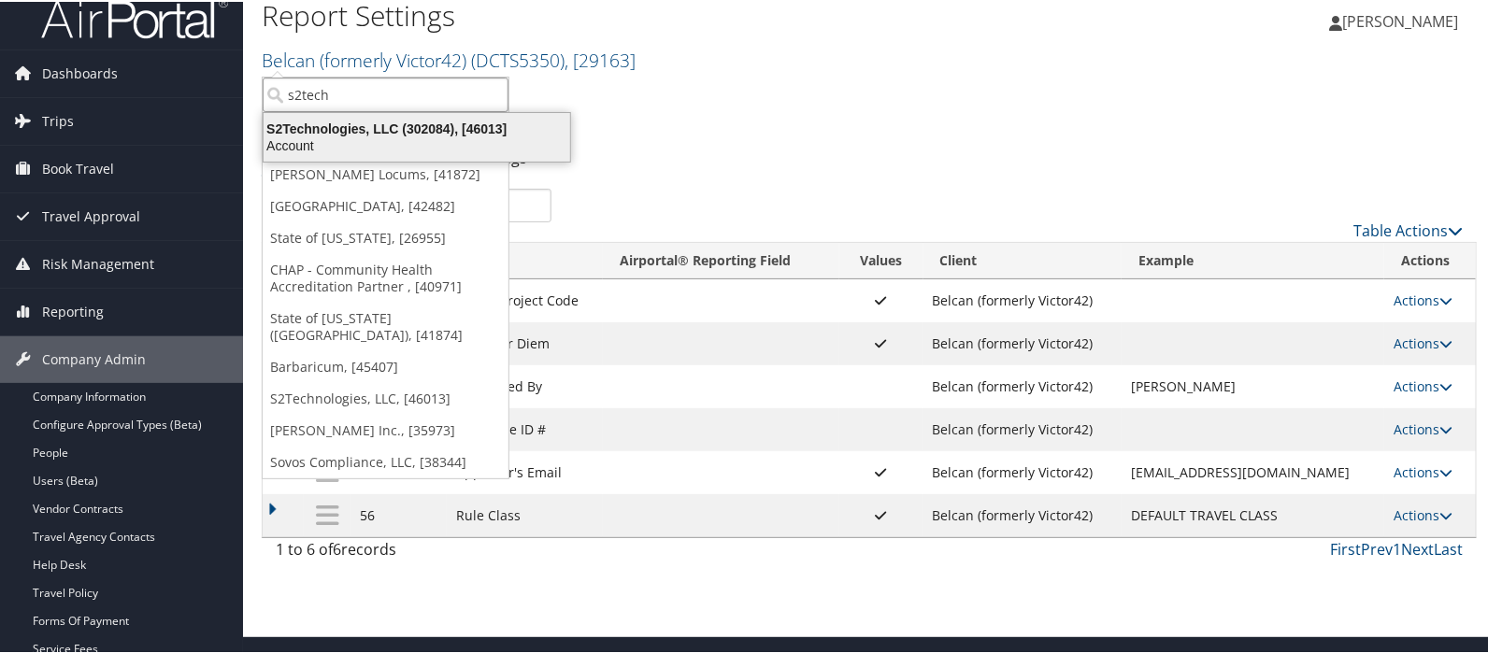
click at [320, 119] on div "S2Technologies, LLC (302084), [46013]" at bounding box center [416, 127] width 329 height 17
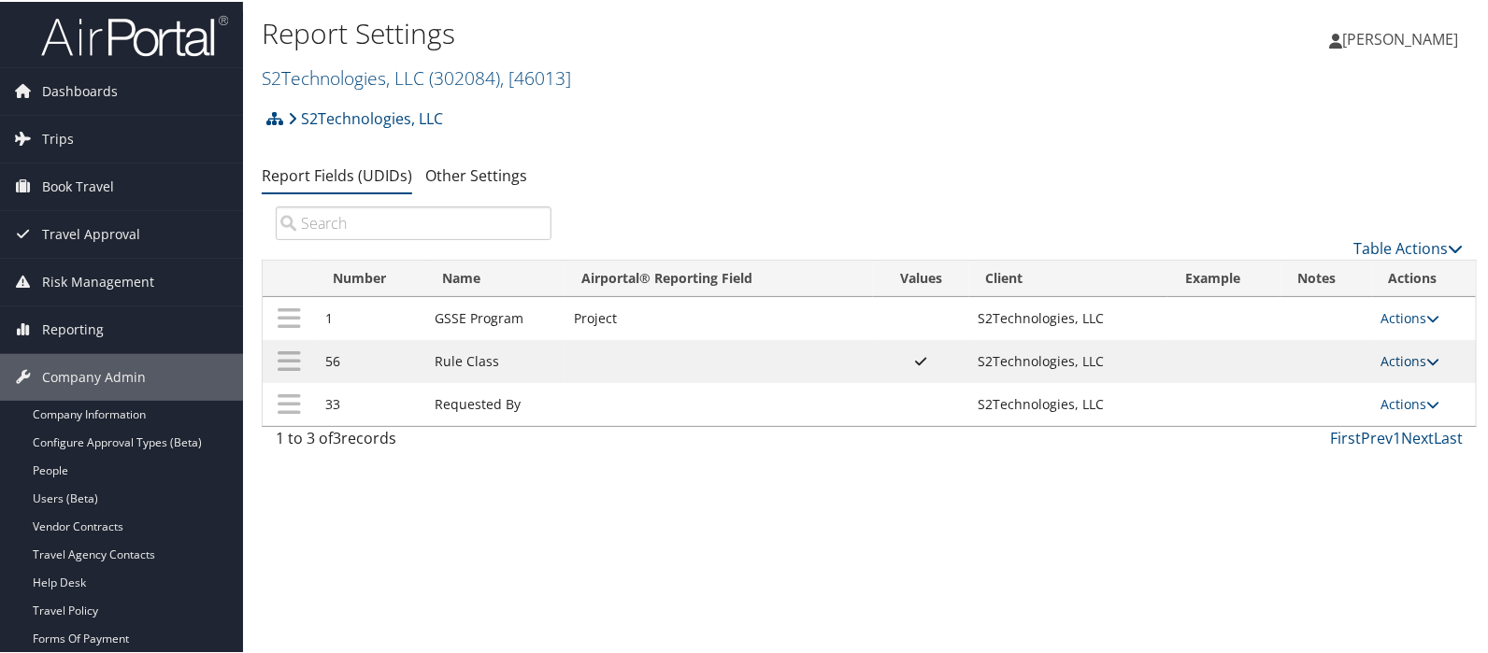
click at [1403, 353] on link "Actions" at bounding box center [1411, 360] width 59 height 18
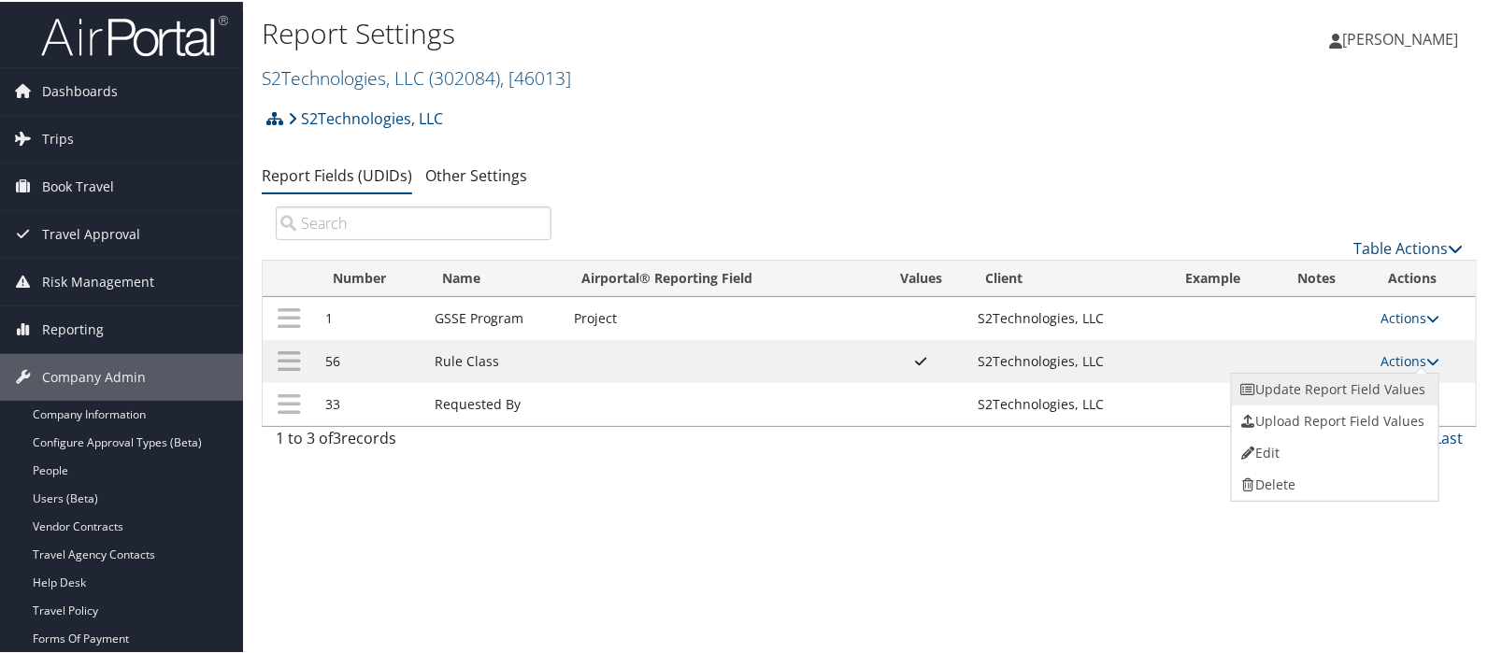
click at [1342, 386] on link "Update Report Field Values" at bounding box center [1333, 388] width 202 height 32
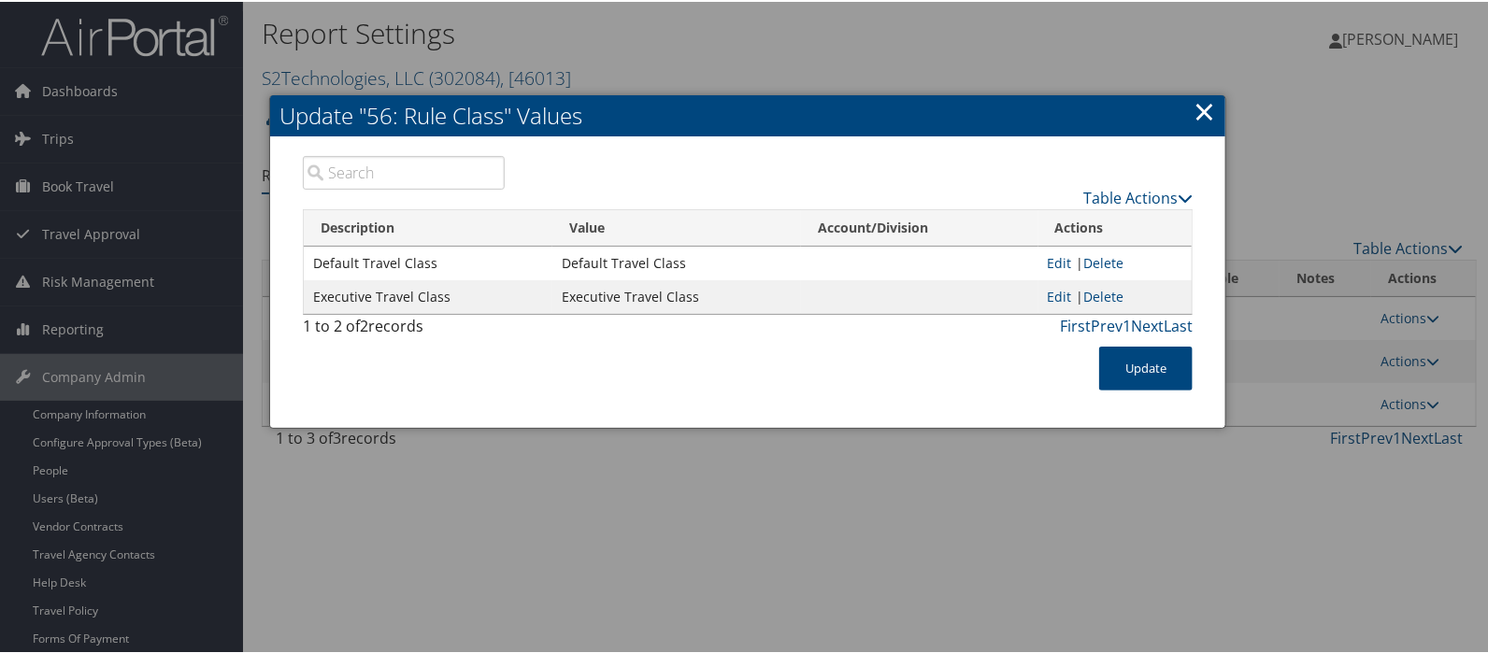
click at [1197, 112] on link "×" at bounding box center [1205, 109] width 22 height 37
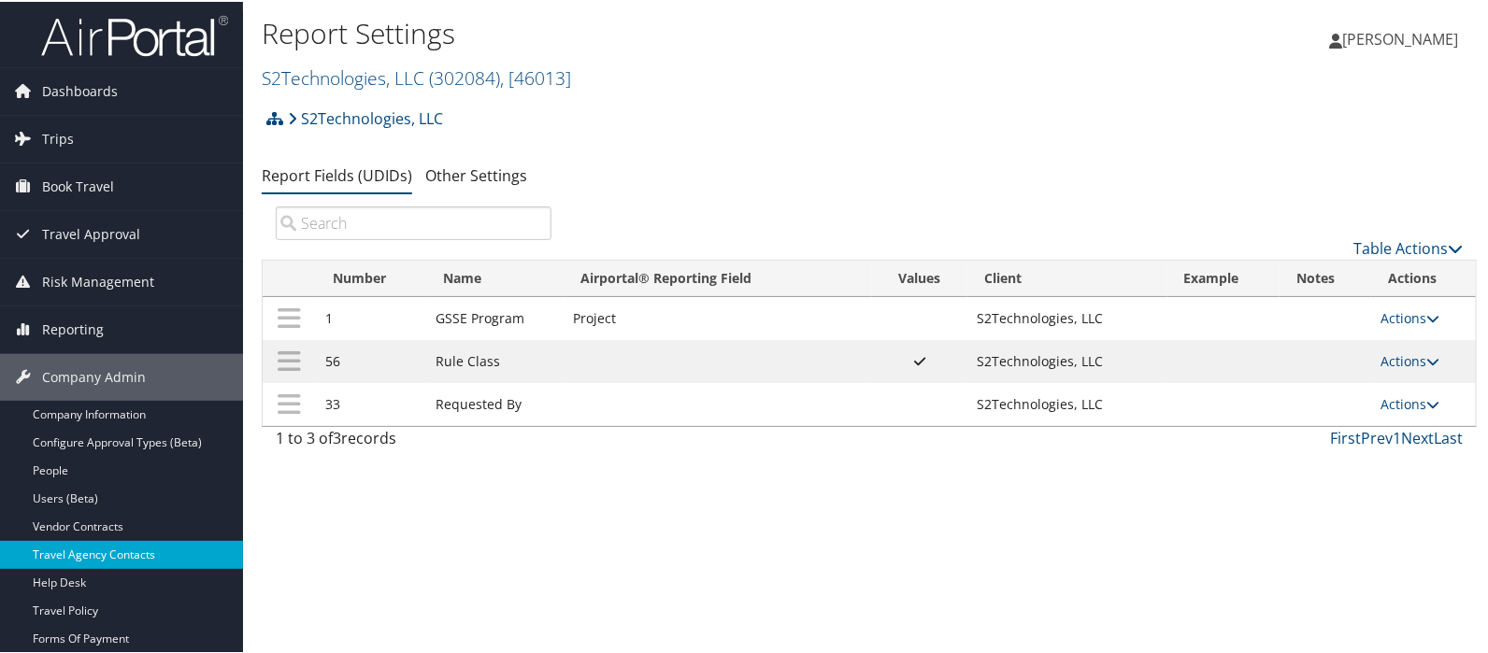
scroll to position [297, 0]
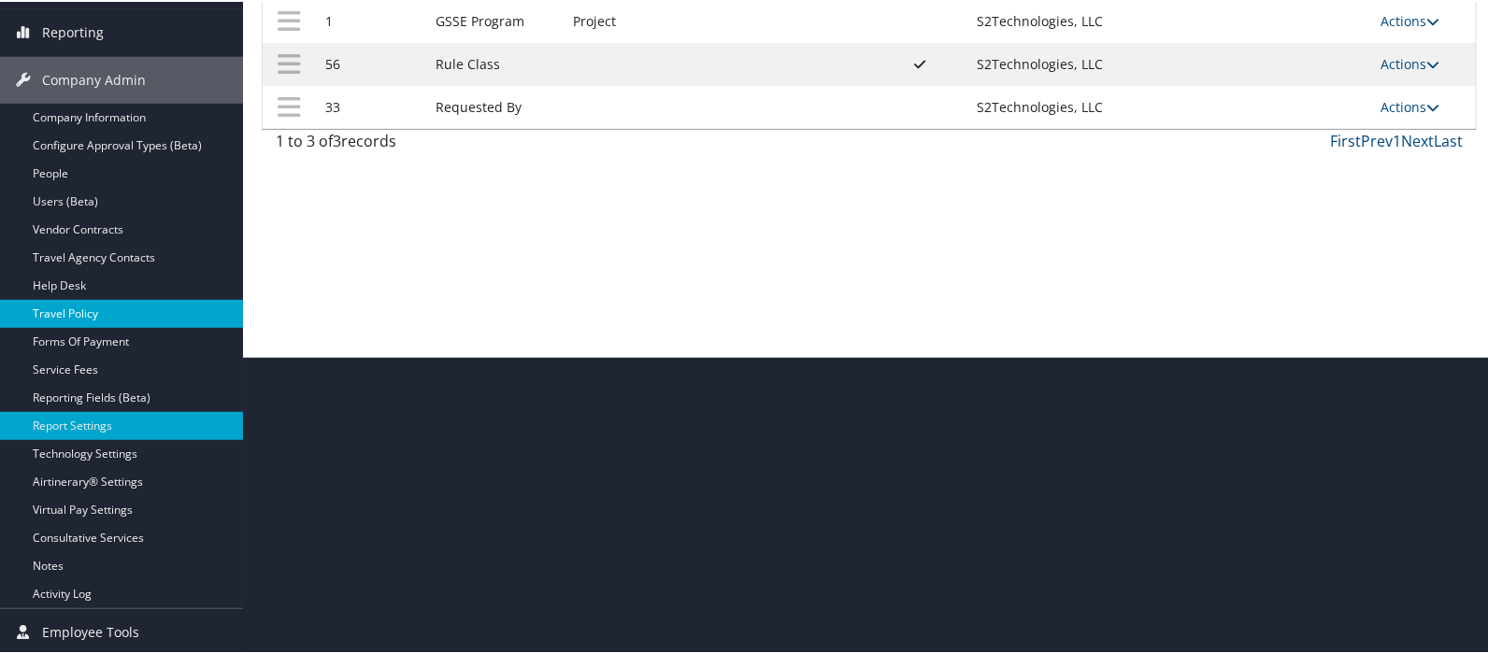
click at [82, 314] on link "Travel Policy" at bounding box center [121, 312] width 243 height 28
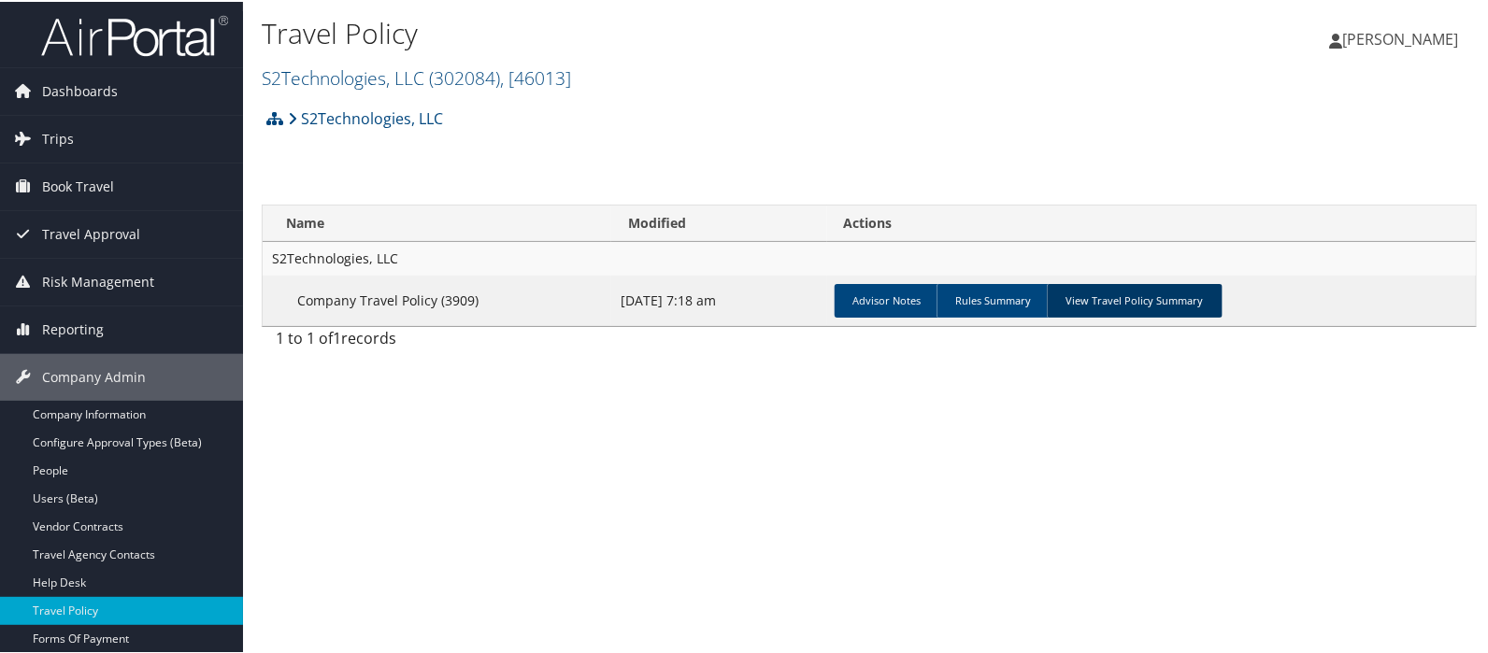
click at [1123, 301] on link "View Travel Policy Summary" at bounding box center [1135, 299] width 176 height 34
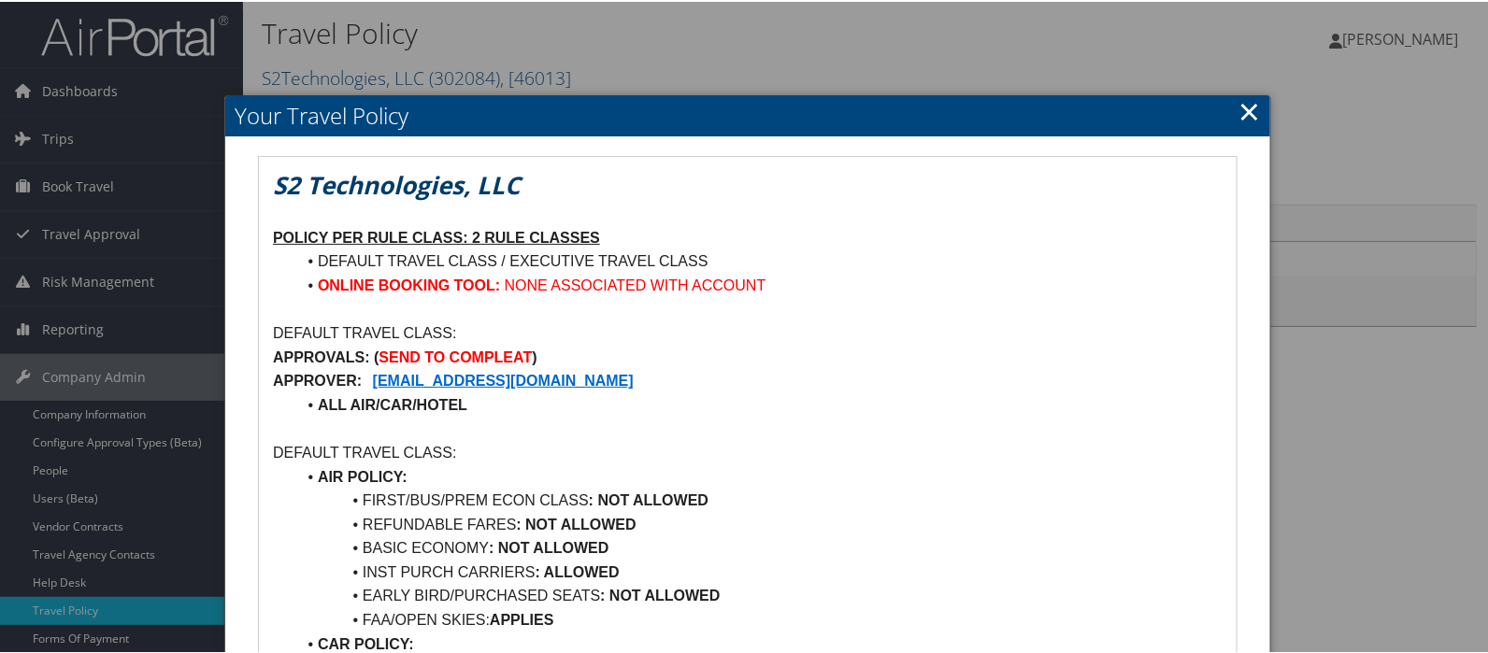
click at [1243, 107] on link "×" at bounding box center [1250, 109] width 22 height 37
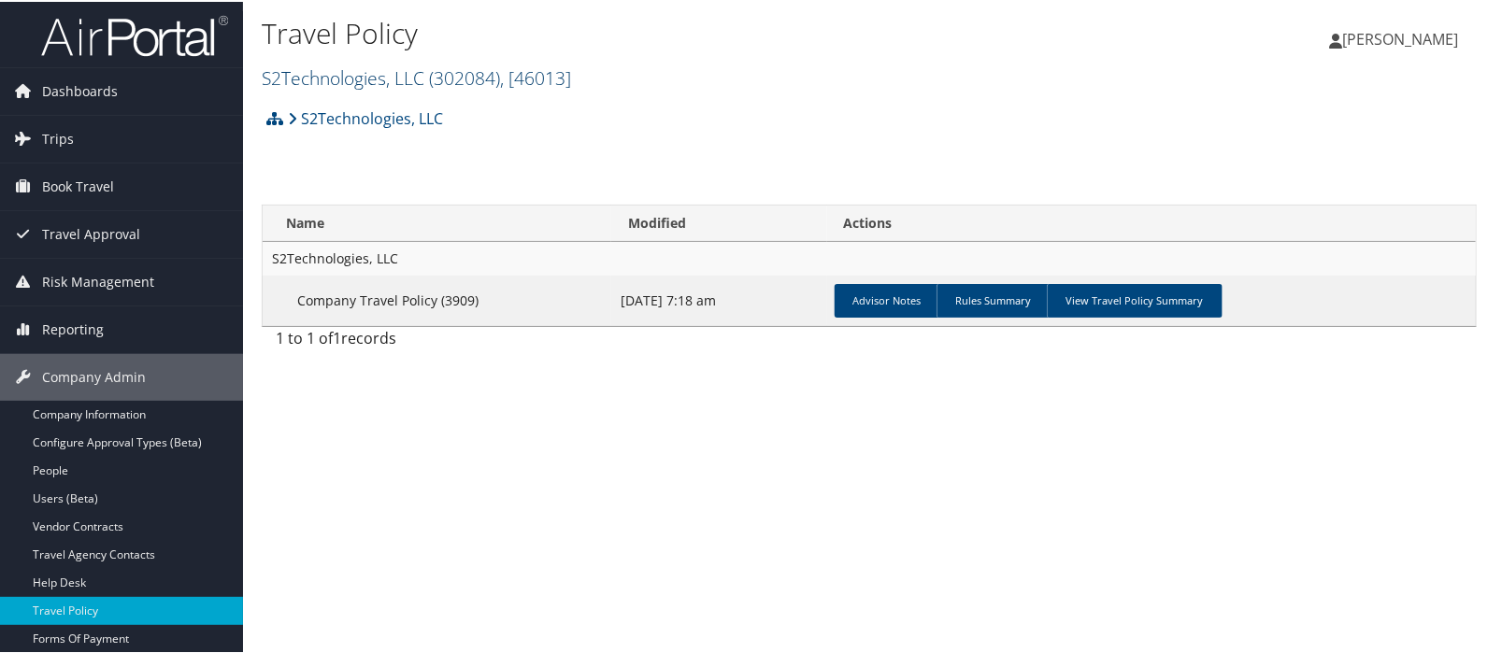
click at [294, 65] on link "S2Technologies, LLC ( 302084 ) , [ 46013 ]" at bounding box center [416, 76] width 309 height 25
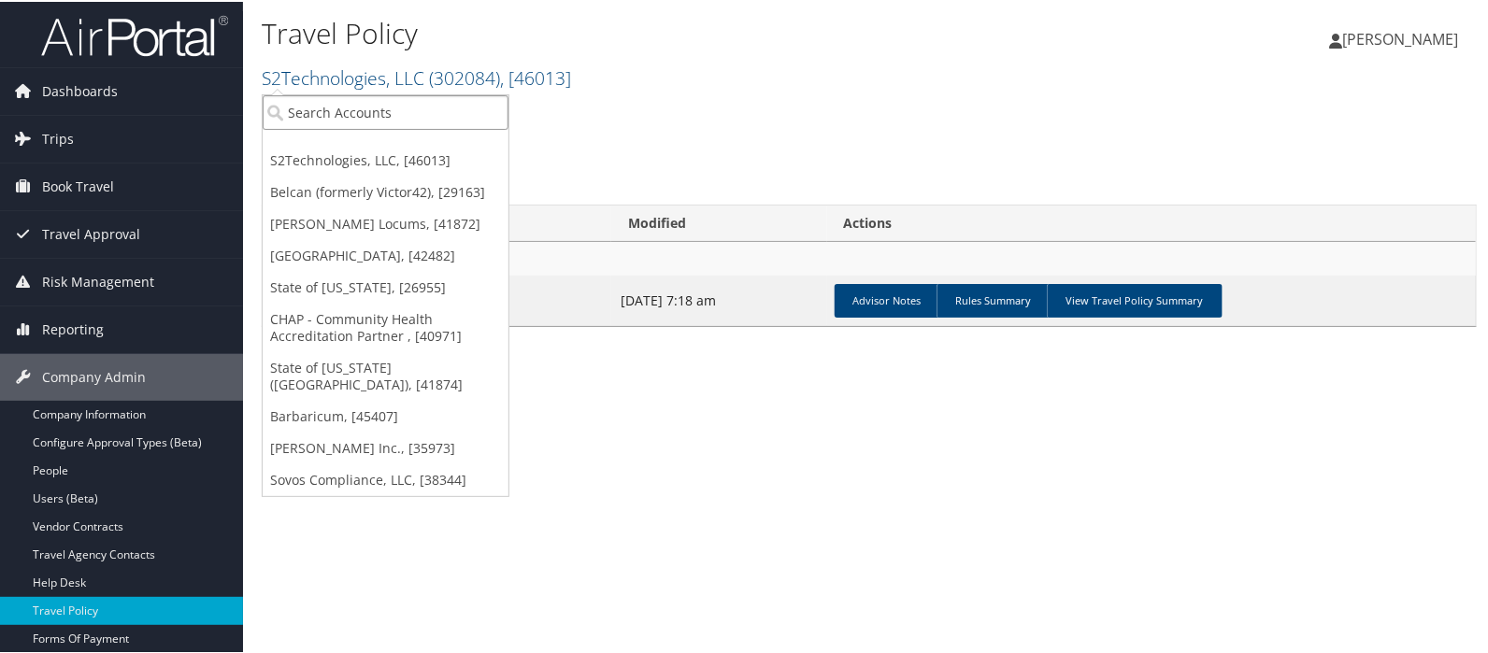
click at [291, 101] on input "search" at bounding box center [386, 110] width 246 height 35
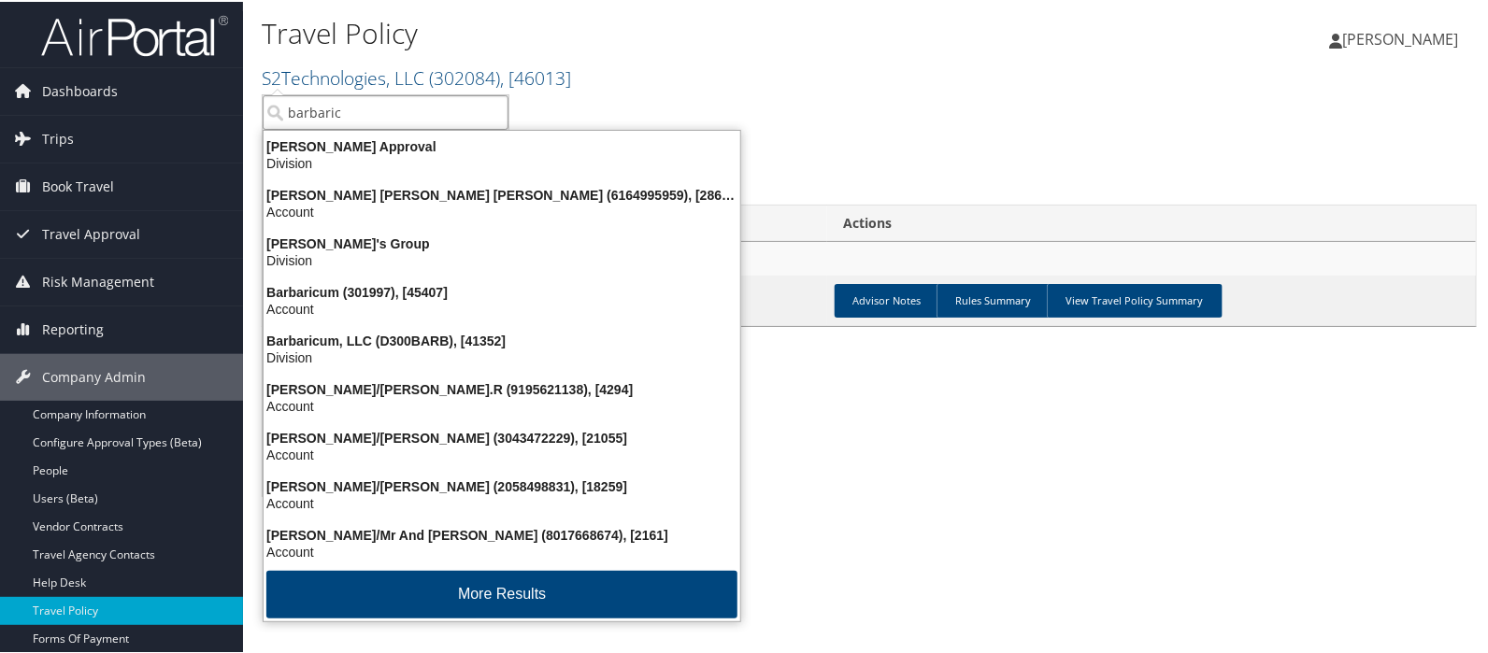
type input "barbaricu"
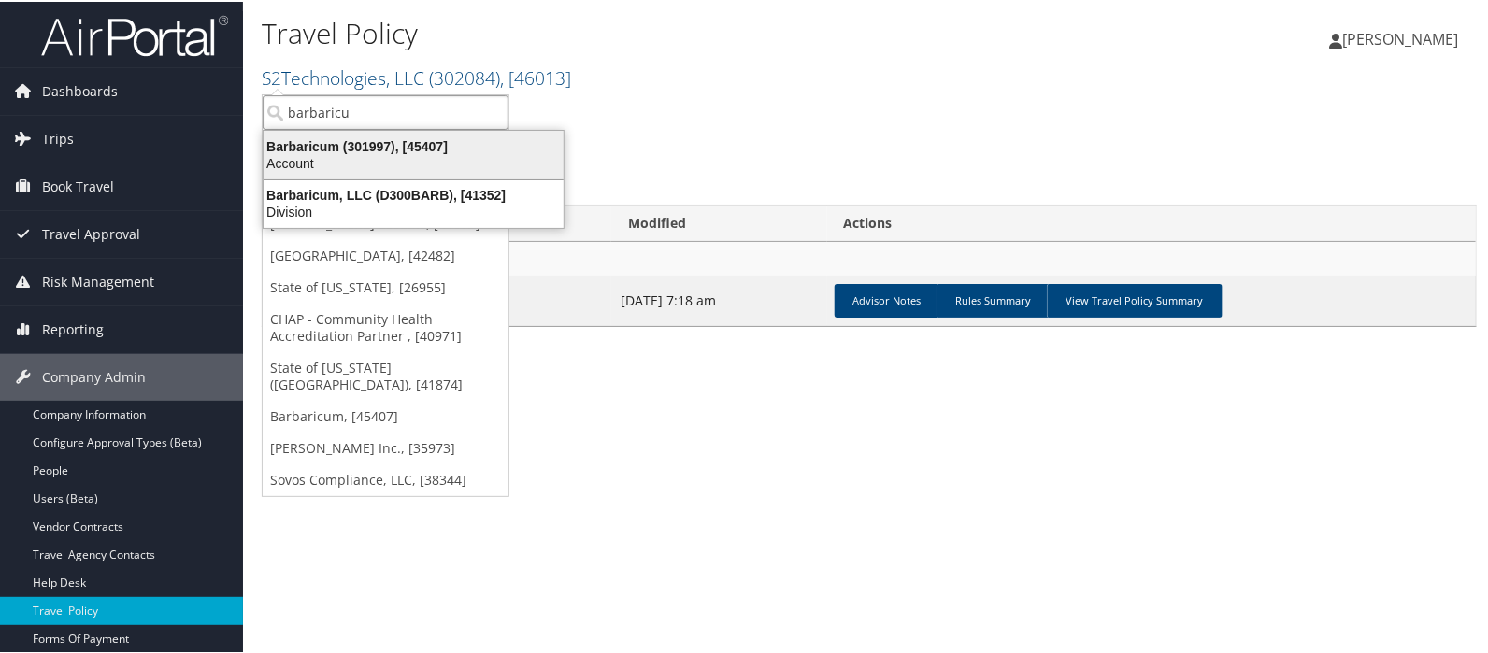
click at [318, 139] on div "Barbaricum (301997), [45407]" at bounding box center [413, 144] width 323 height 17
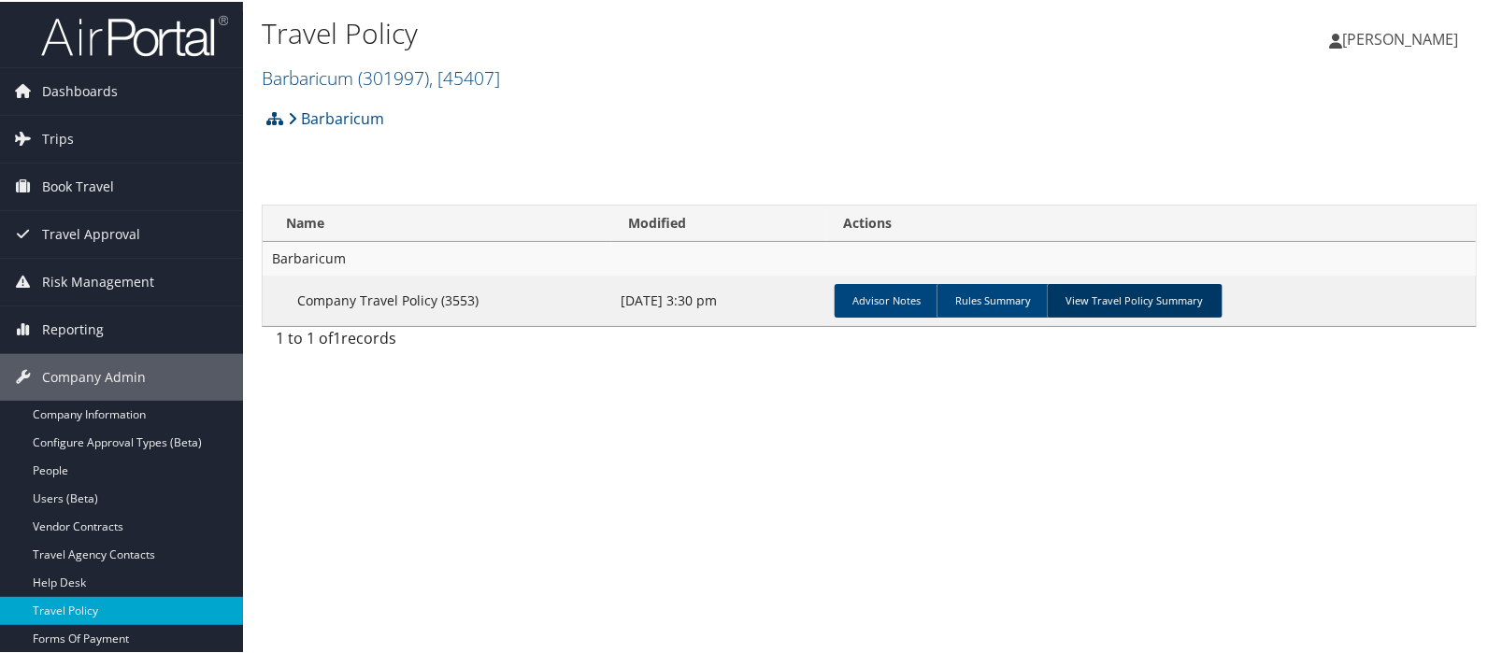
click at [1114, 296] on link "View Travel Policy Summary" at bounding box center [1135, 299] width 176 height 34
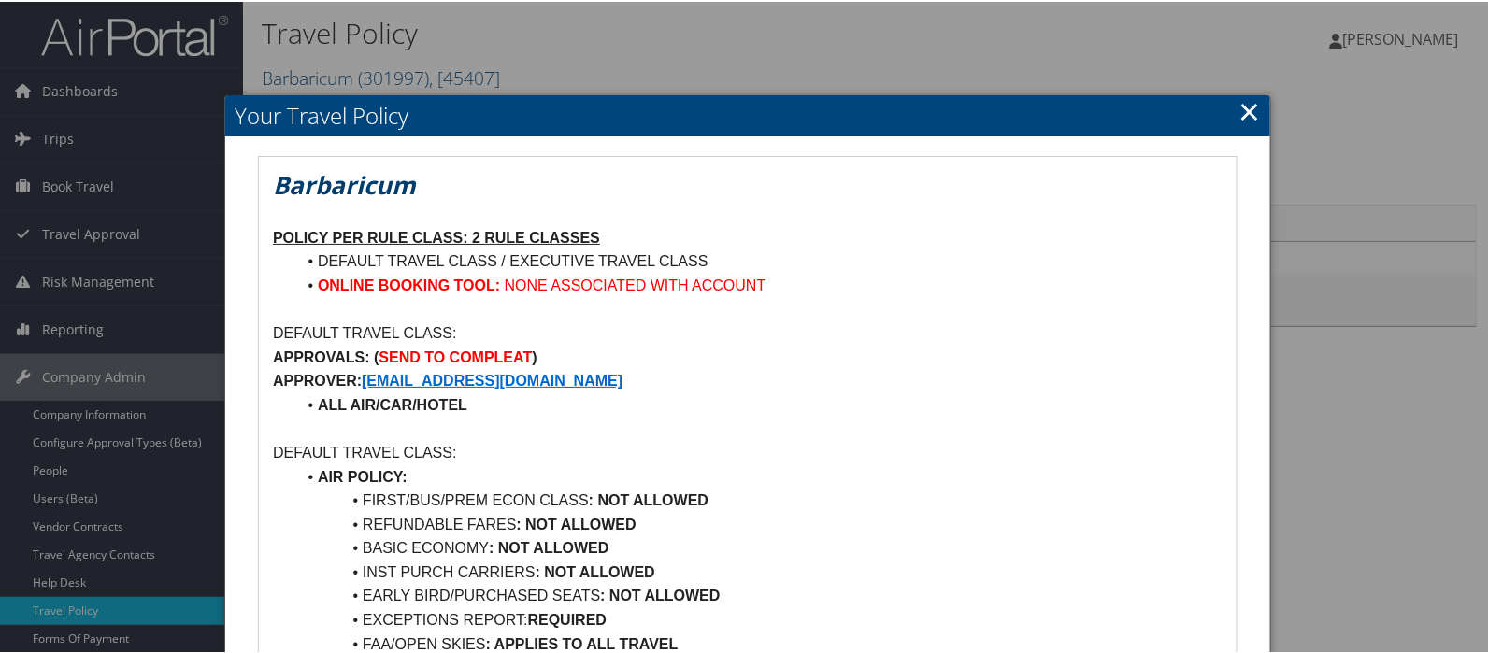
click at [1242, 109] on link "×" at bounding box center [1250, 109] width 22 height 37
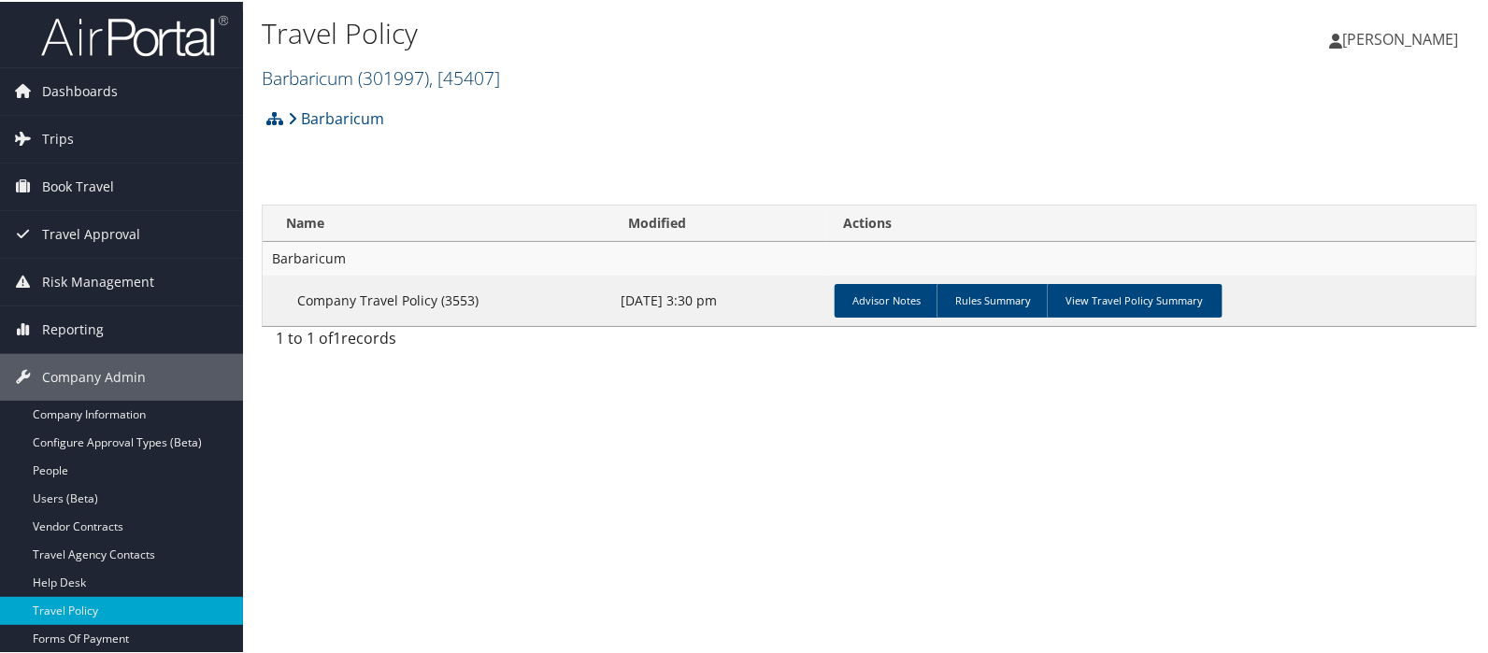
click at [327, 80] on link "Barbaricum ( 301997 ) , [ 45407 ]" at bounding box center [381, 76] width 238 height 25
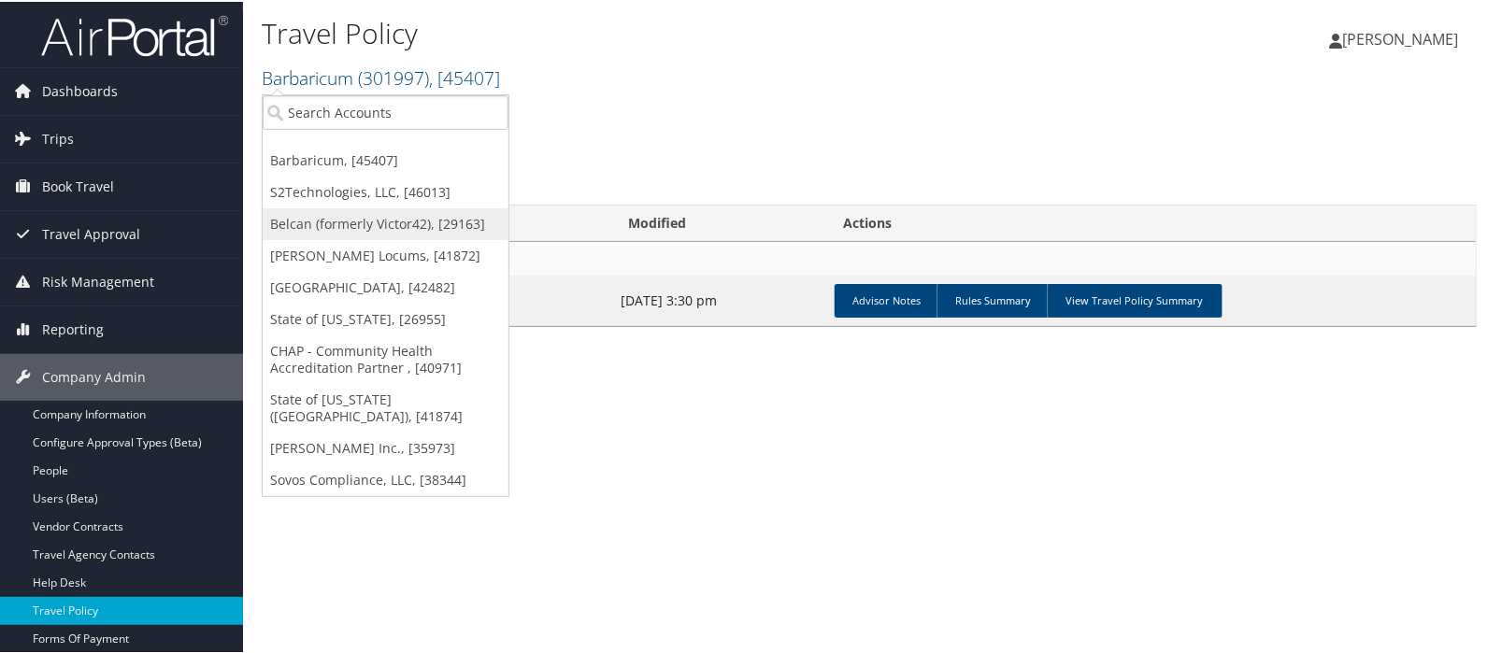
click at [309, 222] on link "Belcan (formerly Victor42), [29163]" at bounding box center [386, 223] width 246 height 32
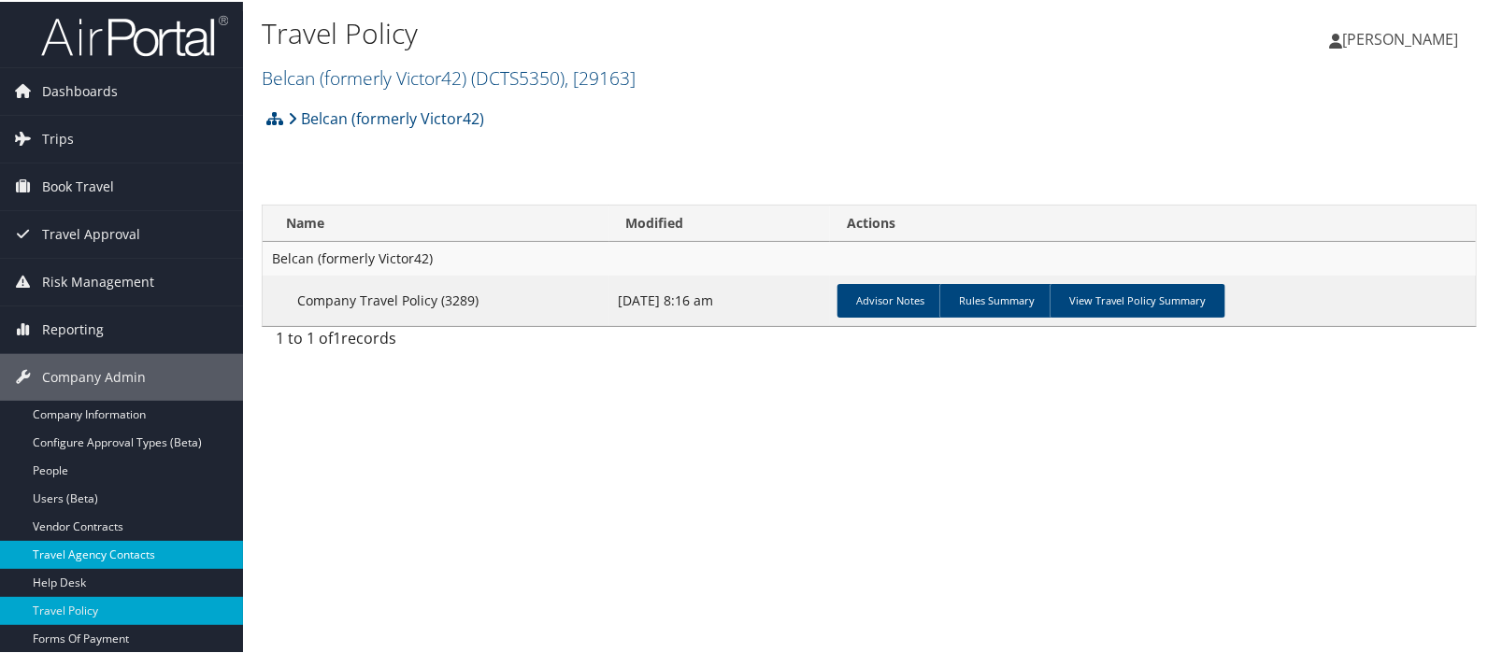
click at [82, 556] on link "Travel Agency Contacts" at bounding box center [121, 553] width 243 height 28
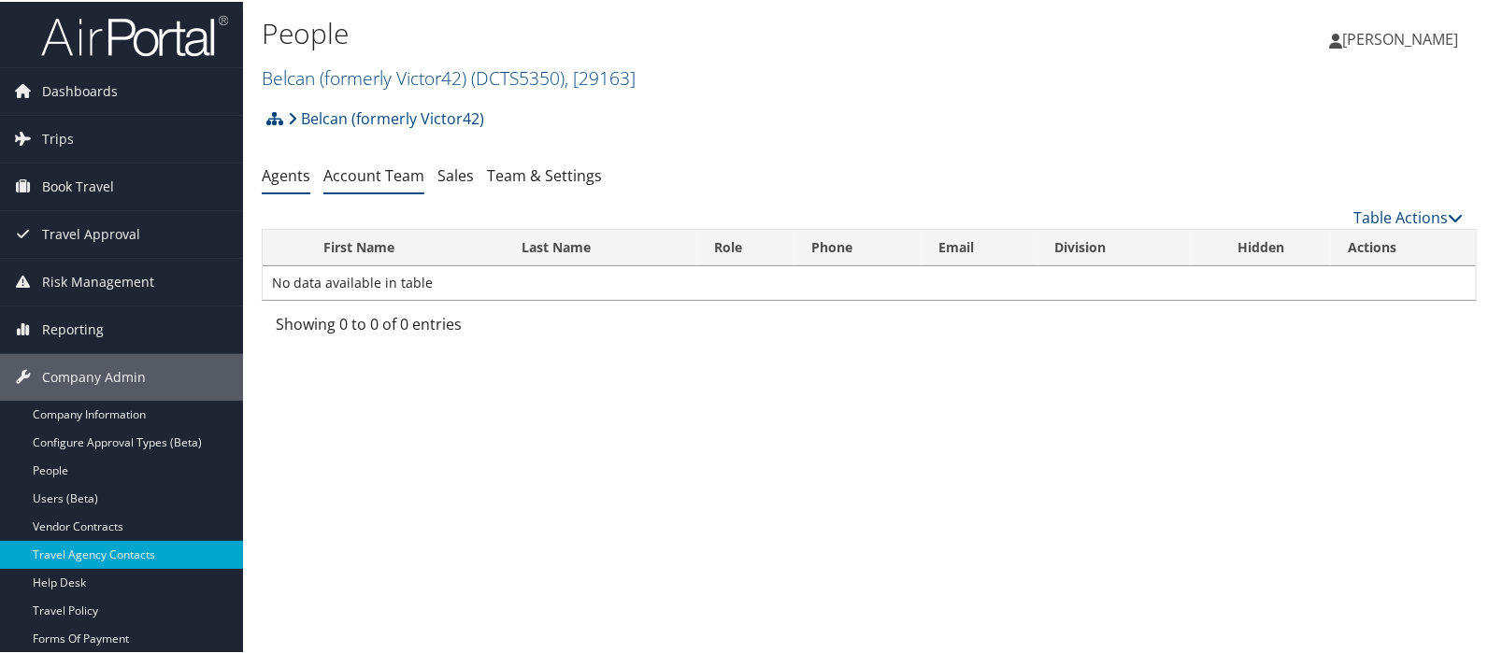
click at [352, 168] on link "Account Team" at bounding box center [373, 174] width 101 height 21
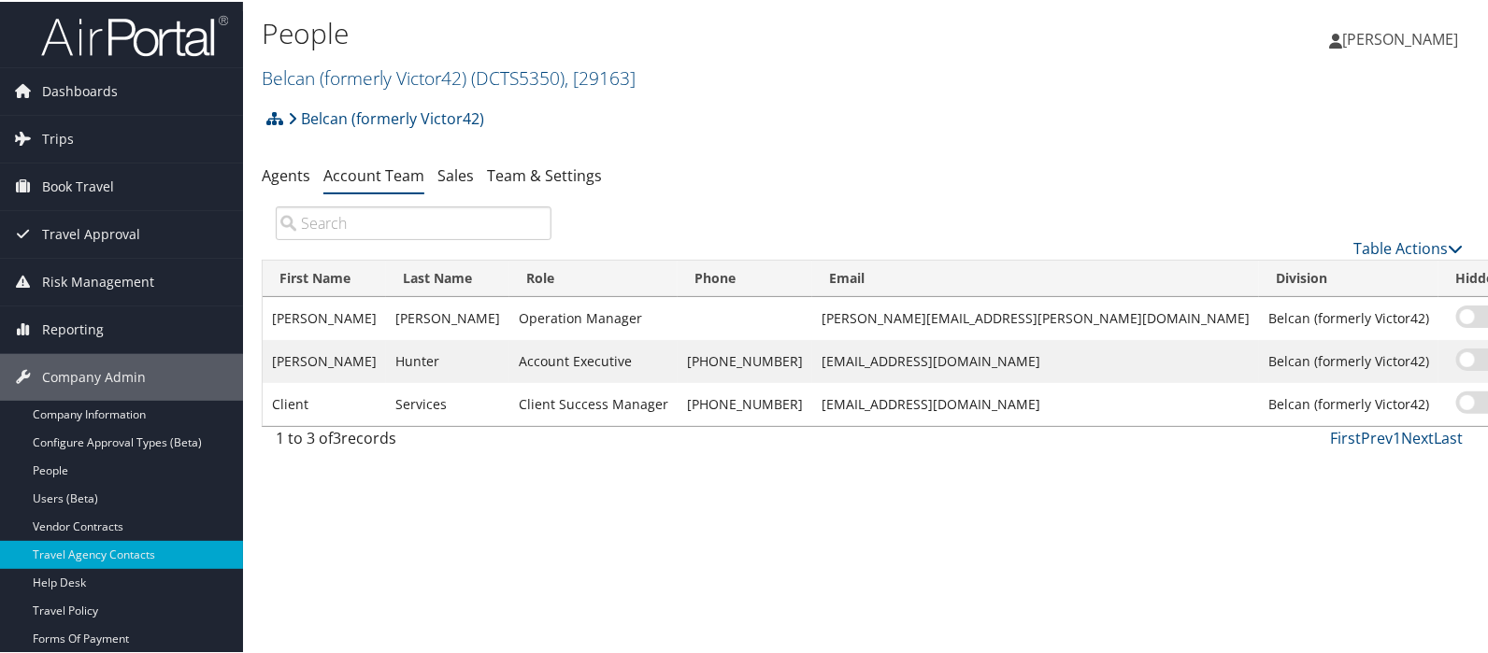
select select "AE"
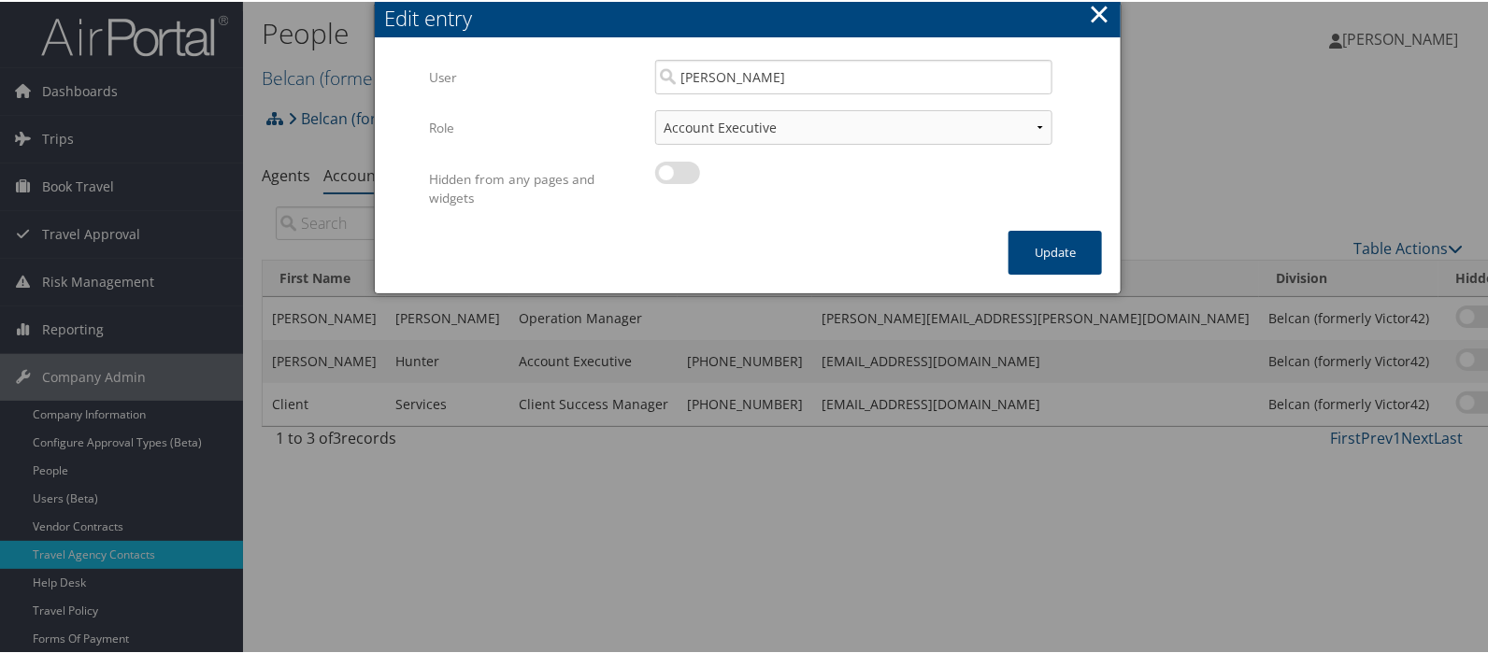
click at [1096, 9] on button "×" at bounding box center [1100, 11] width 22 height 37
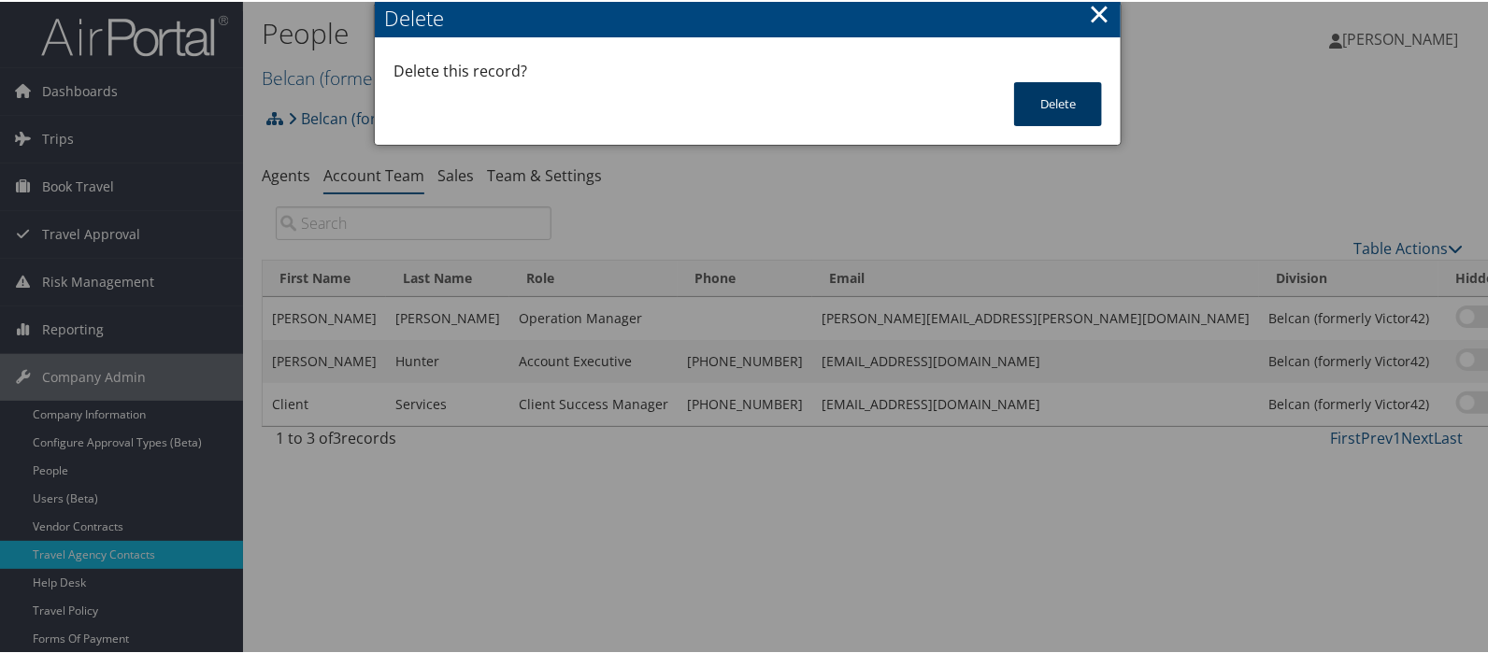
click at [1061, 100] on button "Delete" at bounding box center [1058, 102] width 88 height 44
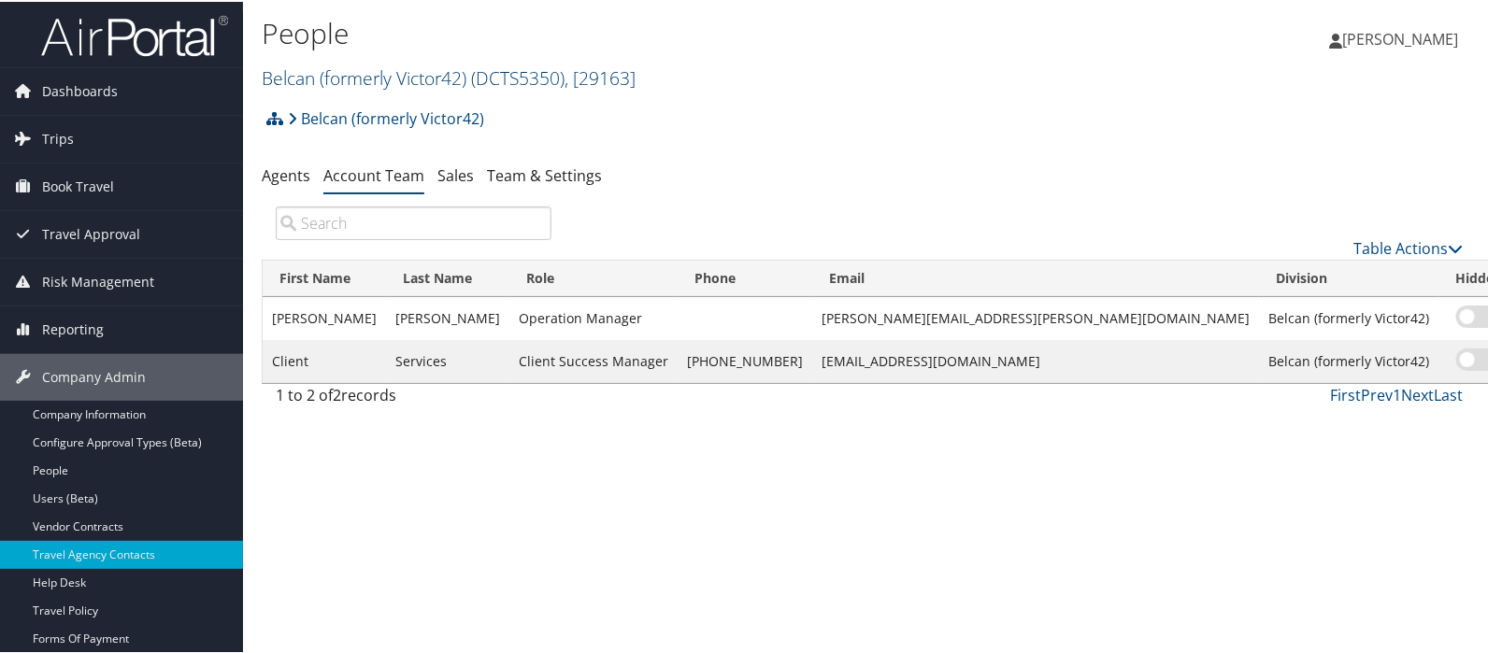
click at [311, 71] on link "Belcan (formerly Victor42) ( DCTS5350 ) , [ 29163 ]" at bounding box center [449, 76] width 374 height 25
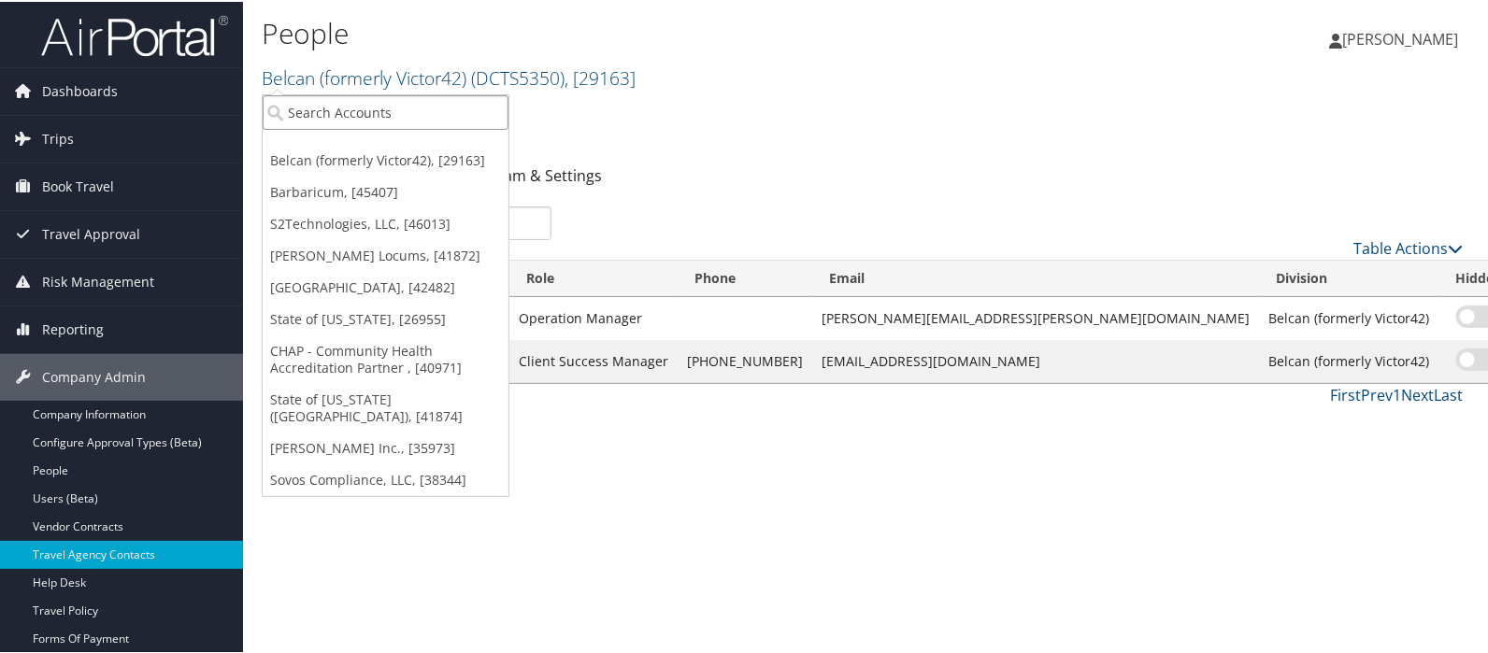
click at [315, 105] on input "search" at bounding box center [386, 110] width 246 height 35
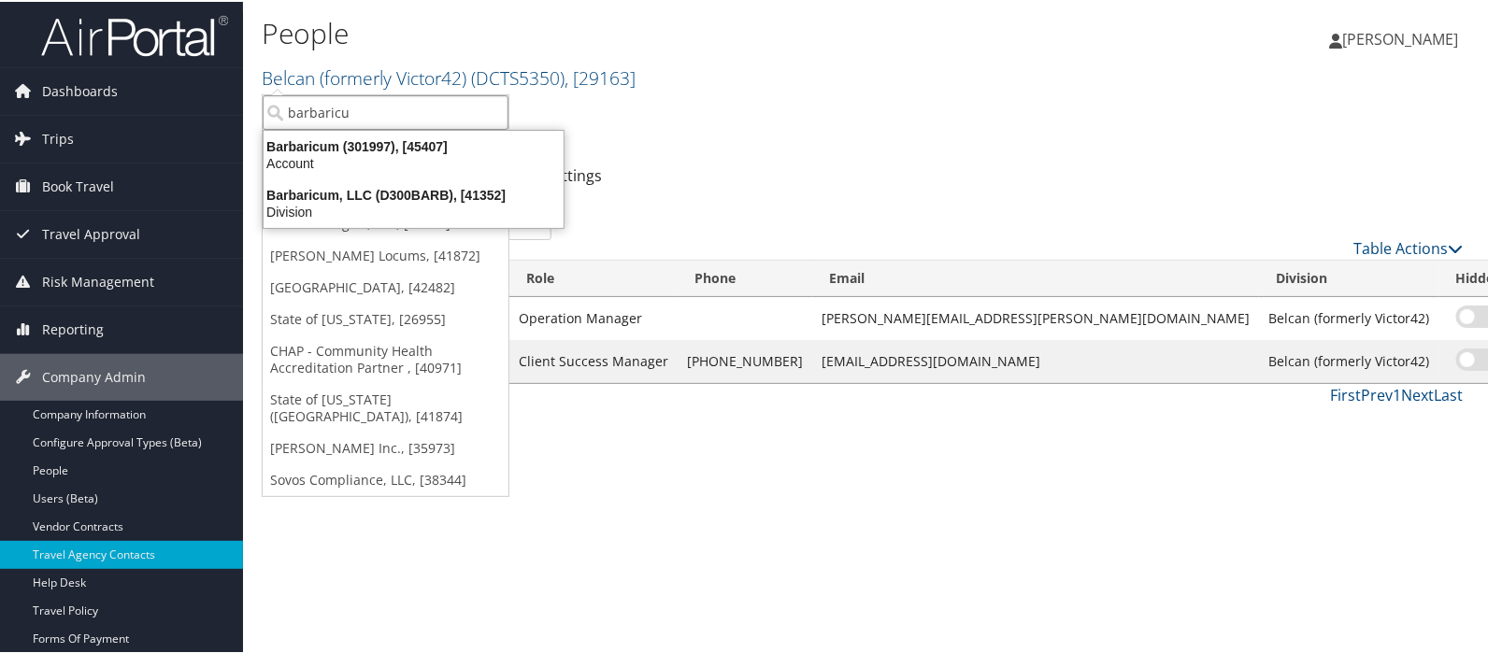
type input "barbaricum"
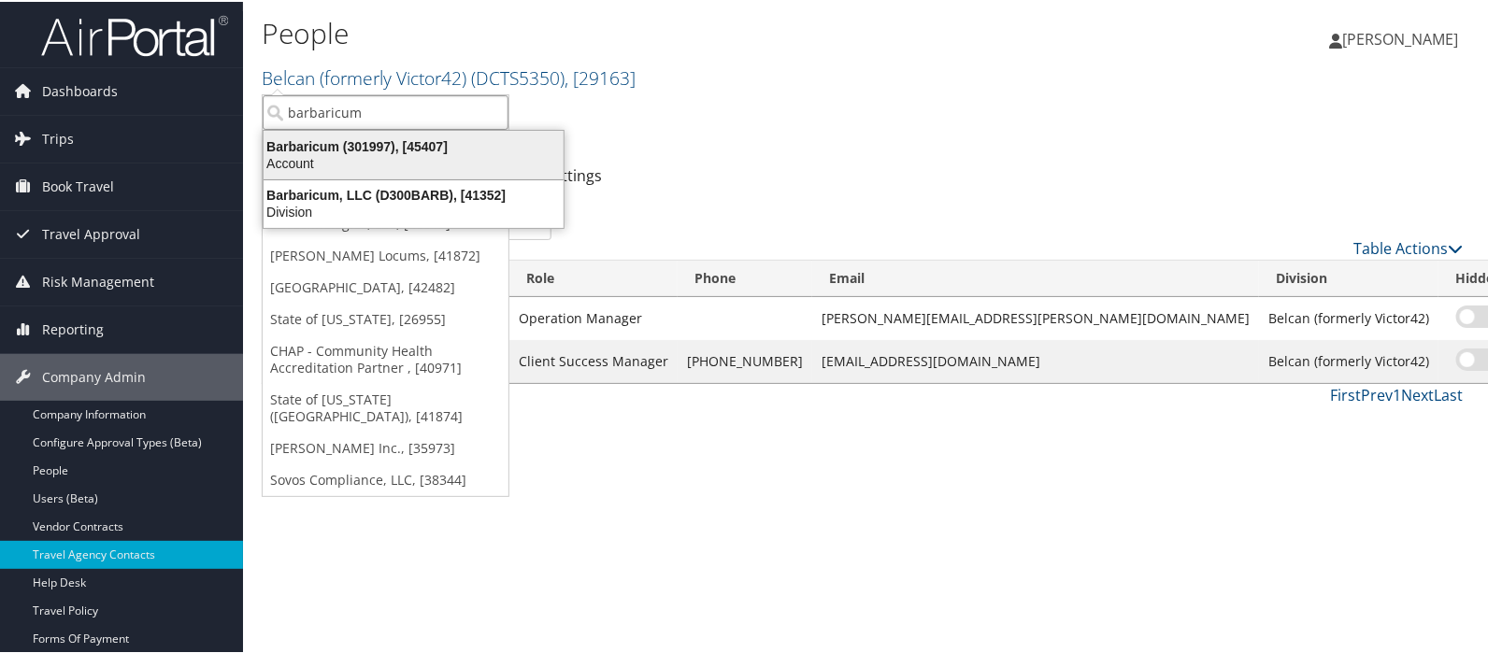
click at [308, 143] on div "Barbaricum (301997), [45407]" at bounding box center [413, 144] width 323 height 17
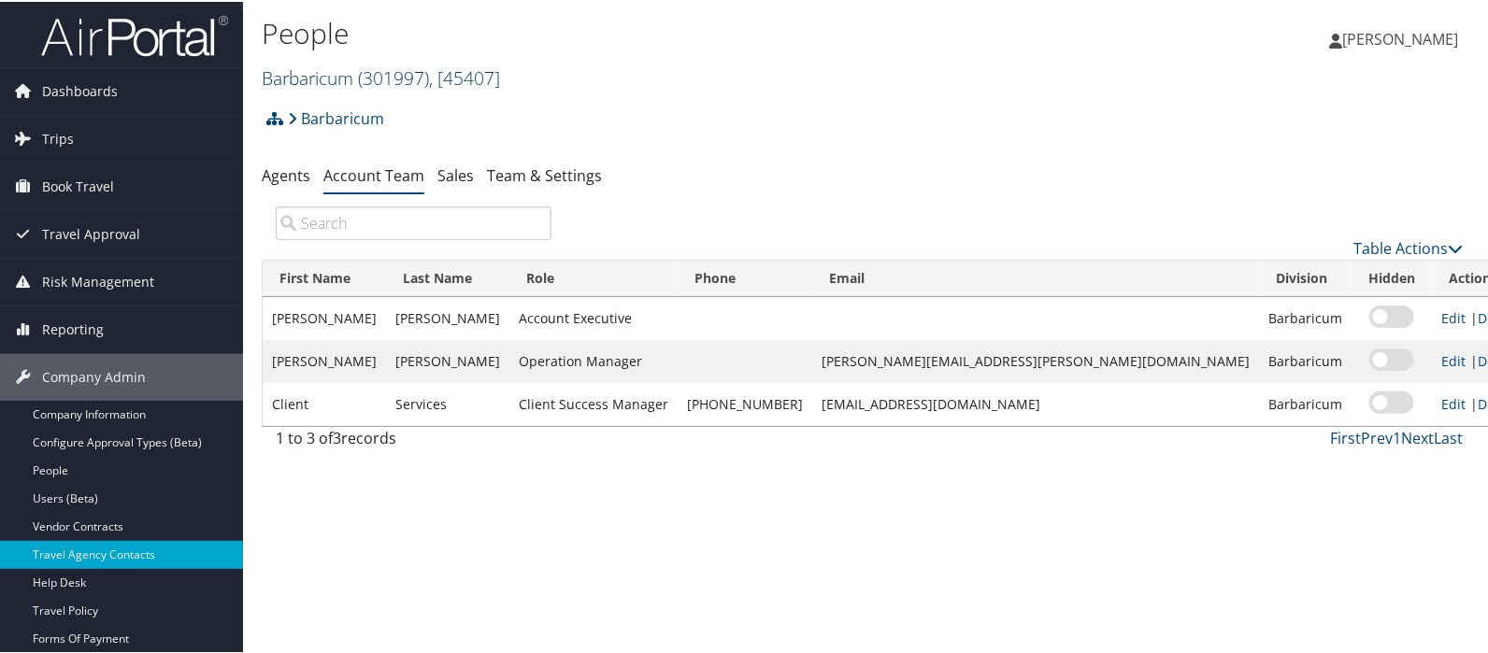
click at [284, 77] on link "Barbaricum ( 301997 ) , [ 45407 ]" at bounding box center [381, 76] width 238 height 25
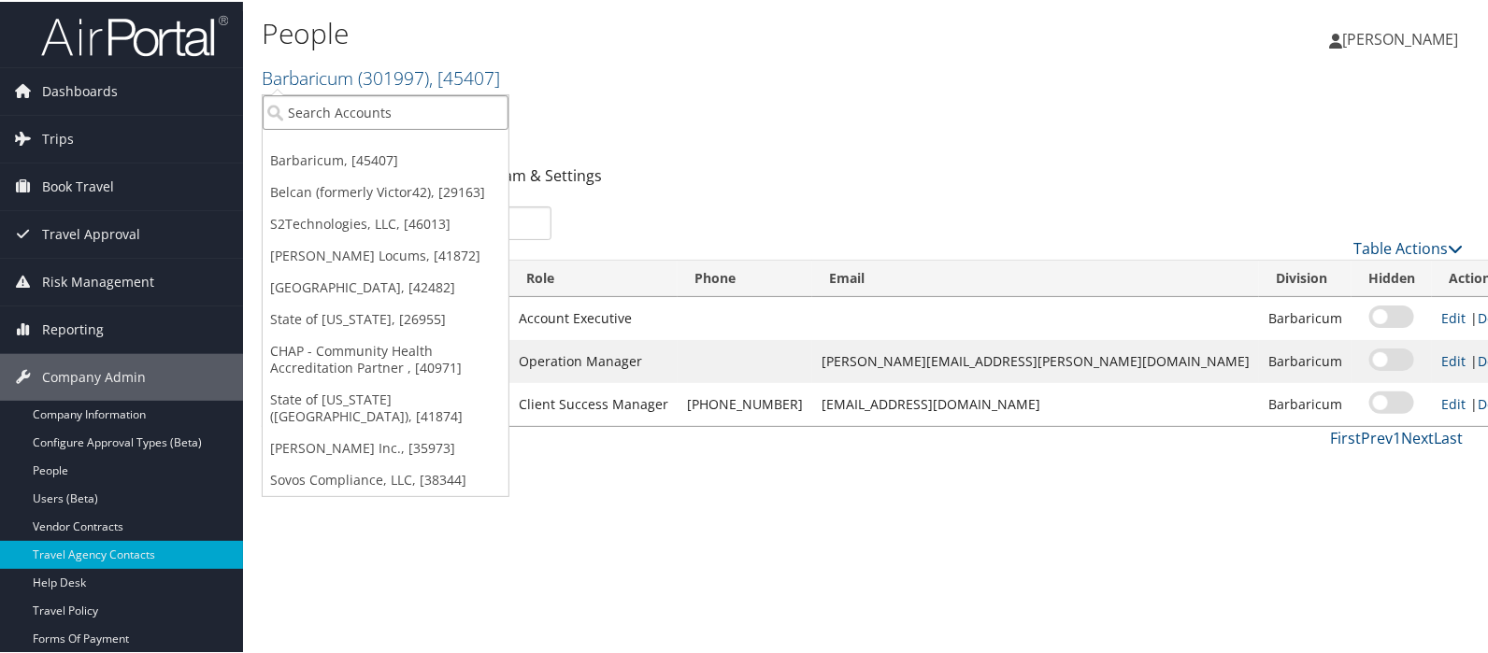
click at [303, 107] on input "search" at bounding box center [386, 110] width 246 height 35
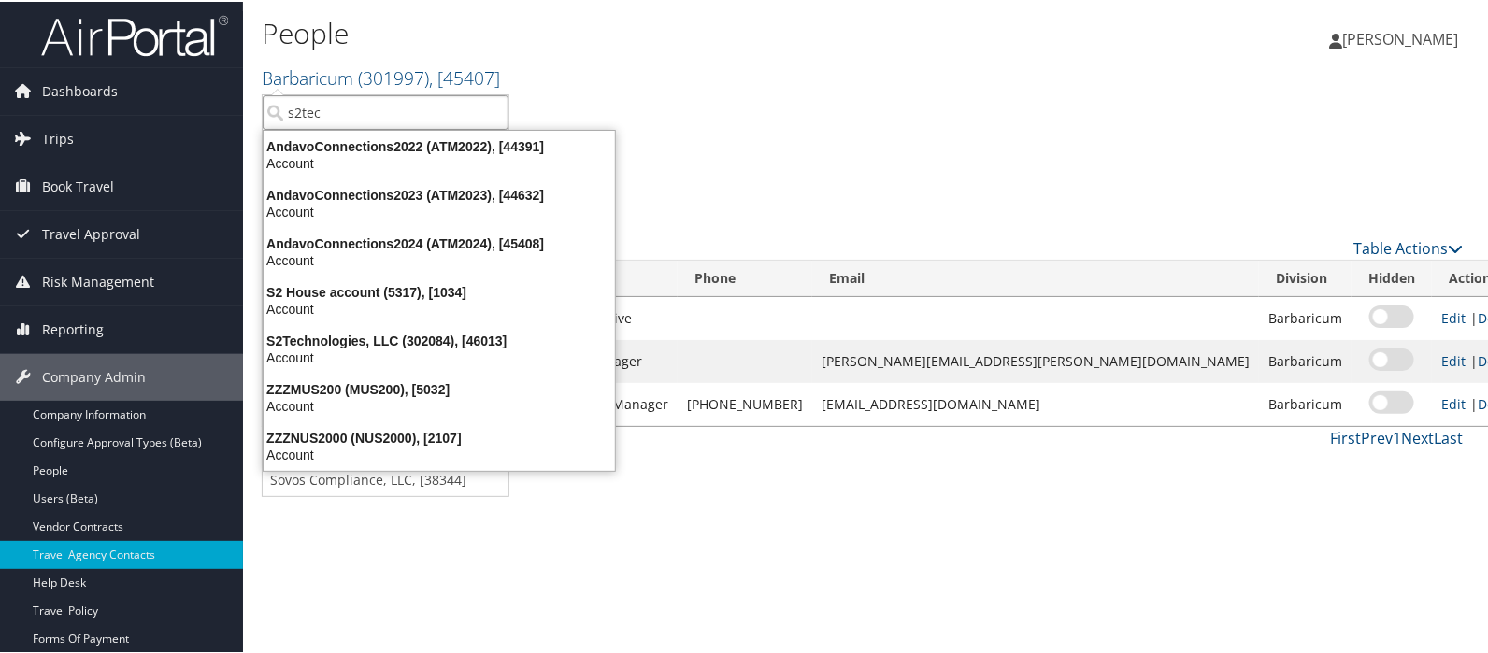
type input "s2tech"
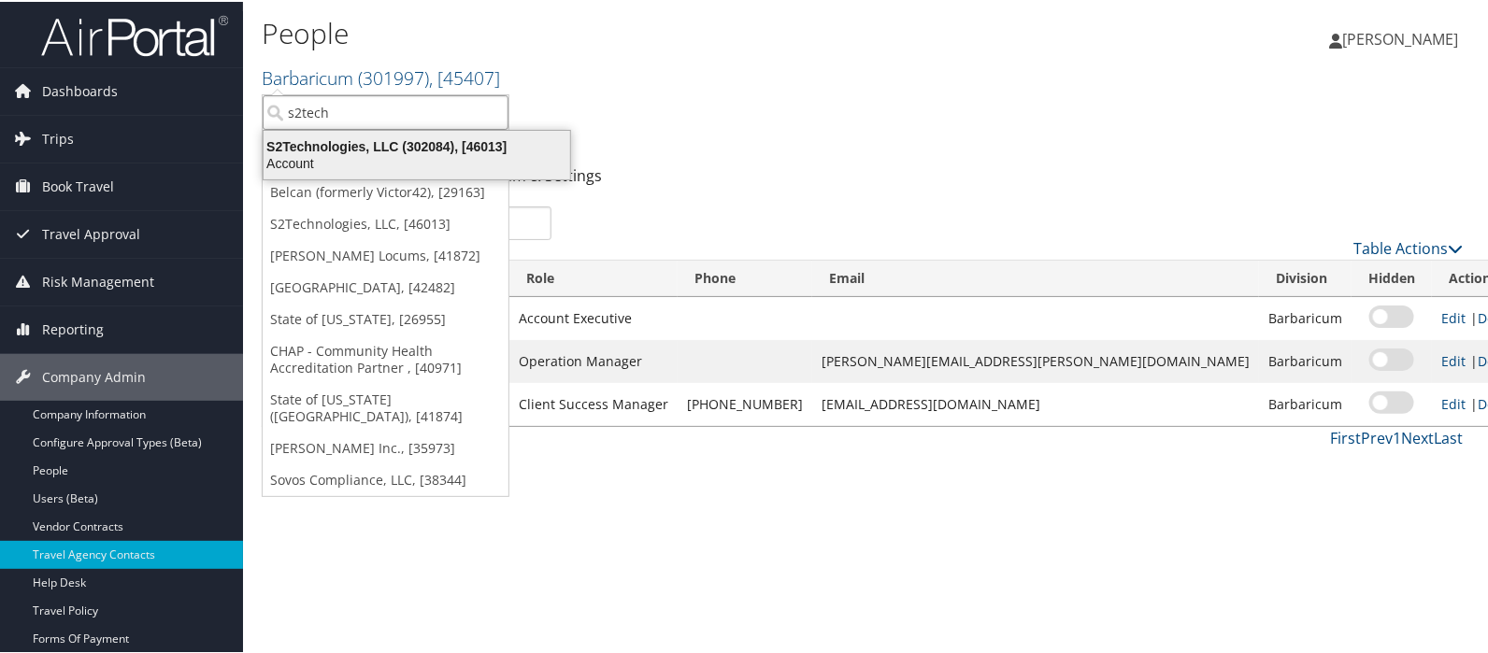
click at [350, 143] on div "S2Technologies, LLC (302084), [46013]" at bounding box center [416, 144] width 329 height 17
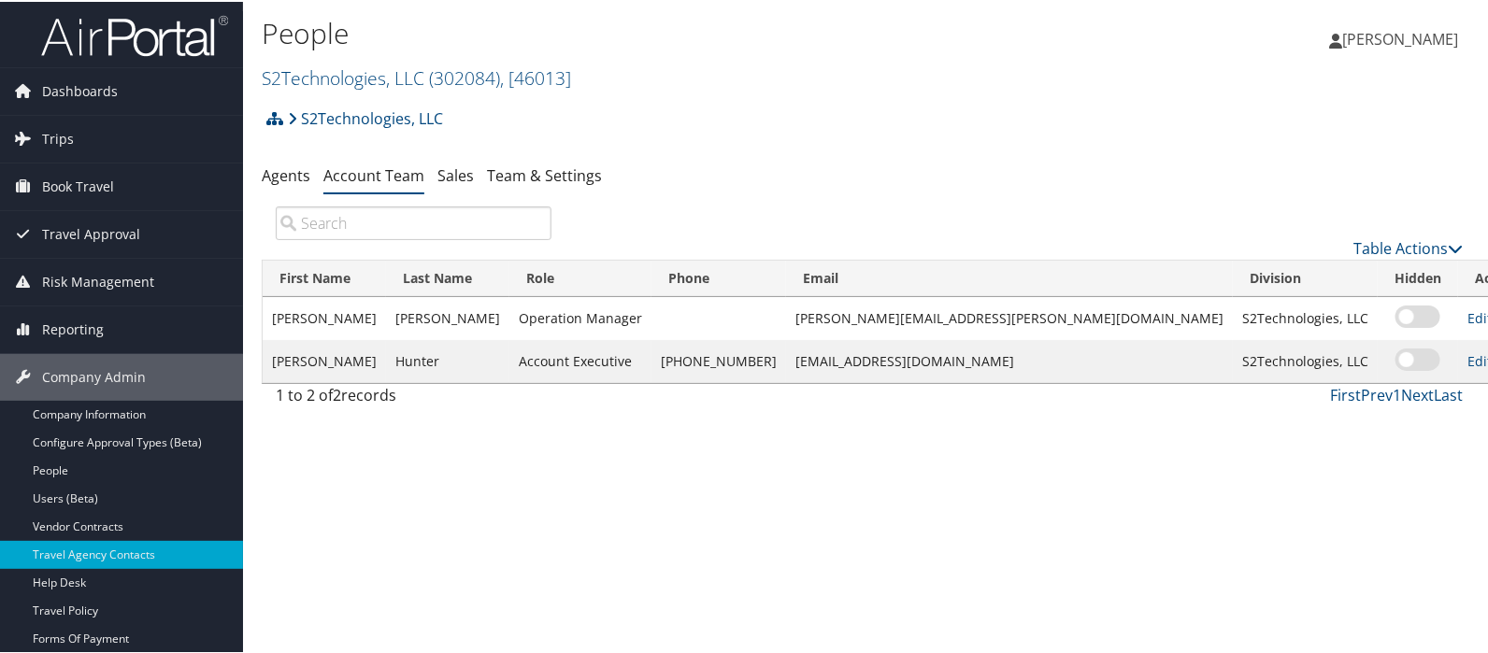
click at [806, 160] on ul "Agents Account Team Sales Team & Settings" at bounding box center [869, 175] width 1215 height 34
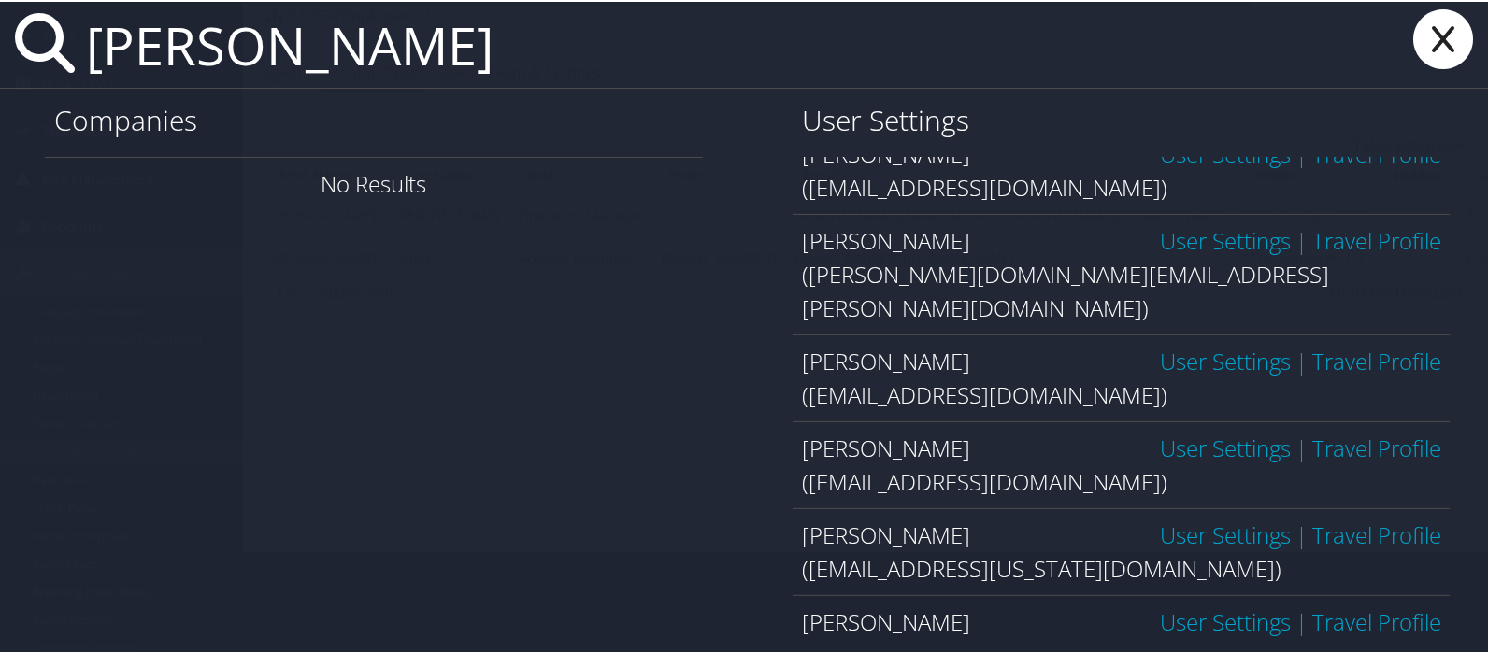
scroll to position [297, 0]
type input "[PERSON_NAME]"
click at [1433, 32] on icon at bounding box center [1443, 37] width 75 height 60
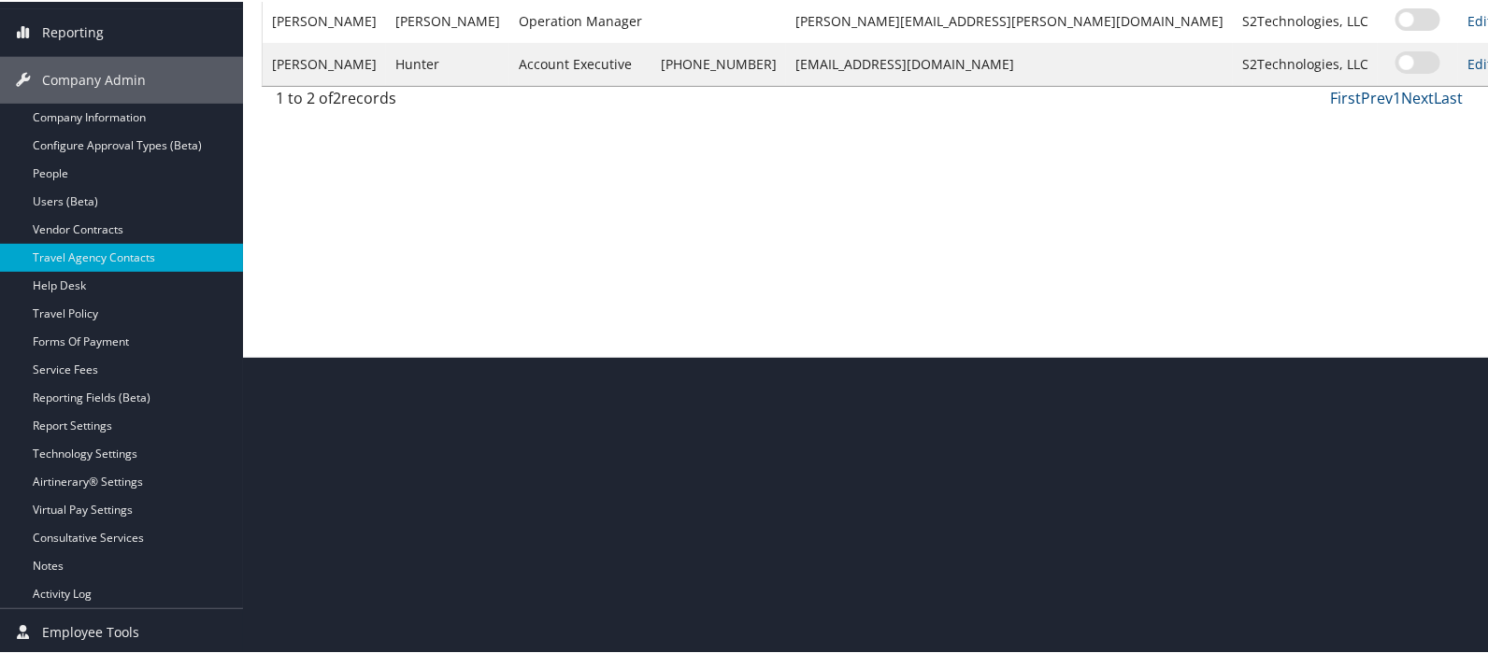
scroll to position [0, 0]
